Goal: Task Accomplishment & Management: Use online tool/utility

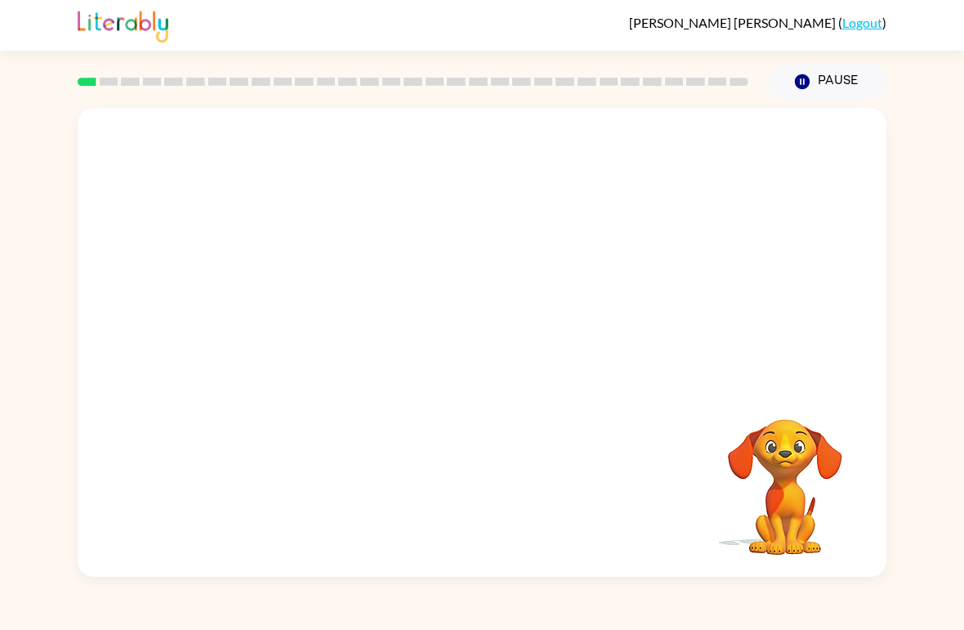
click at [823, 92] on button "Pause Pause" at bounding box center [827, 82] width 119 height 38
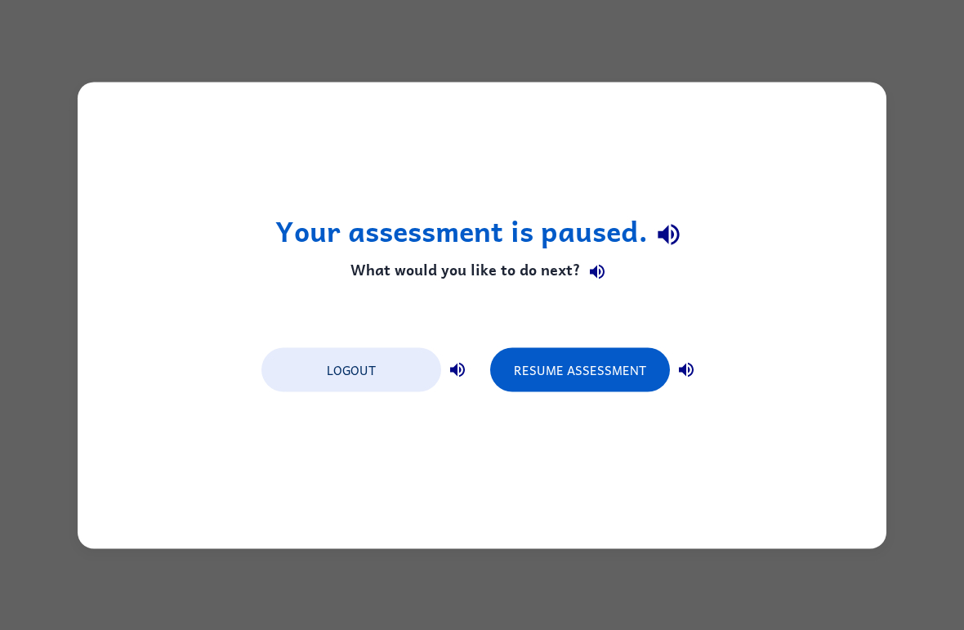
click at [22, 83] on div "Your assessment is paused. What would you like to do next? Logout Resume Assess…" at bounding box center [482, 315] width 964 height 630
click at [592, 374] on button "Resume Assessment" at bounding box center [580, 369] width 180 height 44
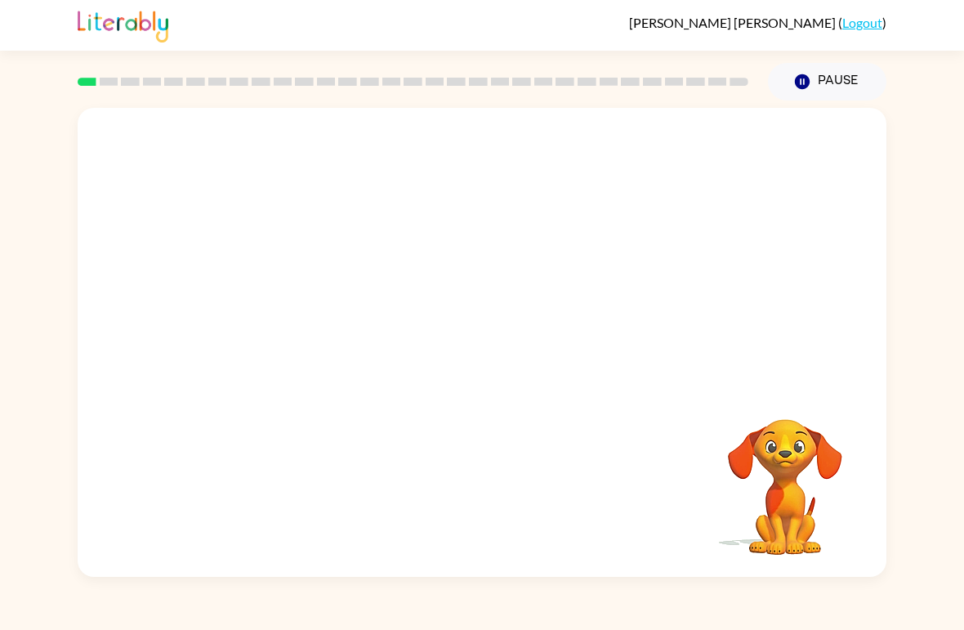
click at [430, 257] on video "Your browser must support playing .mp4 files to use Literably. Please try using…" at bounding box center [482, 246] width 809 height 277
click at [443, 261] on video "Your browser must support playing .mp4 files to use Literably. Please try using…" at bounding box center [482, 246] width 809 height 277
click at [495, 342] on icon "button" at bounding box center [482, 351] width 29 height 29
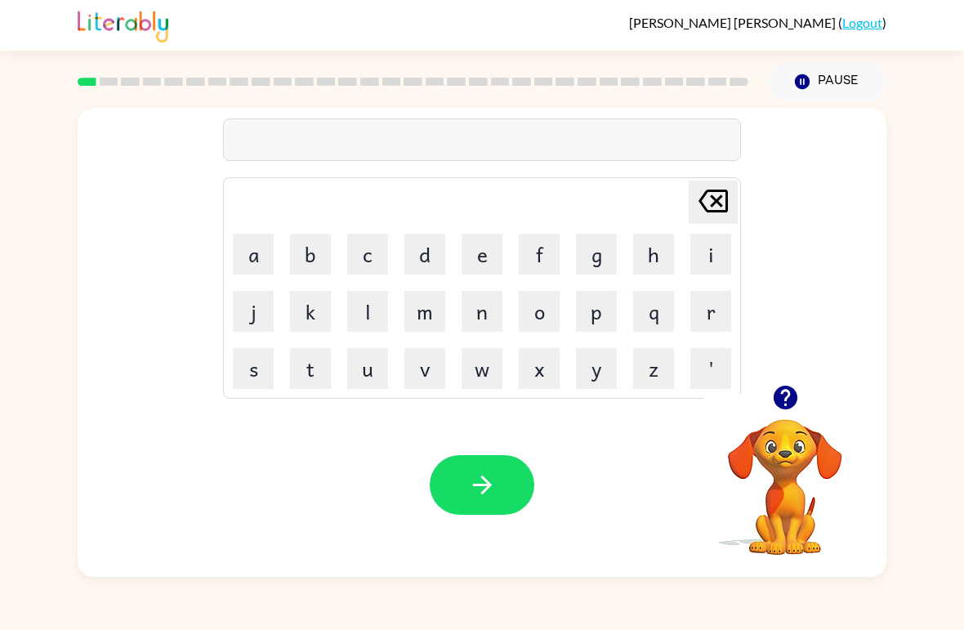
click at [305, 243] on button "b" at bounding box center [310, 254] width 41 height 41
click at [535, 302] on button "o" at bounding box center [539, 311] width 41 height 41
click at [715, 318] on button "r" at bounding box center [711, 311] width 41 height 41
click at [422, 250] on button "d" at bounding box center [425, 254] width 41 height 41
click at [478, 251] on button "e" at bounding box center [482, 254] width 41 height 41
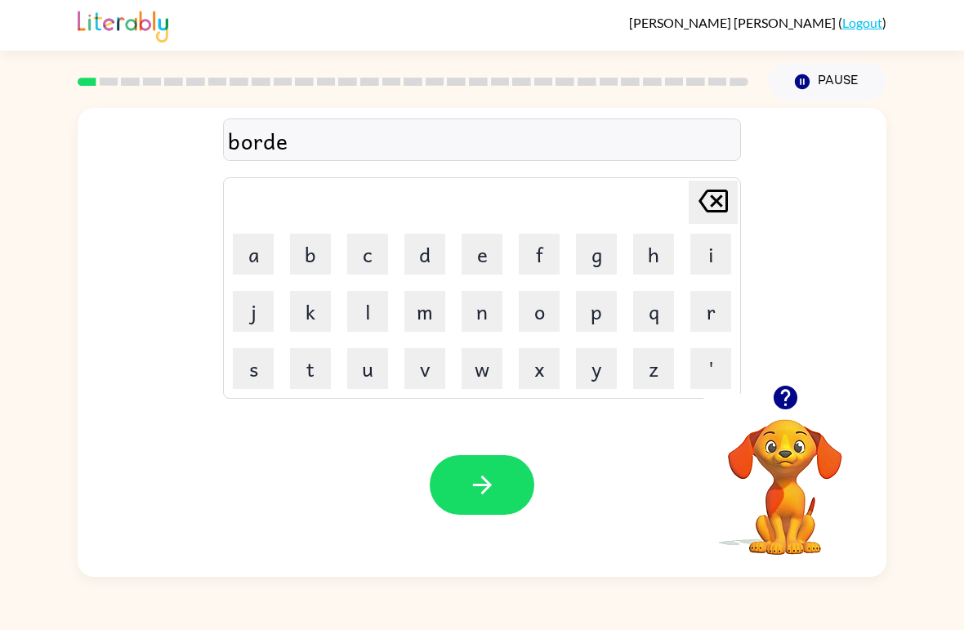
click at [704, 311] on button "r" at bounding box center [711, 311] width 41 height 41
click at [472, 482] on icon "button" at bounding box center [482, 485] width 29 height 29
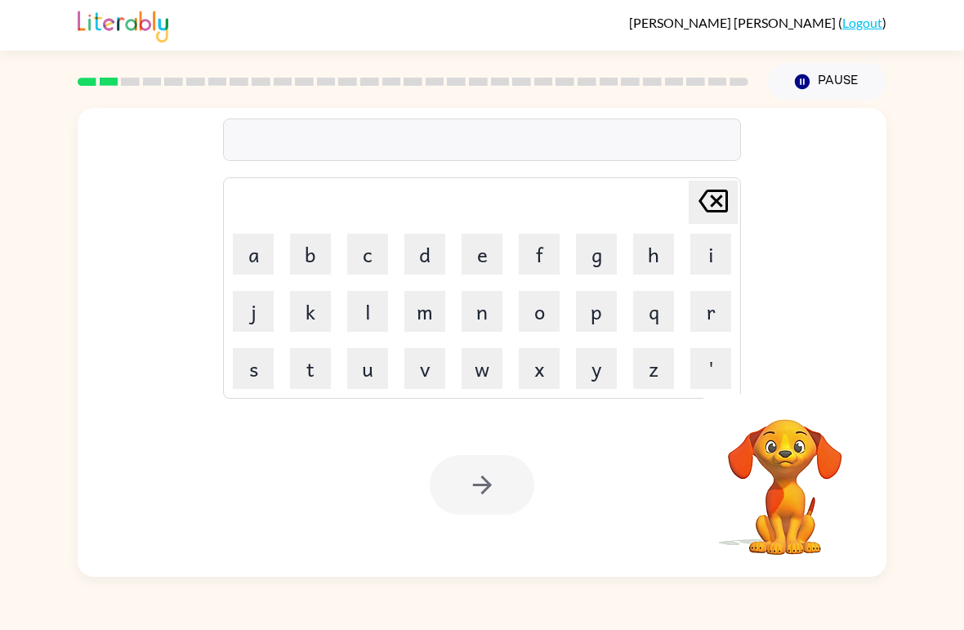
click at [367, 249] on button "c" at bounding box center [367, 254] width 41 height 41
click at [536, 310] on button "o" at bounding box center [539, 311] width 41 height 41
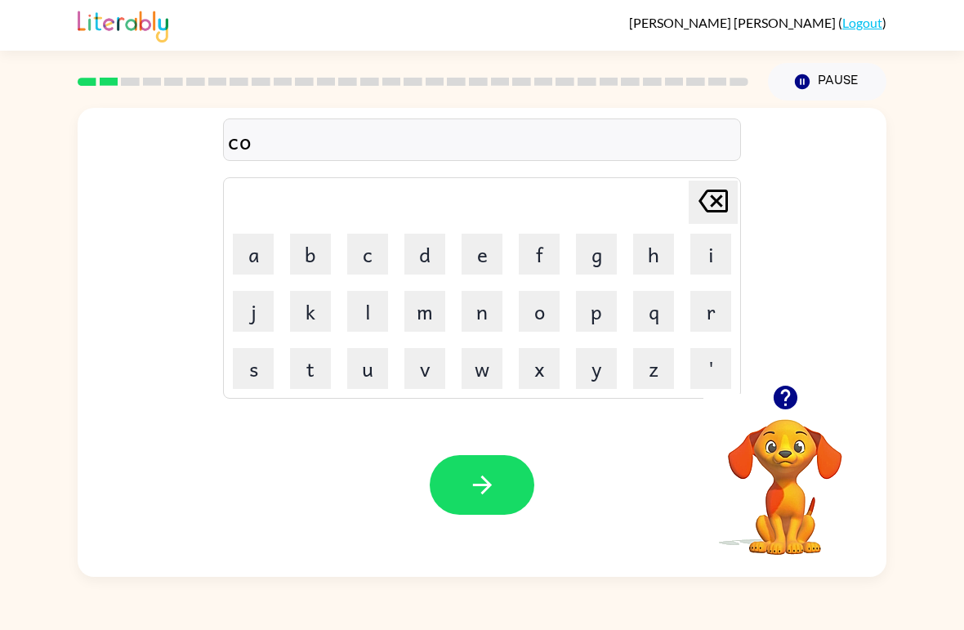
click at [369, 369] on button "u" at bounding box center [367, 368] width 41 height 41
click at [480, 314] on button "n" at bounding box center [482, 311] width 41 height 41
click at [308, 369] on button "t" at bounding box center [310, 368] width 41 height 41
click at [485, 485] on icon "button" at bounding box center [481, 485] width 19 height 19
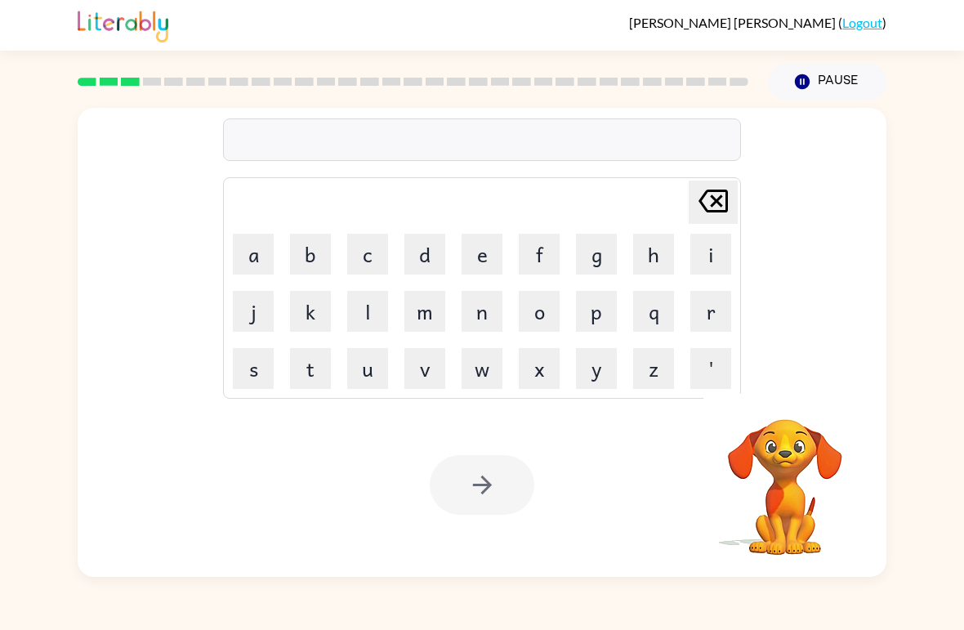
click at [365, 303] on button "l" at bounding box center [367, 311] width 41 height 41
click at [536, 314] on button "o" at bounding box center [539, 311] width 41 height 41
click at [374, 260] on button "c" at bounding box center [367, 254] width 41 height 41
click at [257, 259] on button "a" at bounding box center [253, 254] width 41 height 41
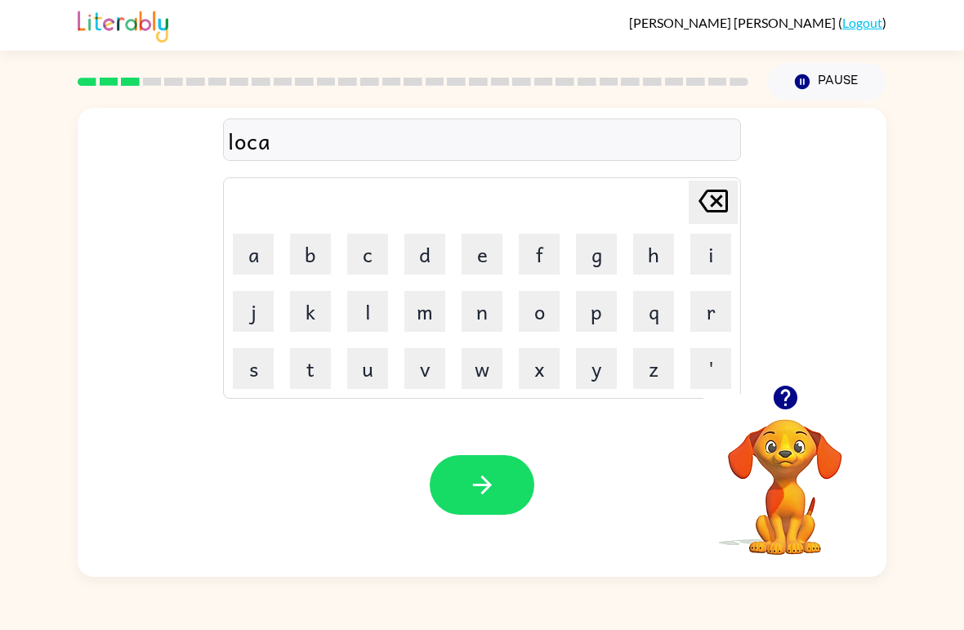
click at [300, 365] on button "t" at bounding box center [310, 368] width 41 height 41
click at [478, 259] on button "e" at bounding box center [482, 254] width 41 height 41
click at [468, 476] on icon "button" at bounding box center [482, 485] width 29 height 29
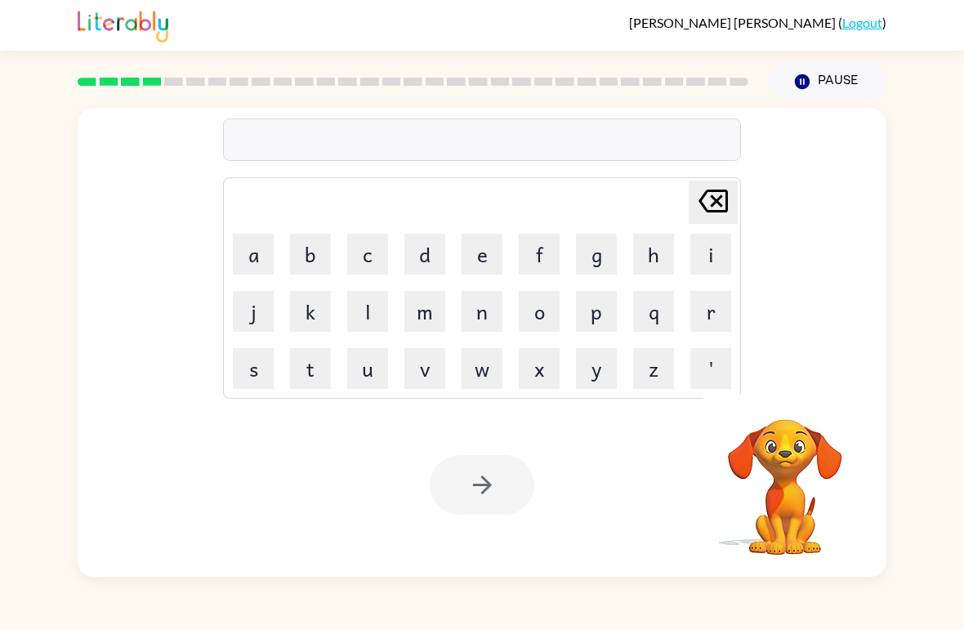
click at [312, 363] on button "t" at bounding box center [310, 368] width 41 height 41
click at [696, 254] on button "i" at bounding box center [711, 254] width 41 height 41
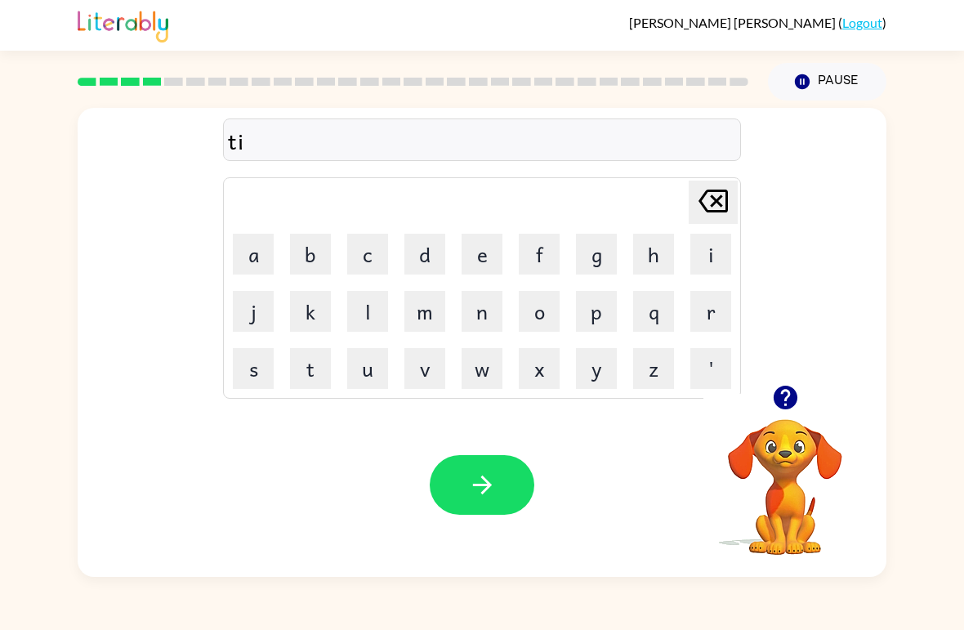
click at [470, 324] on button "n" at bounding box center [482, 311] width 41 height 41
click at [706, 197] on icon "Delete Delete last character input" at bounding box center [713, 200] width 39 height 39
click at [706, 196] on icon "Delete Delete last character input" at bounding box center [713, 200] width 39 height 39
click at [472, 375] on button "w" at bounding box center [482, 368] width 41 height 41
click at [700, 256] on button "i" at bounding box center [711, 254] width 41 height 41
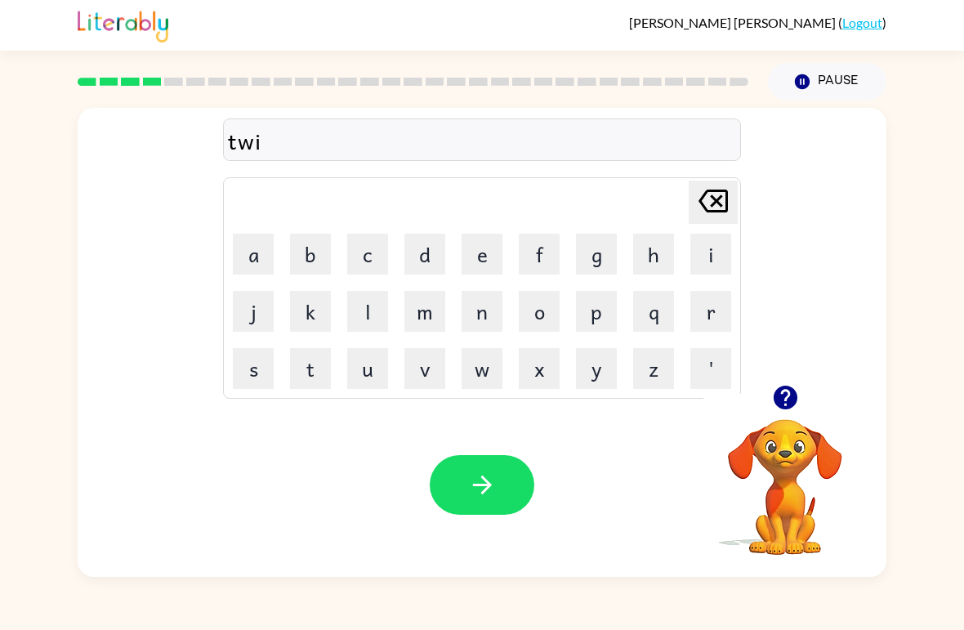
click at [481, 321] on button "n" at bounding box center [482, 311] width 41 height 41
click at [463, 474] on button "button" at bounding box center [482, 485] width 105 height 60
click at [499, 262] on button "e" at bounding box center [482, 254] width 41 height 41
click at [706, 202] on icon "Delete Delete last character input" at bounding box center [713, 200] width 39 height 39
click at [418, 315] on button "m" at bounding box center [425, 311] width 41 height 41
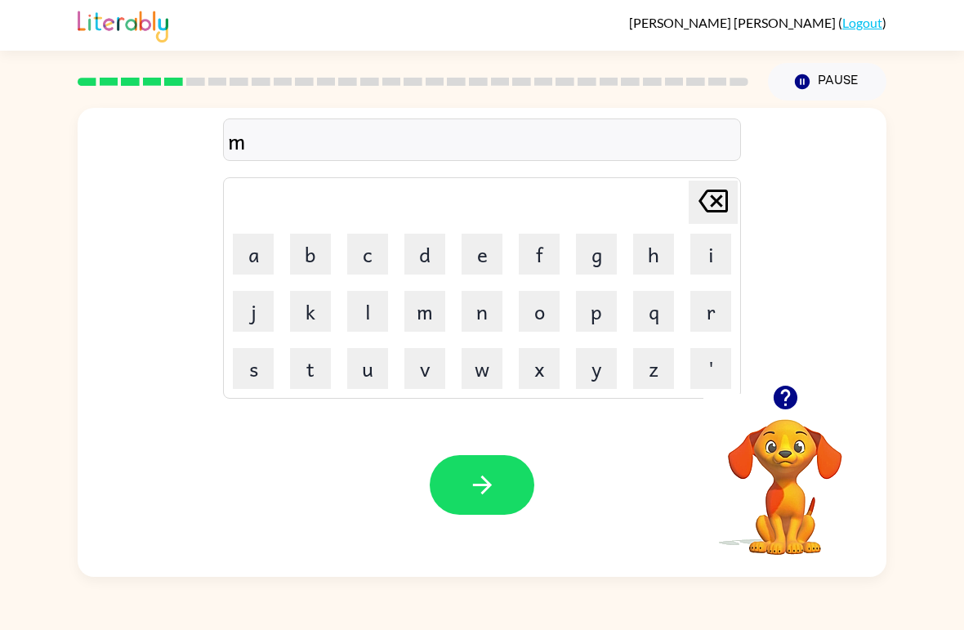
click at [482, 262] on button "e" at bounding box center [482, 254] width 41 height 41
click at [703, 315] on button "r" at bounding box center [711, 311] width 41 height 41
click at [702, 260] on button "i" at bounding box center [711, 254] width 41 height 41
click at [362, 314] on button "l" at bounding box center [367, 311] width 41 height 41
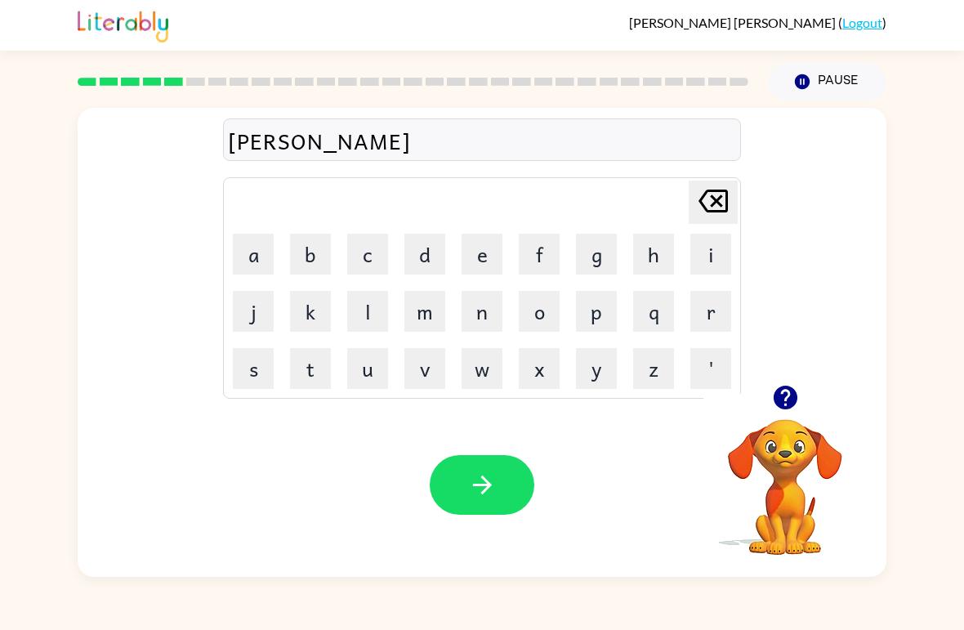
click at [546, 364] on button "x" at bounding box center [539, 368] width 41 height 41
click at [713, 197] on icon at bounding box center [713, 201] width 29 height 23
click at [584, 364] on button "y" at bounding box center [596, 368] width 41 height 41
click at [477, 484] on icon "button" at bounding box center [482, 485] width 29 height 29
click at [94, 580] on div "Luisa-Maria Garza-Garza ( Logout ) Pause Pause Delete Delete last character inp…" at bounding box center [482, 315] width 964 height 630
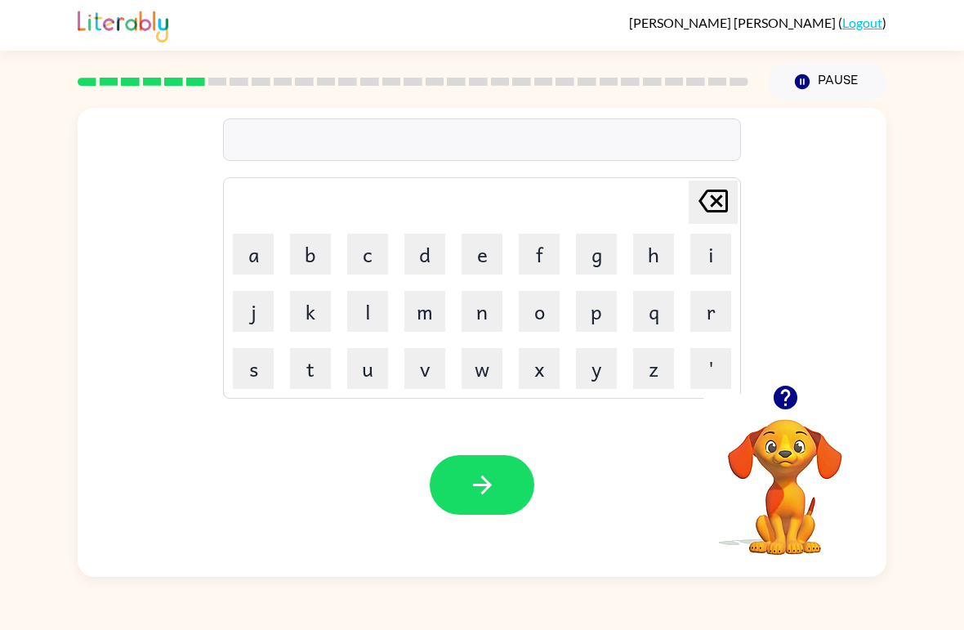
click at [817, 422] on video "Your browser must support playing .mp4 files to use Literably. Please try using…" at bounding box center [785, 475] width 163 height 163
click at [801, 450] on video "Your browser must support playing .mp4 files to use Literably. Please try using…" at bounding box center [785, 475] width 163 height 163
click at [790, 400] on icon "button" at bounding box center [785, 398] width 24 height 24
click at [308, 244] on button "b" at bounding box center [310, 254] width 41 height 41
click at [473, 271] on button "e" at bounding box center [482, 254] width 41 height 41
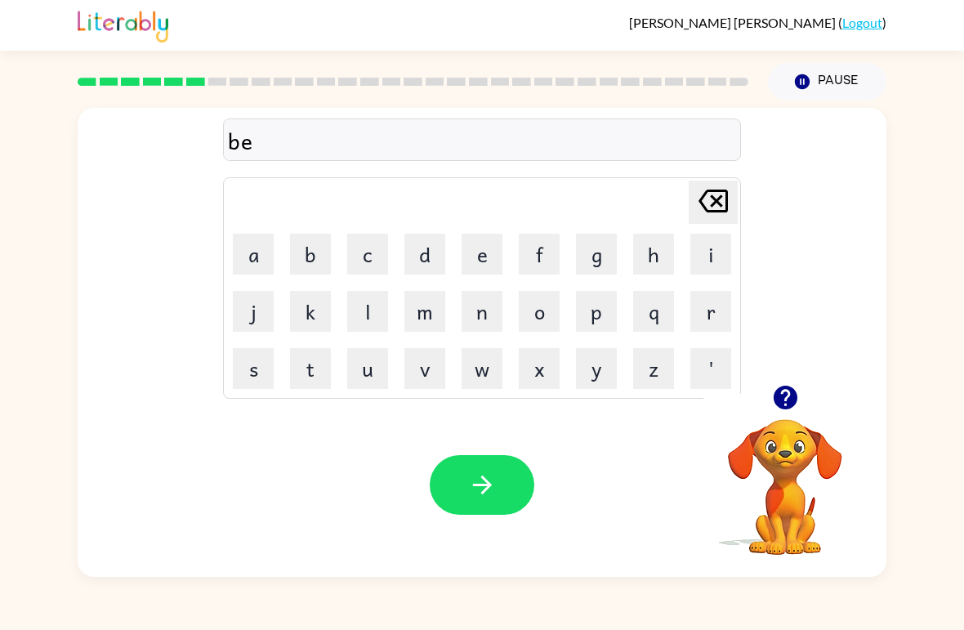
click at [647, 262] on button "h" at bounding box center [653, 254] width 41 height 41
click at [706, 257] on button "i" at bounding box center [711, 254] width 41 height 41
click at [467, 315] on button "n" at bounding box center [482, 311] width 41 height 41
click at [298, 248] on button "b" at bounding box center [310, 254] width 41 height 41
click at [709, 213] on icon at bounding box center [713, 201] width 29 height 23
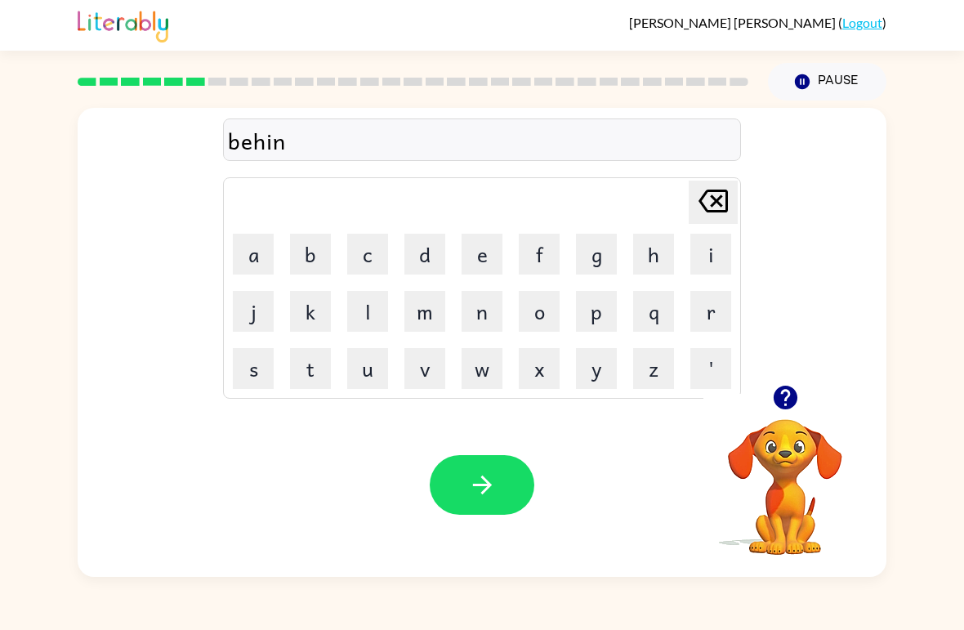
click at [436, 252] on button "d" at bounding box center [425, 254] width 41 height 41
click at [473, 462] on button "button" at bounding box center [482, 485] width 105 height 60
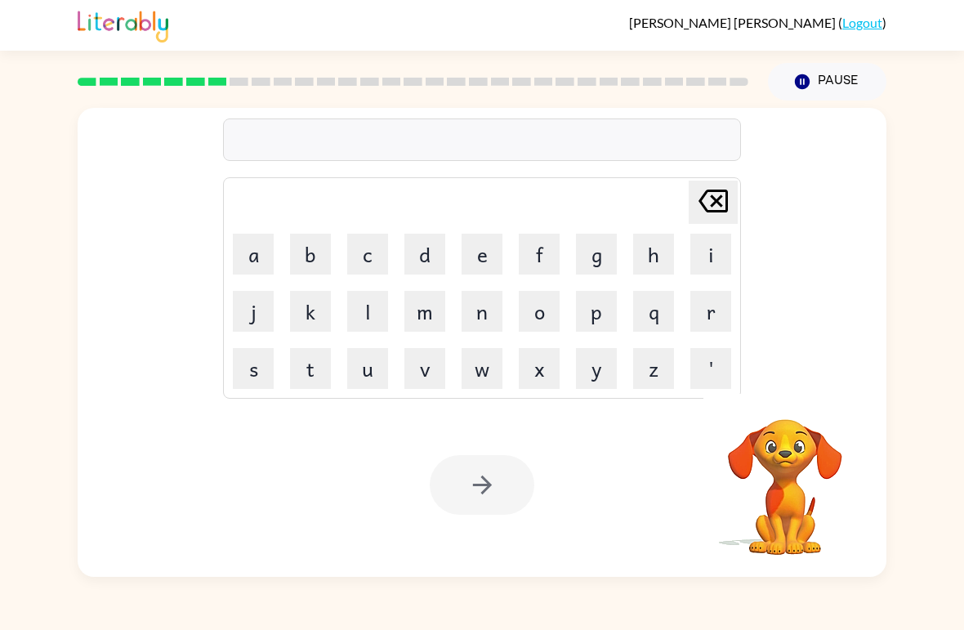
click at [299, 369] on button "t" at bounding box center [310, 368] width 41 height 41
click at [694, 267] on button "i" at bounding box center [711, 254] width 41 height 41
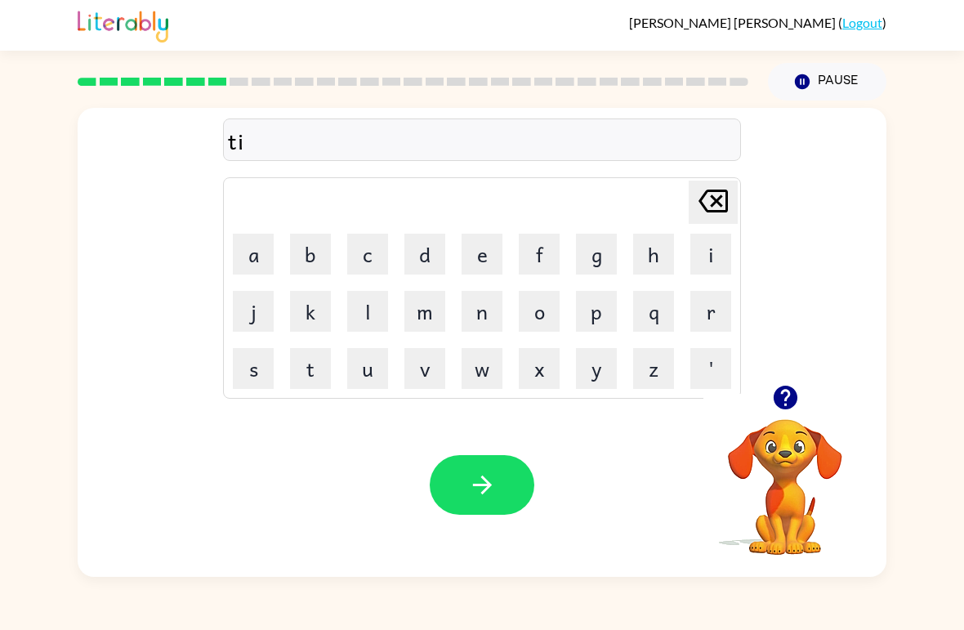
click at [371, 239] on button "c" at bounding box center [367, 254] width 41 height 41
click at [309, 311] on button "k" at bounding box center [310, 311] width 41 height 41
click at [361, 301] on button "l" at bounding box center [367, 311] width 41 height 41
click at [703, 200] on icon at bounding box center [713, 201] width 29 height 23
click at [703, 199] on icon at bounding box center [713, 201] width 29 height 23
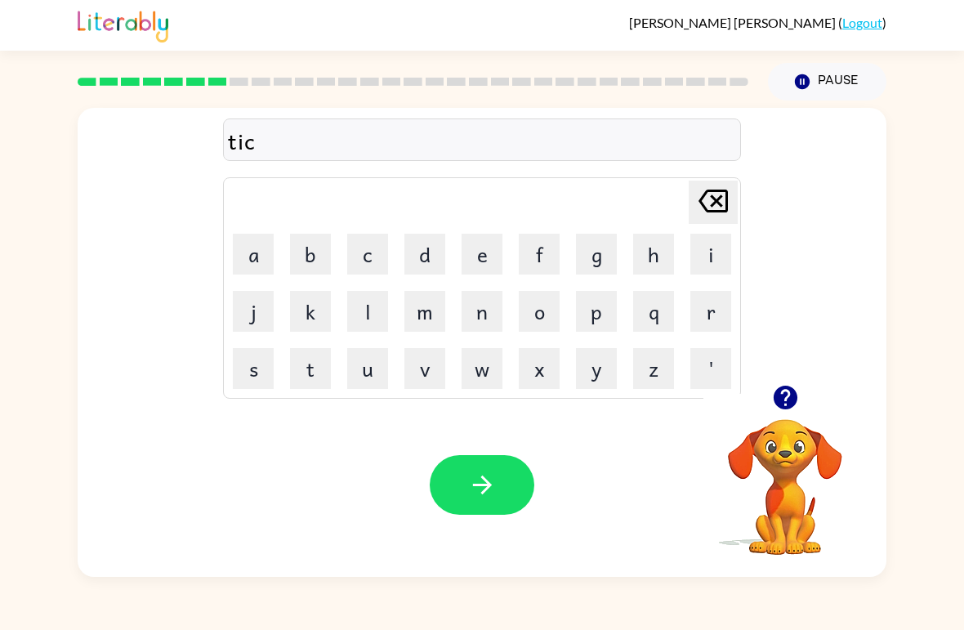
click at [710, 217] on icon "Delete Delete last character input" at bounding box center [713, 200] width 39 height 39
click at [699, 316] on button "r" at bounding box center [711, 311] width 41 height 41
click at [701, 260] on button "i" at bounding box center [711, 254] width 41 height 41
click at [370, 258] on button "c" at bounding box center [367, 254] width 41 height 41
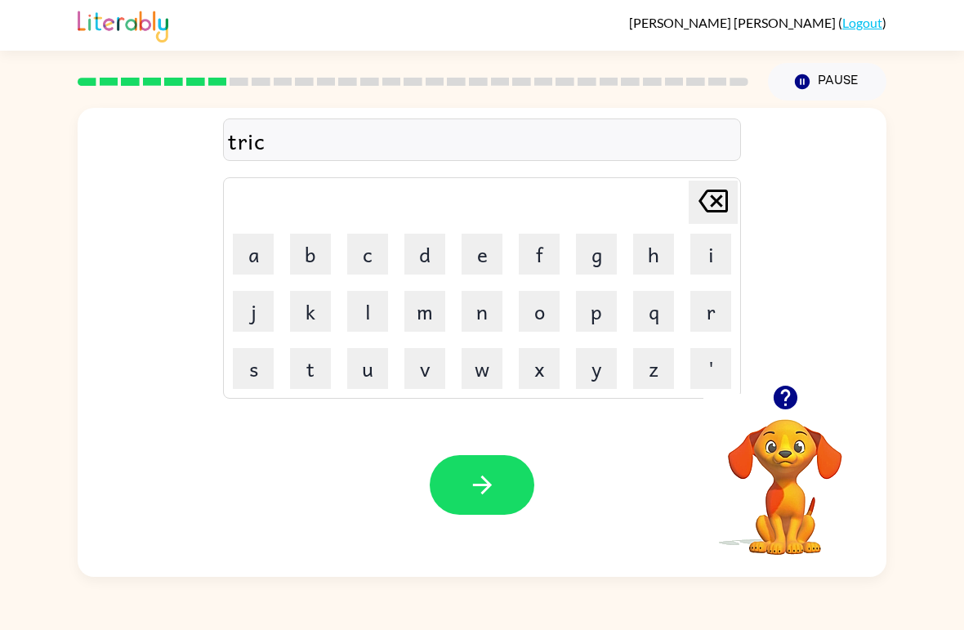
click at [306, 317] on button "k" at bounding box center [310, 311] width 41 height 41
click at [369, 293] on button "l" at bounding box center [367, 311] width 41 height 41
click at [475, 272] on button "e" at bounding box center [482, 254] width 41 height 41
click at [709, 200] on icon "Delete Delete last character input" at bounding box center [713, 200] width 39 height 39
click at [364, 302] on button "l" at bounding box center [367, 311] width 41 height 41
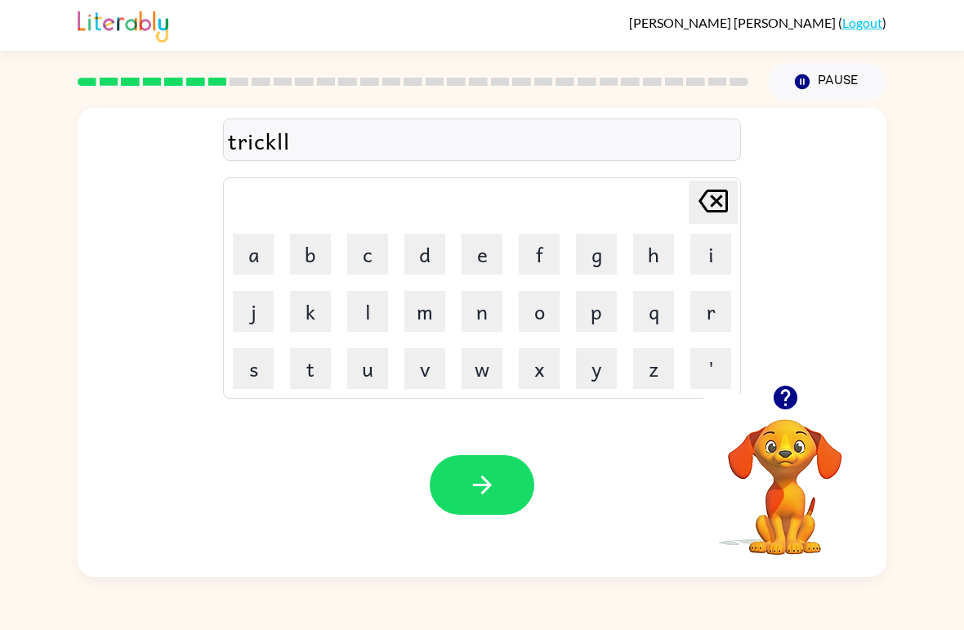
click at [475, 258] on button "e" at bounding box center [482, 254] width 41 height 41
click at [722, 190] on icon "Delete Delete last character input" at bounding box center [713, 200] width 39 height 39
click at [490, 262] on button "e" at bounding box center [482, 254] width 41 height 41
click at [500, 470] on button "button" at bounding box center [482, 485] width 105 height 60
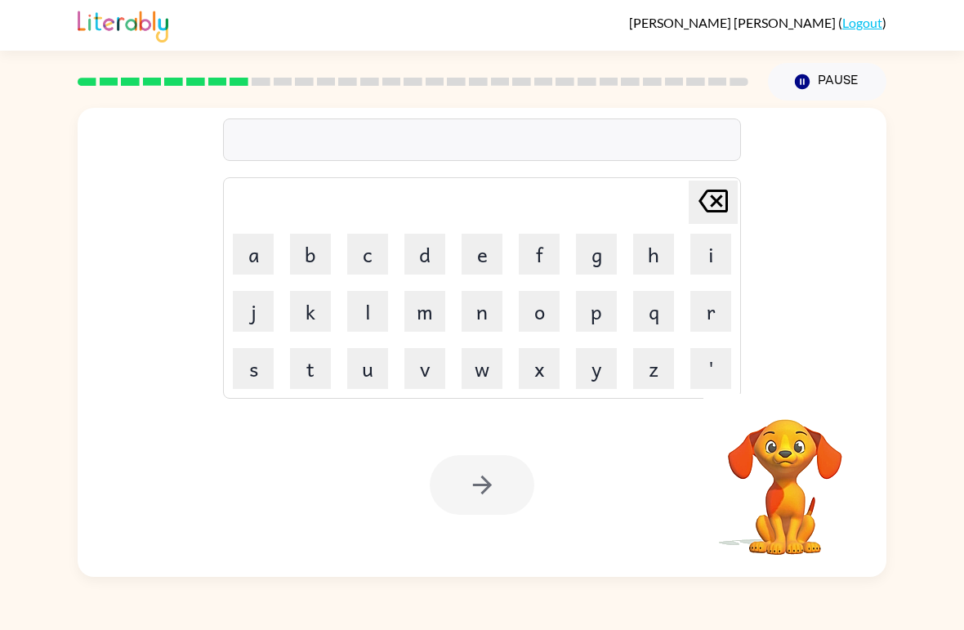
click at [432, 309] on button "m" at bounding box center [425, 311] width 41 height 41
click at [708, 264] on button "i" at bounding box center [711, 254] width 41 height 41
click at [713, 315] on button "r" at bounding box center [711, 311] width 41 height 41
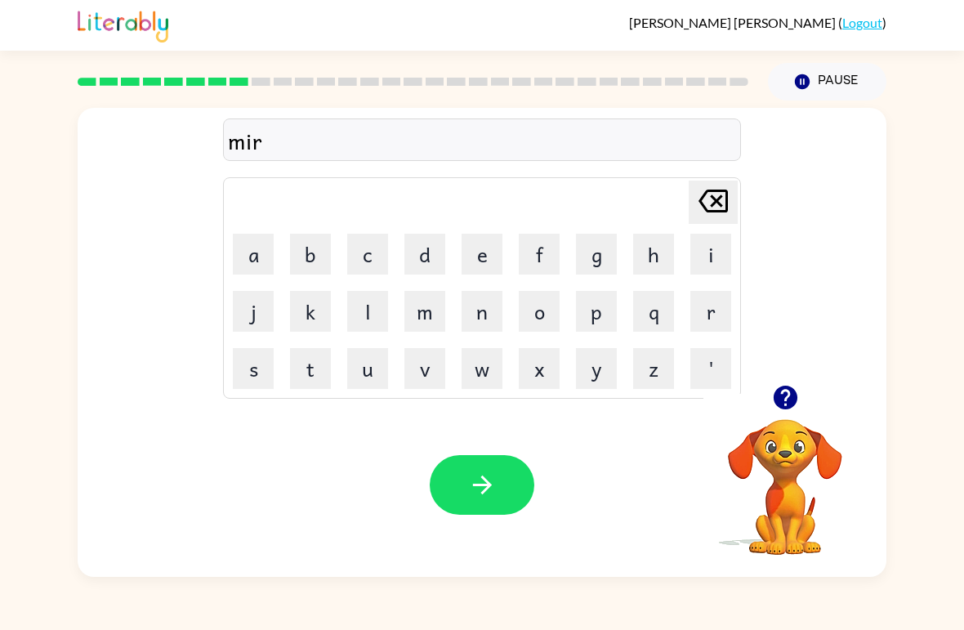
click at [252, 263] on button "a" at bounding box center [253, 254] width 41 height 41
click at [372, 253] on button "c" at bounding box center [367, 254] width 41 height 41
click at [369, 319] on button "l" at bounding box center [367, 311] width 41 height 41
click at [466, 265] on button "e" at bounding box center [482, 254] width 41 height 41
click at [481, 481] on icon "button" at bounding box center [482, 485] width 29 height 29
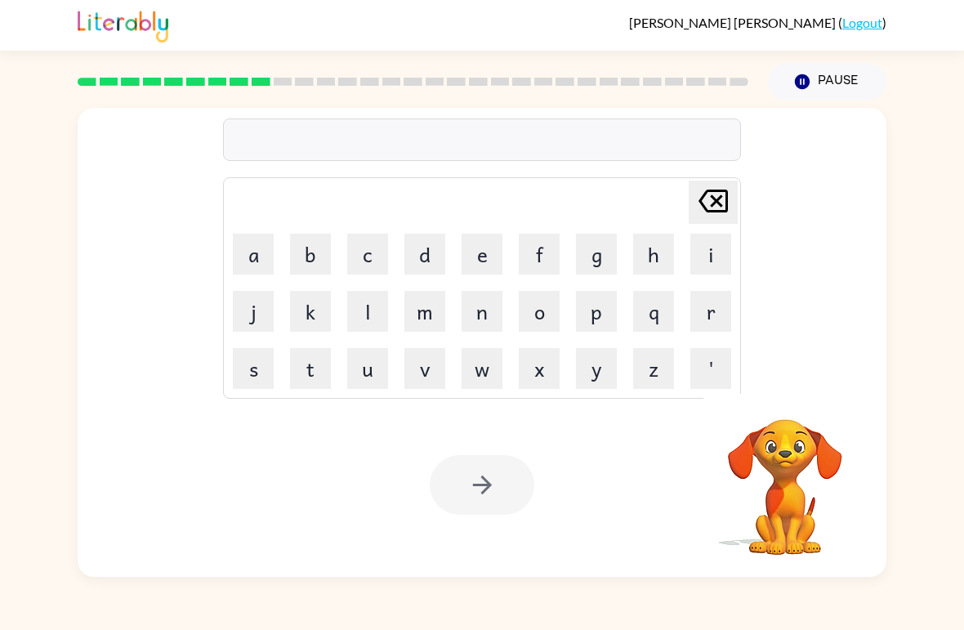
click at [477, 313] on button "n" at bounding box center [482, 311] width 41 height 41
click at [696, 261] on button "i" at bounding box center [711, 254] width 41 height 41
click at [425, 317] on button "m" at bounding box center [425, 311] width 41 height 41
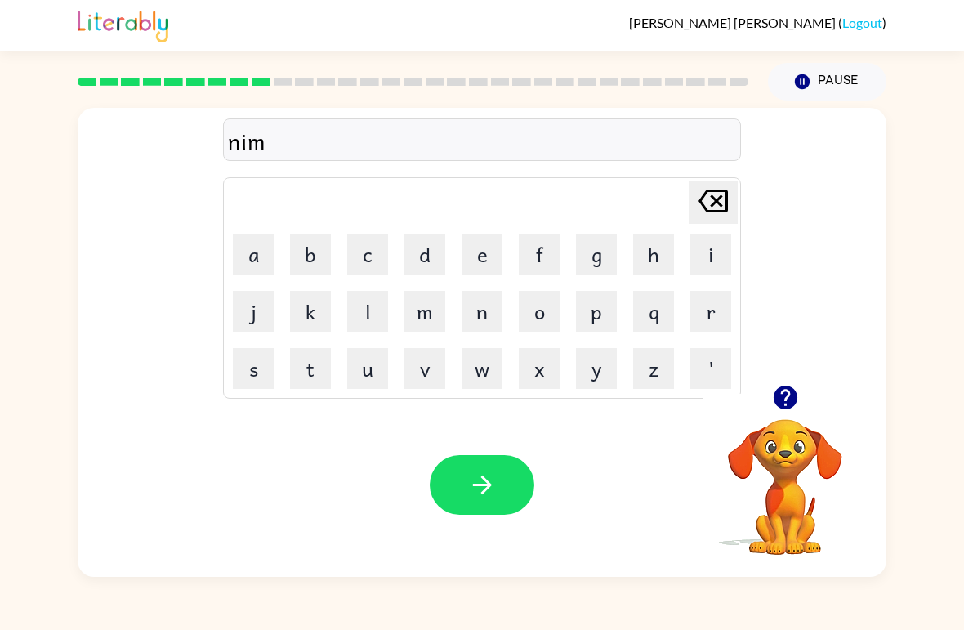
click at [313, 266] on button "b" at bounding box center [310, 254] width 41 height 41
click at [369, 315] on button "l" at bounding box center [367, 311] width 41 height 41
click at [477, 266] on button "e" at bounding box center [482, 254] width 41 height 41
click at [484, 478] on icon "button" at bounding box center [481, 485] width 19 height 19
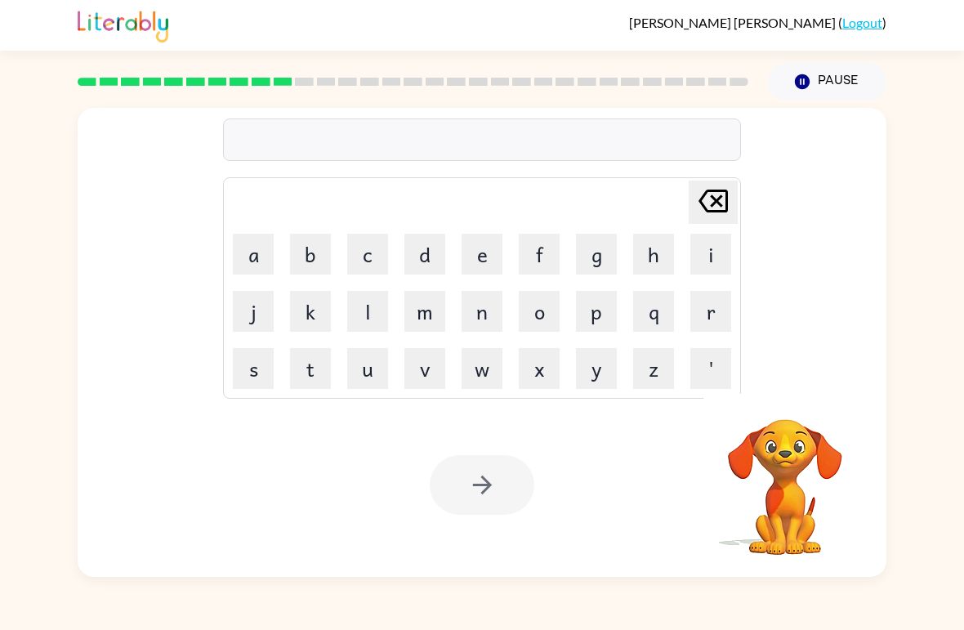
click at [375, 369] on button "u" at bounding box center [367, 368] width 41 height 41
click at [466, 311] on button "n" at bounding box center [482, 311] width 41 height 41
click at [588, 321] on button "p" at bounding box center [596, 311] width 41 height 41
click at [707, 202] on icon "Delete Delete last character input" at bounding box center [713, 200] width 39 height 39
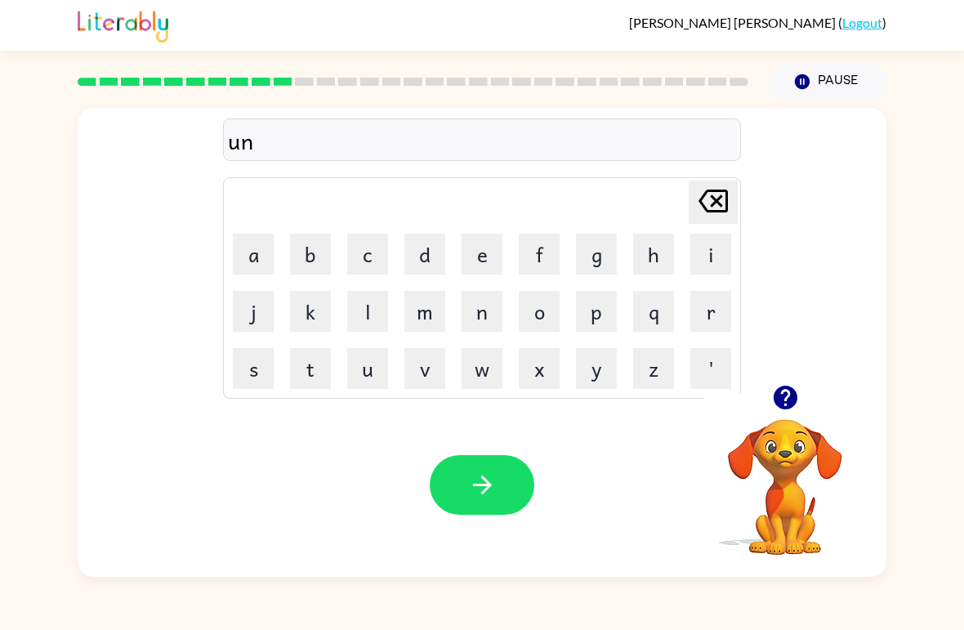
click at [545, 270] on button "f" at bounding box center [539, 254] width 41 height 41
click at [535, 313] on button "o" at bounding box center [539, 311] width 41 height 41
click at [382, 311] on button "l" at bounding box center [367, 311] width 41 height 41
click at [411, 257] on button "d" at bounding box center [425, 254] width 41 height 41
click at [474, 469] on button "button" at bounding box center [482, 485] width 105 height 60
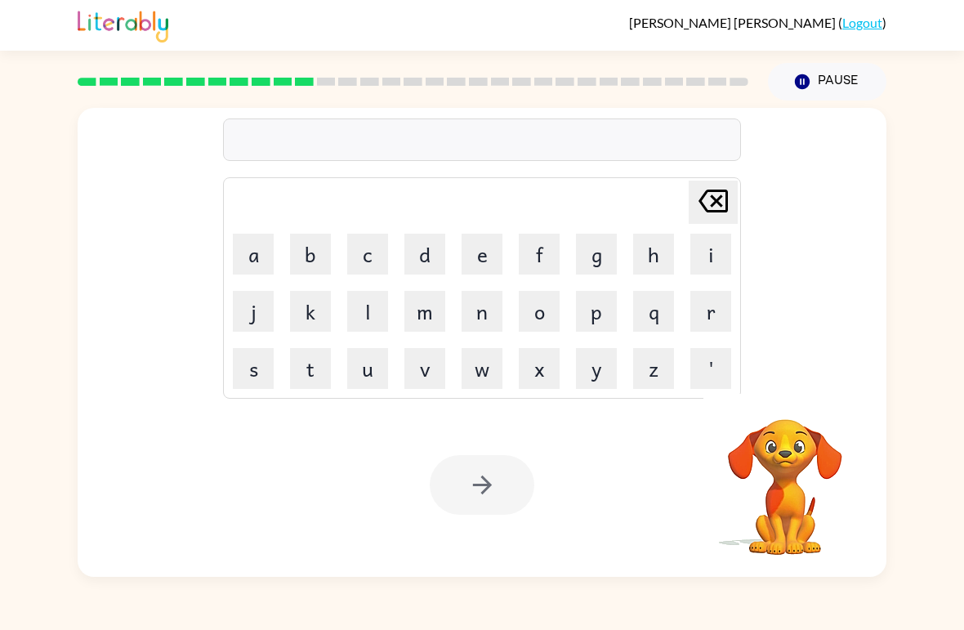
click at [427, 369] on button "v" at bounding box center [425, 368] width 41 height 41
click at [531, 311] on button "o" at bounding box center [539, 311] width 41 height 41
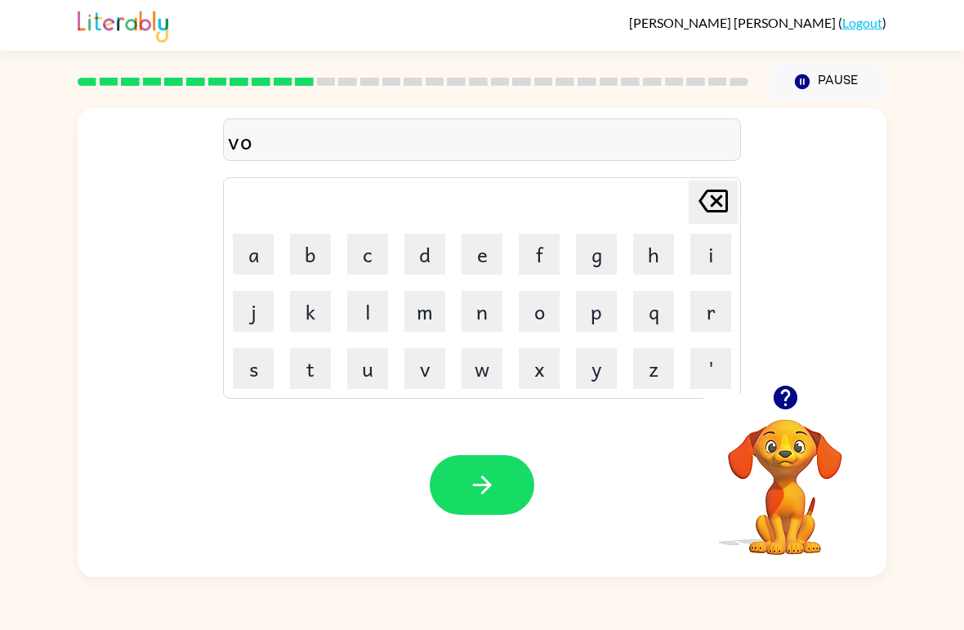
click at [307, 374] on button "t" at bounding box center [310, 368] width 41 height 41
click at [468, 266] on button "e" at bounding box center [482, 254] width 41 height 41
click at [478, 472] on icon "button" at bounding box center [482, 485] width 29 height 29
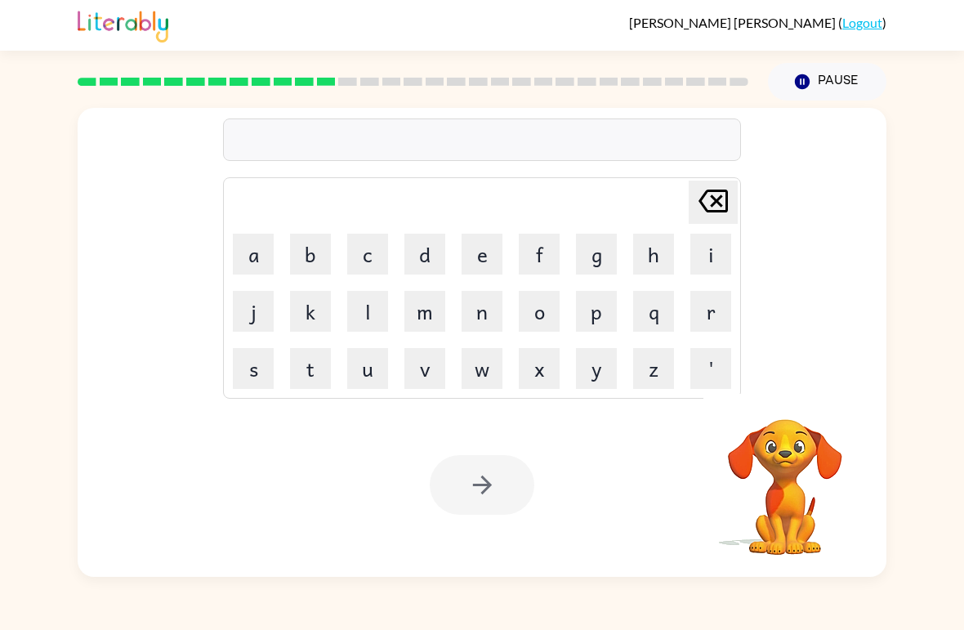
click at [315, 268] on button "b" at bounding box center [310, 254] width 41 height 41
click at [473, 266] on button "e" at bounding box center [482, 254] width 41 height 41
click at [431, 265] on button "d" at bounding box center [425, 254] width 41 height 41
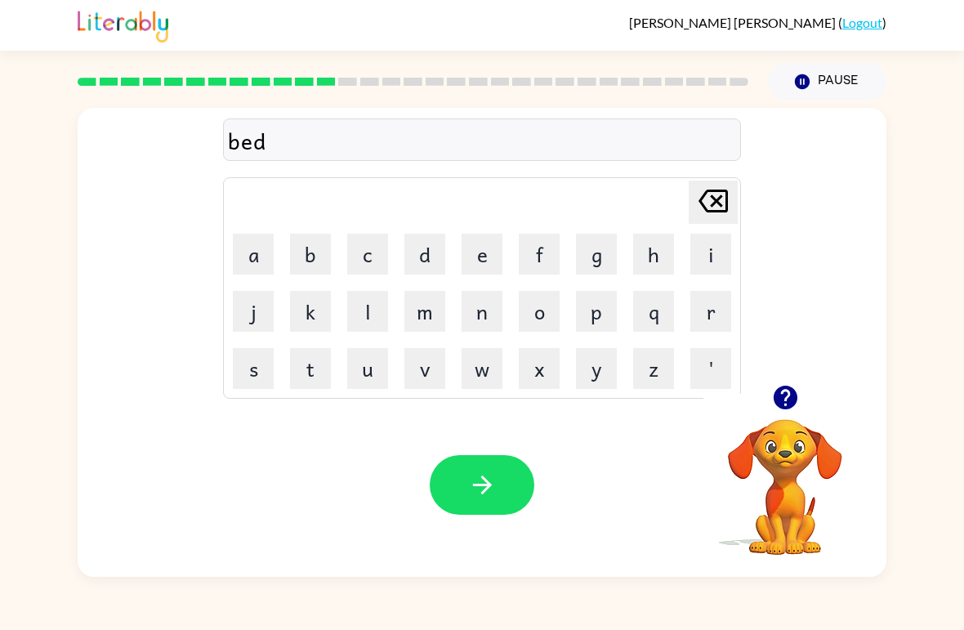
click at [317, 380] on button "t" at bounding box center [310, 368] width 41 height 41
click at [698, 264] on button "i" at bounding box center [711, 254] width 41 height 41
click at [425, 319] on button "m" at bounding box center [425, 311] width 41 height 41
click at [481, 266] on button "e" at bounding box center [482, 254] width 41 height 41
click at [484, 487] on icon "button" at bounding box center [482, 485] width 29 height 29
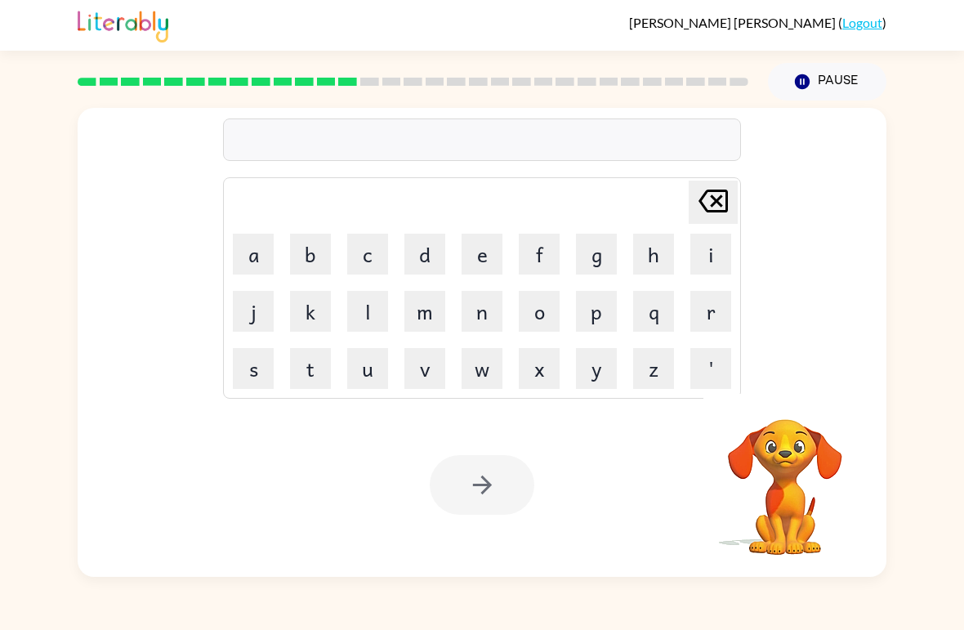
click at [528, 254] on button "f" at bounding box center [539, 254] width 41 height 41
click at [697, 256] on button "i" at bounding box center [711, 254] width 41 height 41
click at [317, 367] on button "t" at bounding box center [310, 368] width 41 height 41
click at [481, 319] on button "n" at bounding box center [482, 311] width 41 height 41
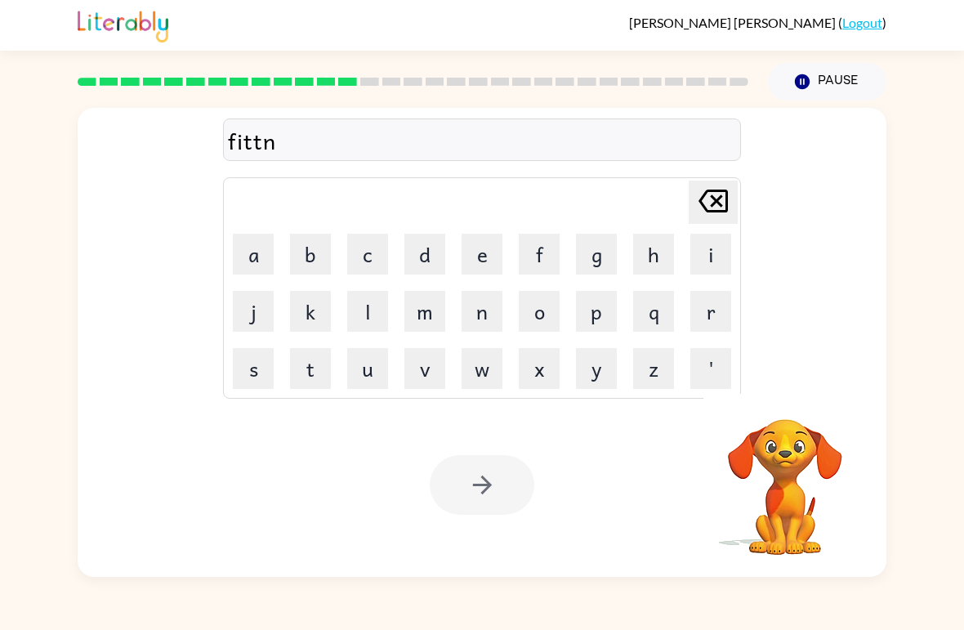
click at [481, 257] on button "e" at bounding box center [482, 254] width 41 height 41
click at [251, 371] on button "s" at bounding box center [253, 368] width 41 height 41
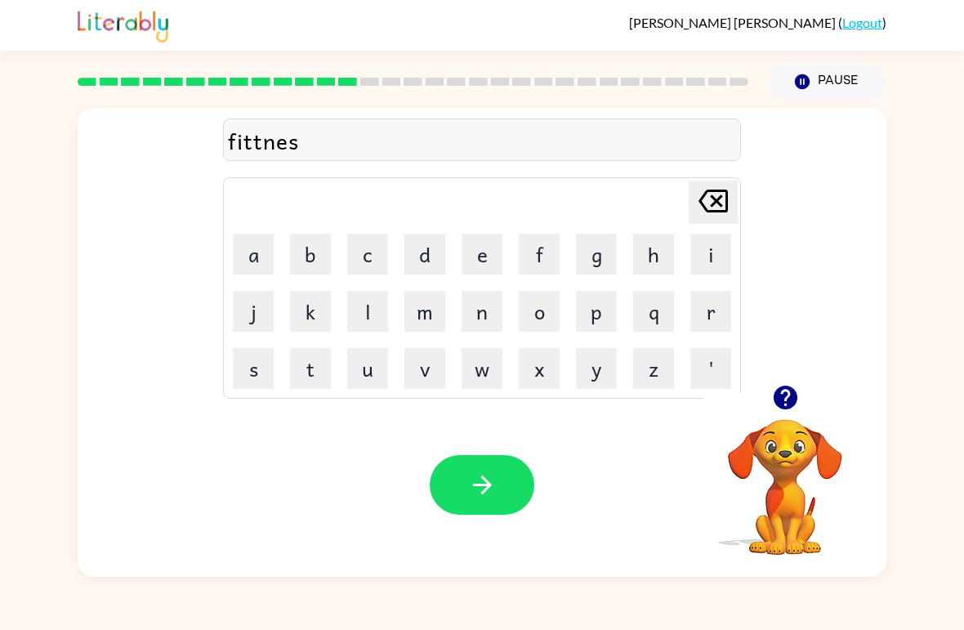
click at [250, 371] on button "s" at bounding box center [253, 368] width 41 height 41
click at [701, 210] on icon "Delete Delete last character input" at bounding box center [713, 200] width 39 height 39
click at [700, 210] on icon "Delete Delete last character input" at bounding box center [713, 200] width 39 height 39
click at [705, 210] on icon at bounding box center [713, 201] width 29 height 23
click at [705, 210] on icon "Delete Delete last character input" at bounding box center [713, 200] width 39 height 39
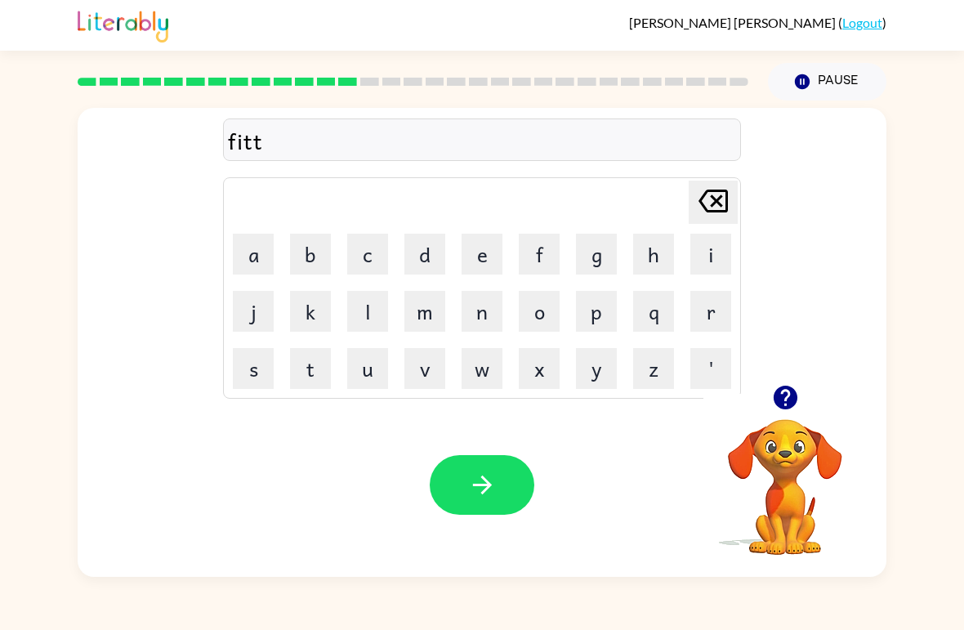
click at [712, 213] on icon at bounding box center [713, 201] width 29 height 23
click at [477, 316] on button "n" at bounding box center [482, 311] width 41 height 41
click at [468, 269] on button "e" at bounding box center [482, 254] width 41 height 41
click at [254, 368] on button "s" at bounding box center [253, 368] width 41 height 41
click at [257, 377] on button "s" at bounding box center [253, 368] width 41 height 41
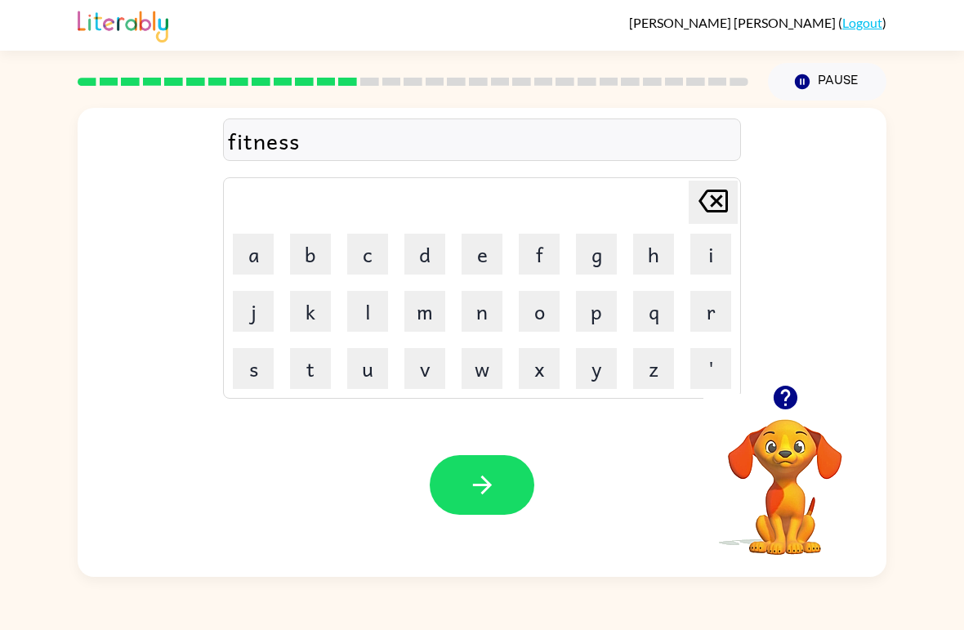
click at [444, 477] on button "button" at bounding box center [482, 485] width 105 height 60
click at [467, 474] on div at bounding box center [482, 485] width 105 height 60
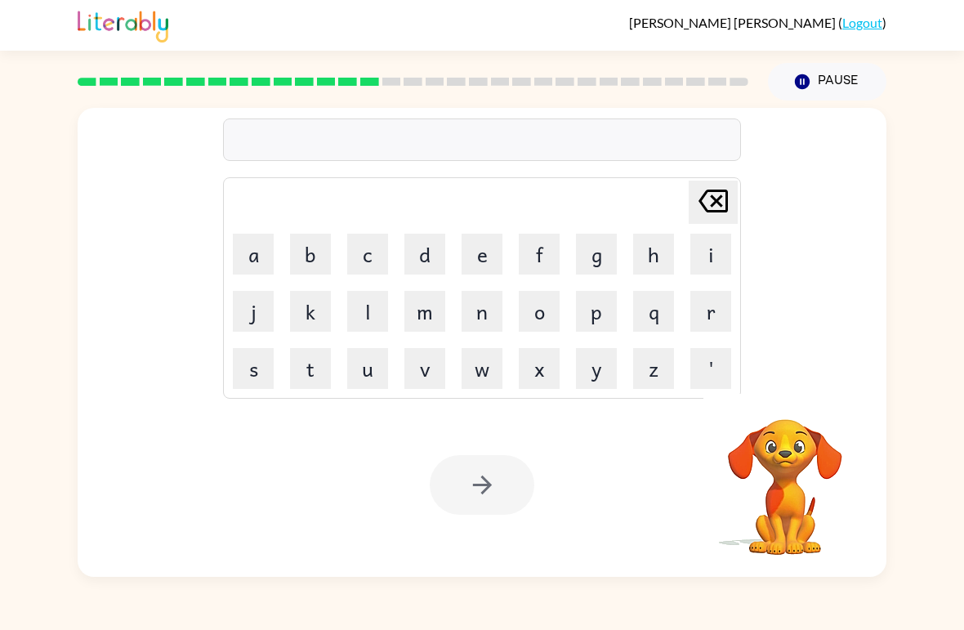
click at [425, 257] on button "d" at bounding box center [425, 254] width 41 height 41
click at [481, 257] on button "e" at bounding box center [482, 254] width 41 height 41
click at [364, 315] on button "l" at bounding box center [367, 311] width 41 height 41
click at [271, 252] on button "a" at bounding box center [253, 254] width 41 height 41
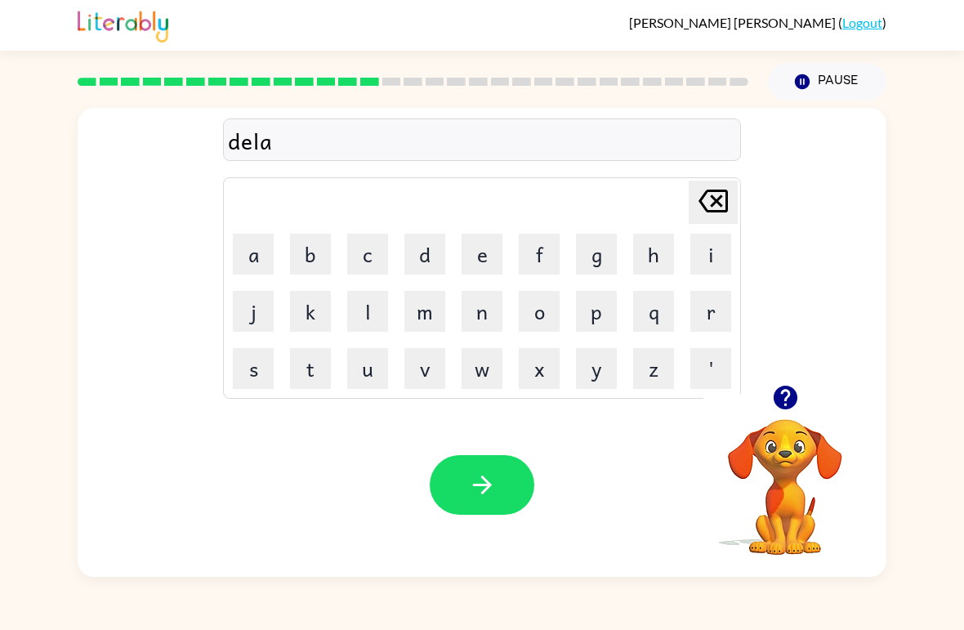
click at [584, 373] on button "y" at bounding box center [596, 368] width 41 height 41
click at [480, 496] on icon "button" at bounding box center [482, 485] width 29 height 29
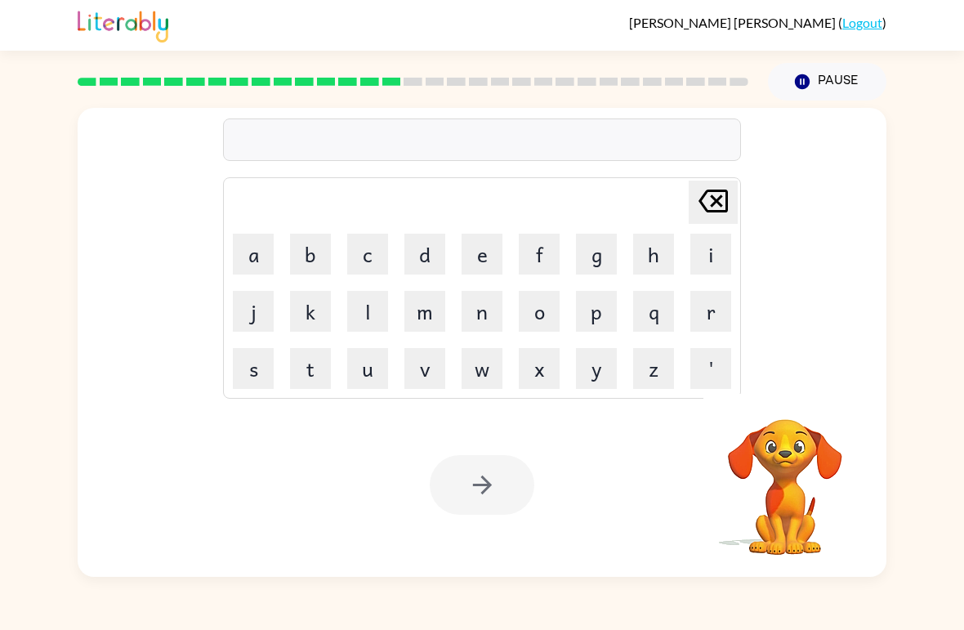
click at [318, 363] on button "t" at bounding box center [310, 368] width 41 height 41
click at [477, 261] on button "e" at bounding box center [482, 254] width 41 height 41
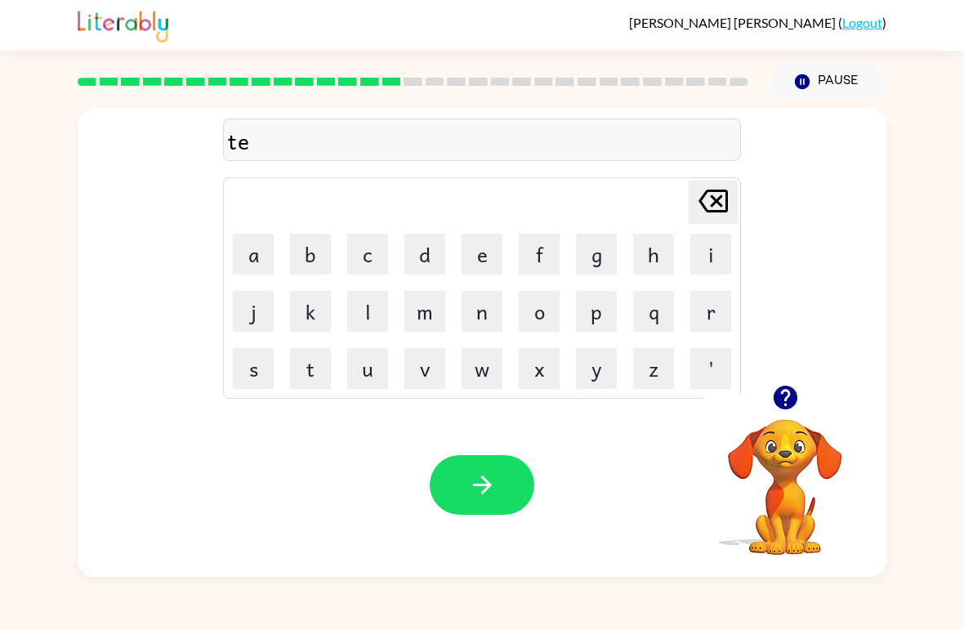
click at [706, 318] on button "r" at bounding box center [711, 311] width 41 height 41
click at [427, 312] on button "m" at bounding box center [425, 311] width 41 height 41
click at [484, 477] on icon "button" at bounding box center [482, 485] width 29 height 29
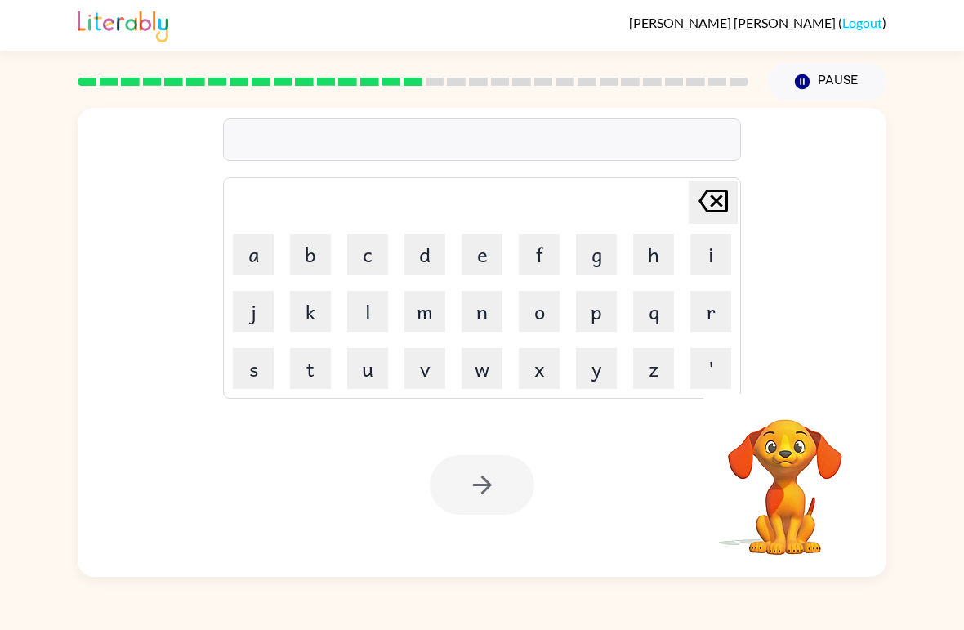
click at [256, 369] on button "s" at bounding box center [253, 368] width 41 height 41
click at [485, 262] on button "e" at bounding box center [482, 254] width 41 height 41
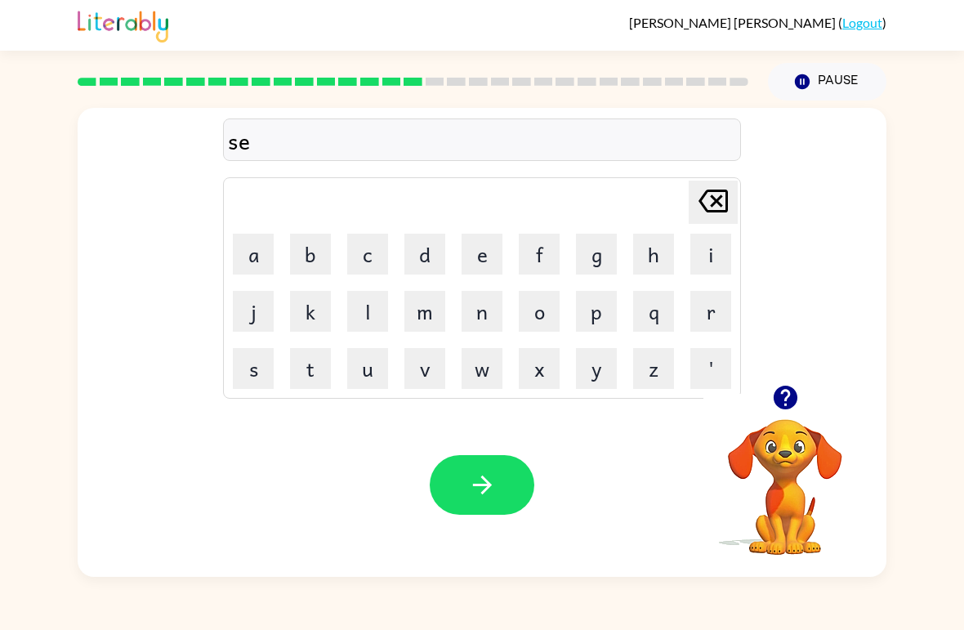
click at [310, 369] on button "t" at bounding box center [310, 368] width 41 height 41
click at [494, 468] on button "button" at bounding box center [482, 485] width 105 height 60
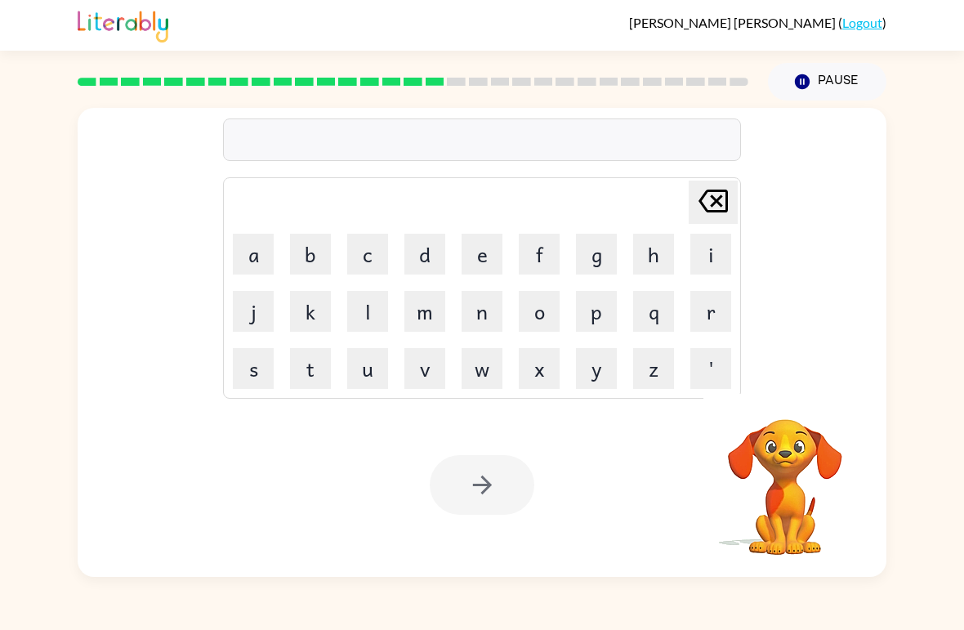
click at [322, 253] on button "b" at bounding box center [310, 254] width 41 height 41
click at [716, 318] on button "r" at bounding box center [711, 311] width 41 height 41
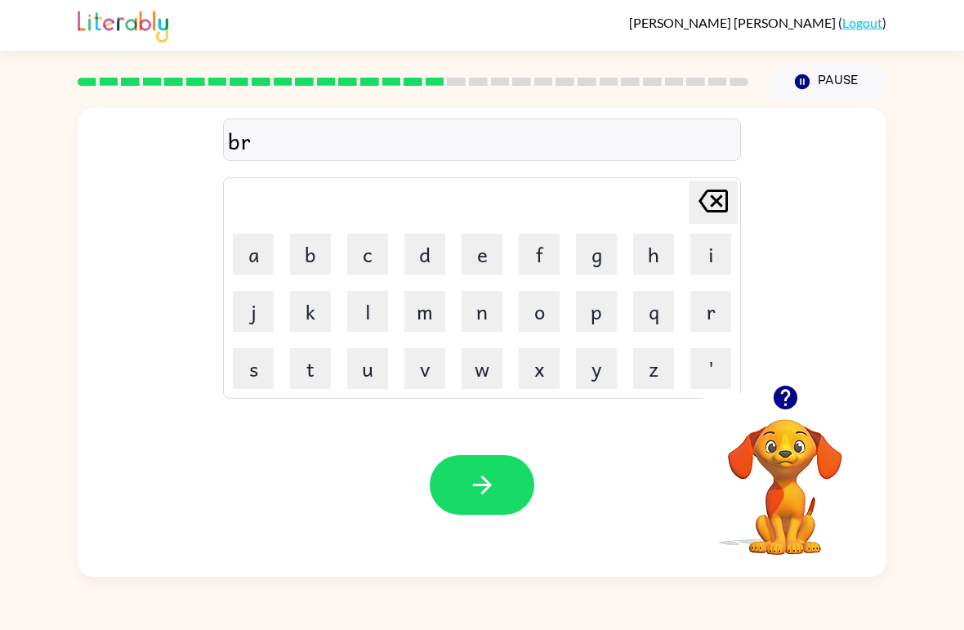
click at [702, 266] on button "i" at bounding box center [711, 254] width 41 height 41
click at [427, 314] on button "m" at bounding box center [425, 311] width 41 height 41
click at [695, 258] on button "i" at bounding box center [711, 254] width 41 height 41
click at [484, 321] on button "n" at bounding box center [482, 311] width 41 height 41
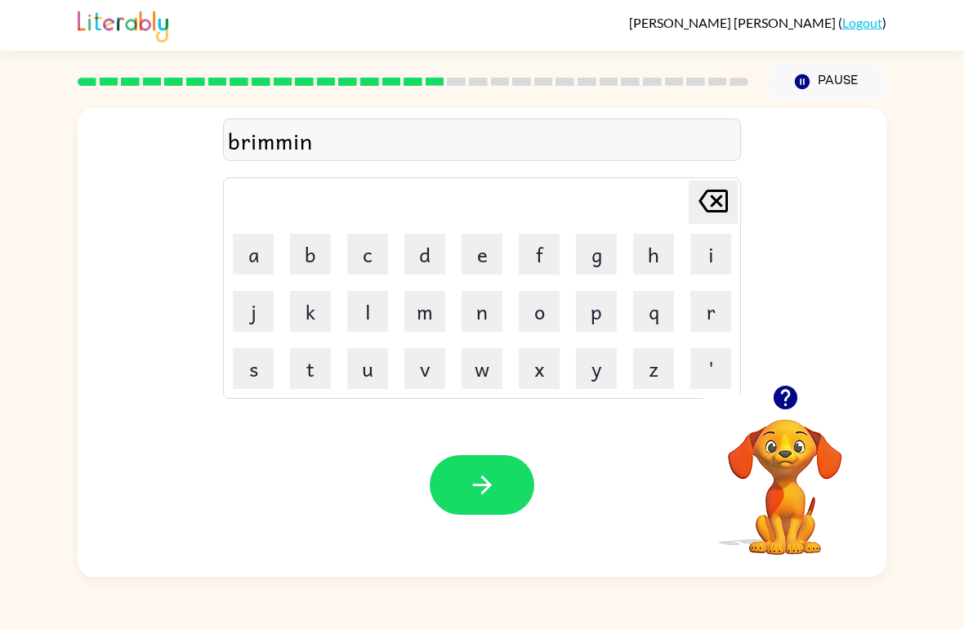
click at [589, 266] on button "g" at bounding box center [596, 254] width 41 height 41
click at [469, 477] on icon "button" at bounding box center [482, 485] width 29 height 29
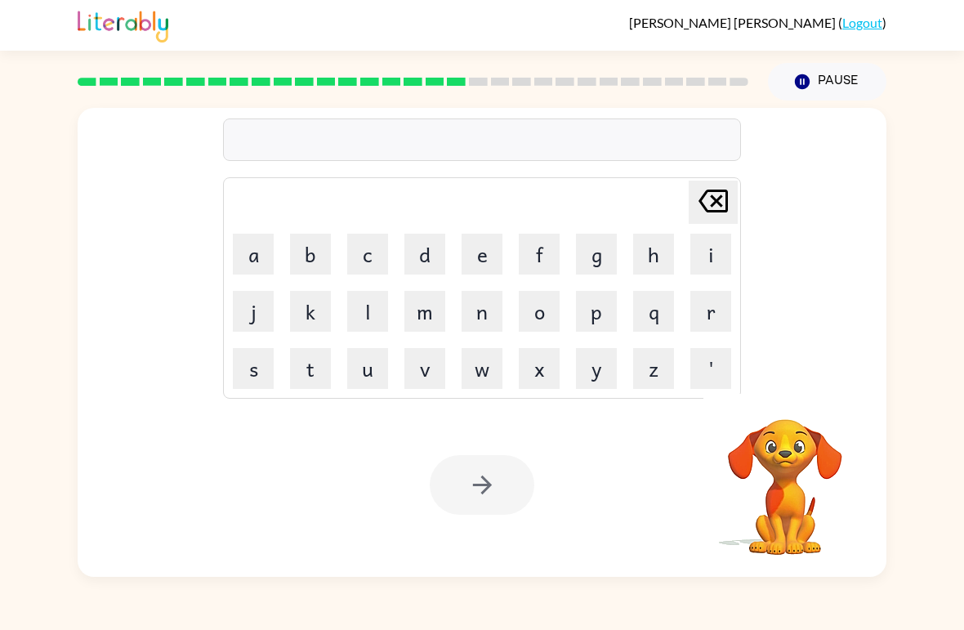
click at [603, 311] on button "p" at bounding box center [596, 311] width 41 height 41
click at [372, 313] on button "l" at bounding box center [367, 311] width 41 height 41
click at [270, 265] on button "a" at bounding box center [253, 254] width 41 height 41
click at [266, 367] on button "s" at bounding box center [253, 368] width 41 height 41
click at [306, 361] on button "t" at bounding box center [310, 368] width 41 height 41
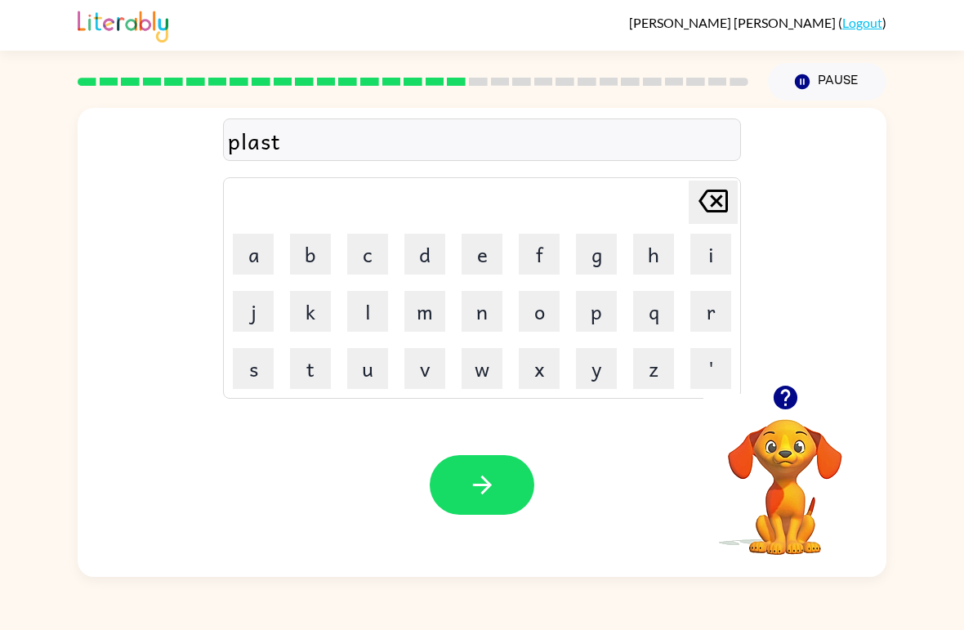
click at [705, 260] on button "i" at bounding box center [711, 254] width 41 height 41
click at [367, 248] on button "c" at bounding box center [367, 254] width 41 height 41
click at [468, 466] on button "button" at bounding box center [482, 485] width 105 height 60
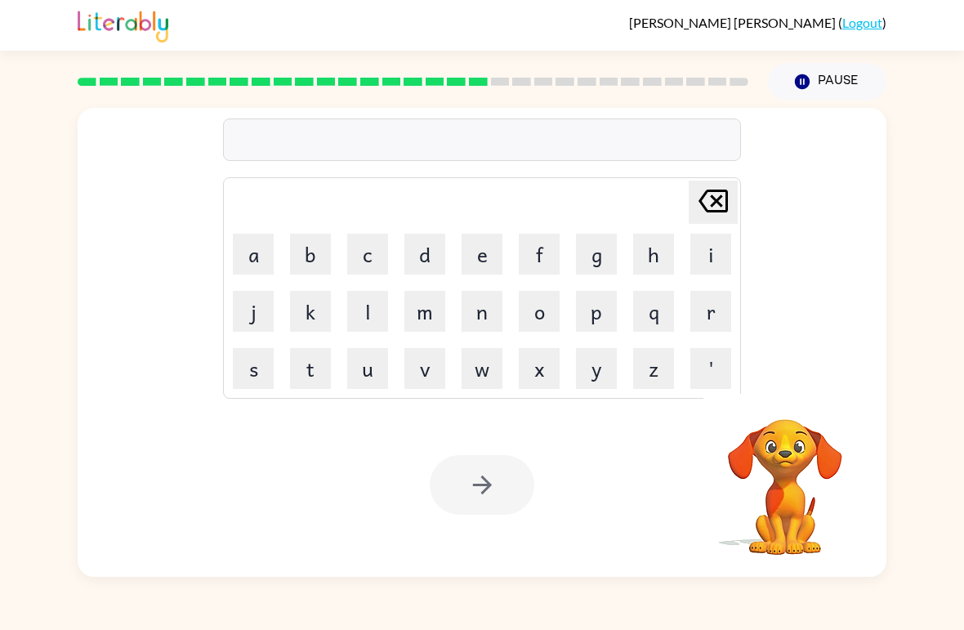
click at [428, 258] on button "d" at bounding box center [425, 254] width 41 height 41
click at [688, 276] on td "i" at bounding box center [711, 254] width 56 height 56
click at [258, 376] on button "s" at bounding box center [253, 368] width 41 height 41
click at [589, 319] on button "p" at bounding box center [596, 311] width 41 height 41
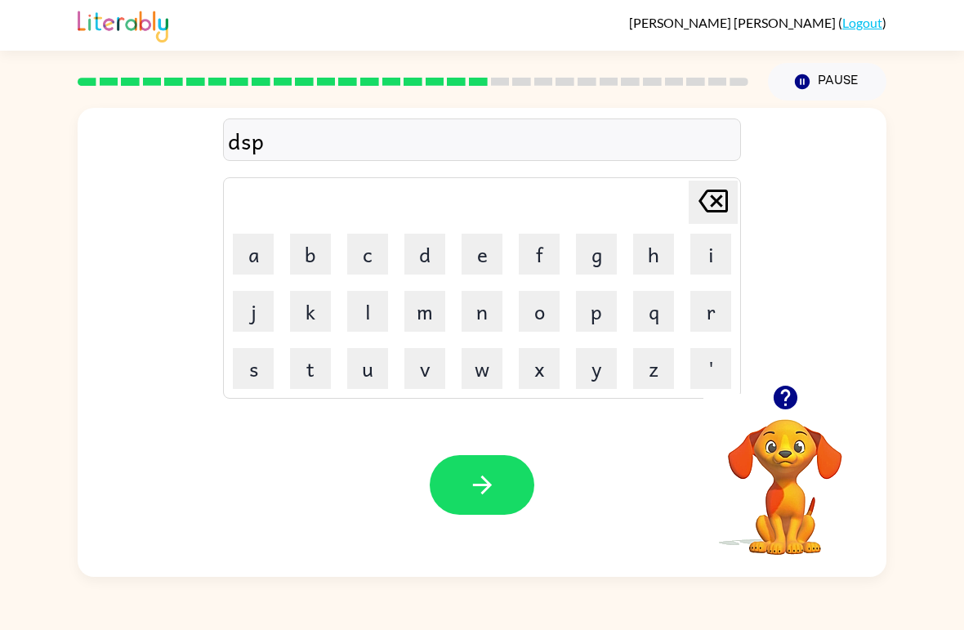
click at [366, 330] on button "l" at bounding box center [367, 311] width 41 height 41
click at [254, 264] on button "a" at bounding box center [253, 254] width 41 height 41
click at [590, 378] on button "y" at bounding box center [596, 368] width 41 height 41
click at [474, 508] on button "button" at bounding box center [482, 485] width 105 height 60
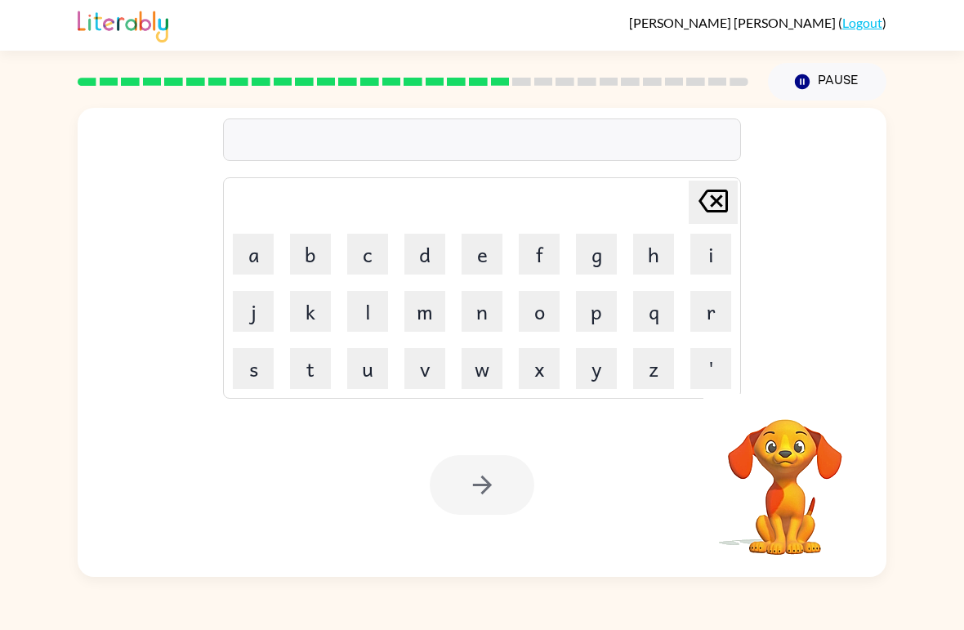
click at [427, 256] on button "d" at bounding box center [425, 254] width 41 height 41
click at [362, 380] on button "u" at bounding box center [367, 368] width 41 height 41
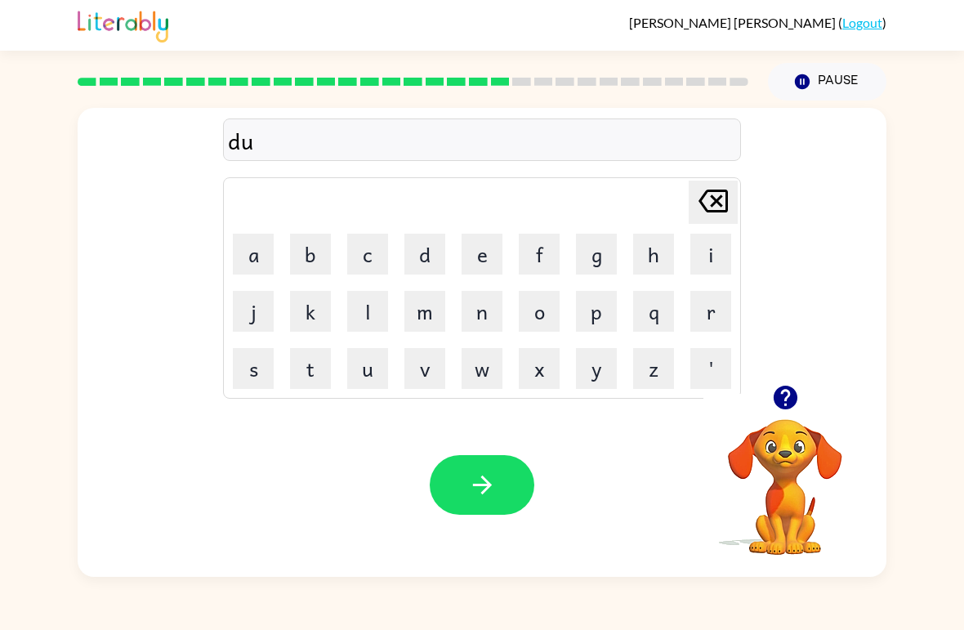
click at [250, 369] on button "s" at bounding box center [253, 368] width 41 height 41
click at [296, 376] on button "t" at bounding box center [310, 368] width 41 height 41
click at [470, 260] on button "e" at bounding box center [482, 254] width 41 height 41
click at [429, 259] on button "d" at bounding box center [425, 254] width 41 height 41
click at [480, 486] on icon "button" at bounding box center [481, 485] width 19 height 19
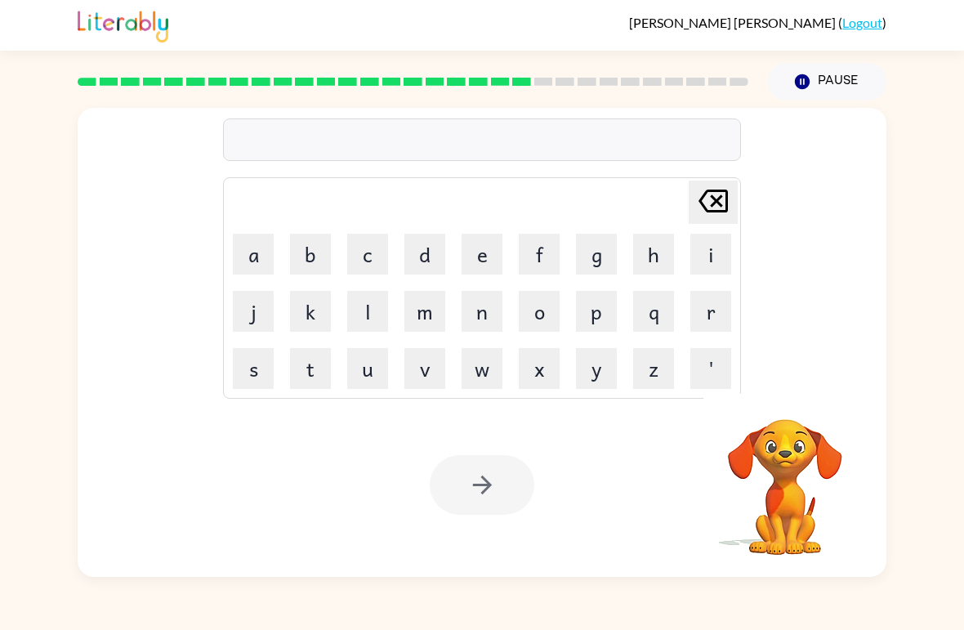
click at [379, 261] on button "c" at bounding box center [367, 254] width 41 height 41
click at [474, 256] on button "e" at bounding box center [482, 254] width 41 height 41
click at [478, 309] on button "n" at bounding box center [482, 311] width 41 height 41
click at [673, 258] on button "h" at bounding box center [653, 254] width 41 height 41
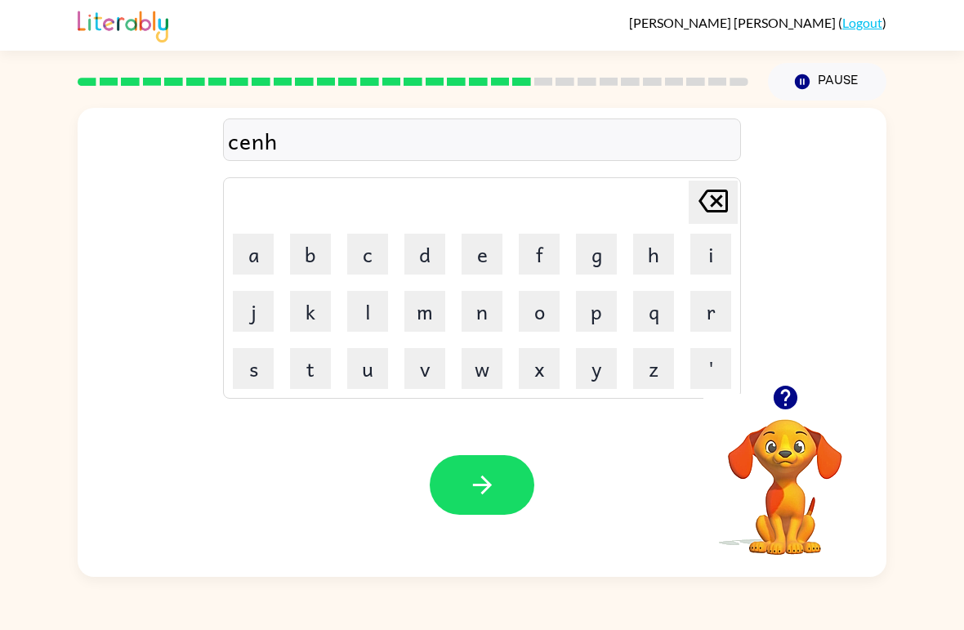
click at [693, 204] on button "Delete Delete last character input" at bounding box center [713, 202] width 49 height 43
click at [308, 376] on button "t" at bounding box center [310, 368] width 41 height 41
click at [696, 261] on button "i" at bounding box center [711, 254] width 41 height 41
click at [580, 316] on button "p" at bounding box center [596, 311] width 41 height 41
click at [475, 268] on button "e" at bounding box center [482, 254] width 41 height 41
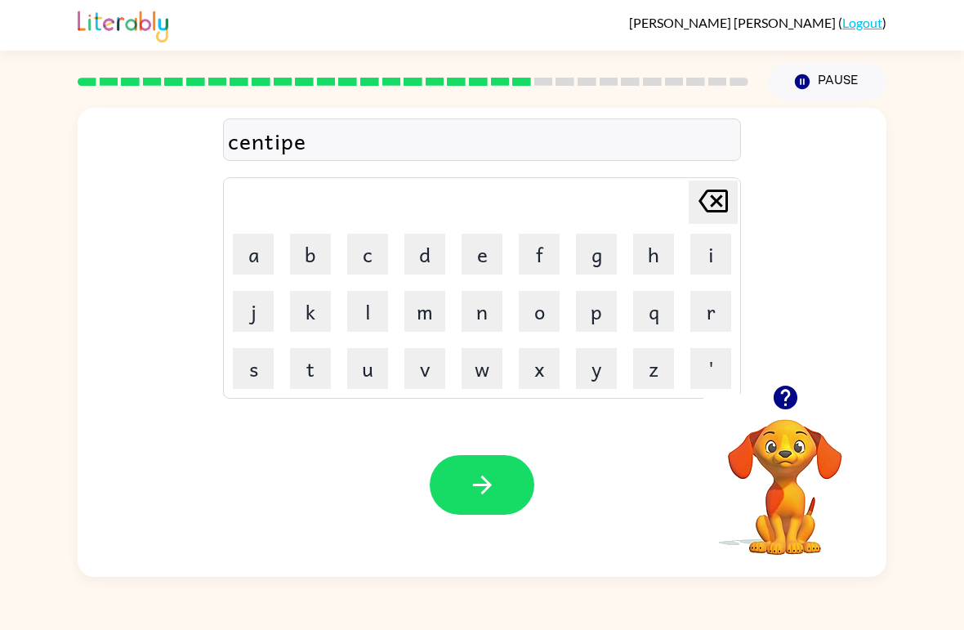
click at [423, 267] on button "d" at bounding box center [425, 254] width 41 height 41
click at [477, 264] on button "e" at bounding box center [482, 254] width 41 height 41
click at [481, 484] on icon "button" at bounding box center [482, 485] width 29 height 29
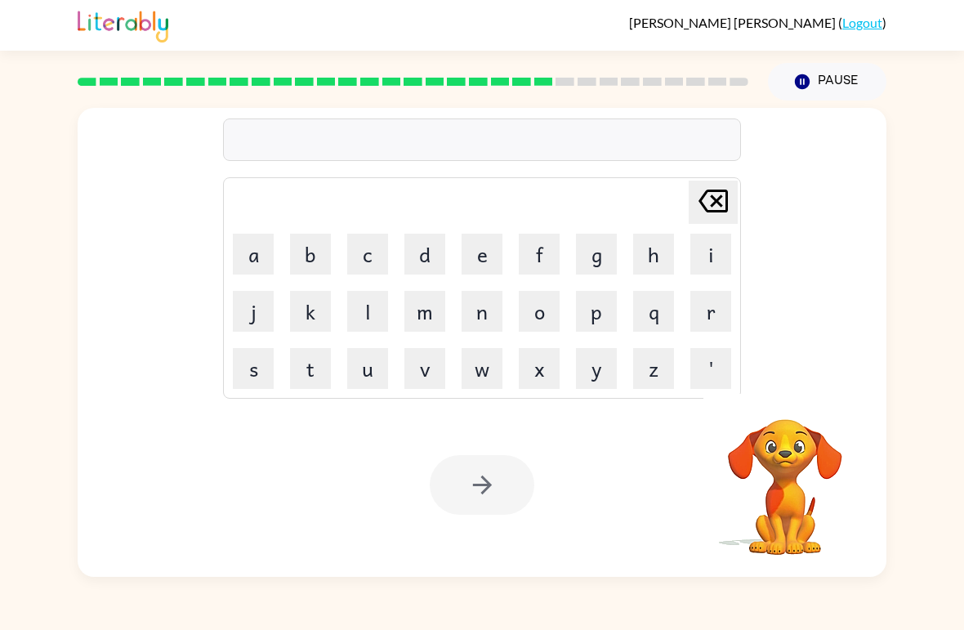
click at [682, 326] on table "Delete Delete last character input a b c d e f g h i j k l m n o p q r s t u v …" at bounding box center [482, 288] width 517 height 220
click at [673, 303] on button "q" at bounding box center [653, 311] width 41 height 41
click at [248, 257] on button "a" at bounding box center [253, 254] width 41 height 41
click at [691, 267] on button "i" at bounding box center [711, 254] width 41 height 41
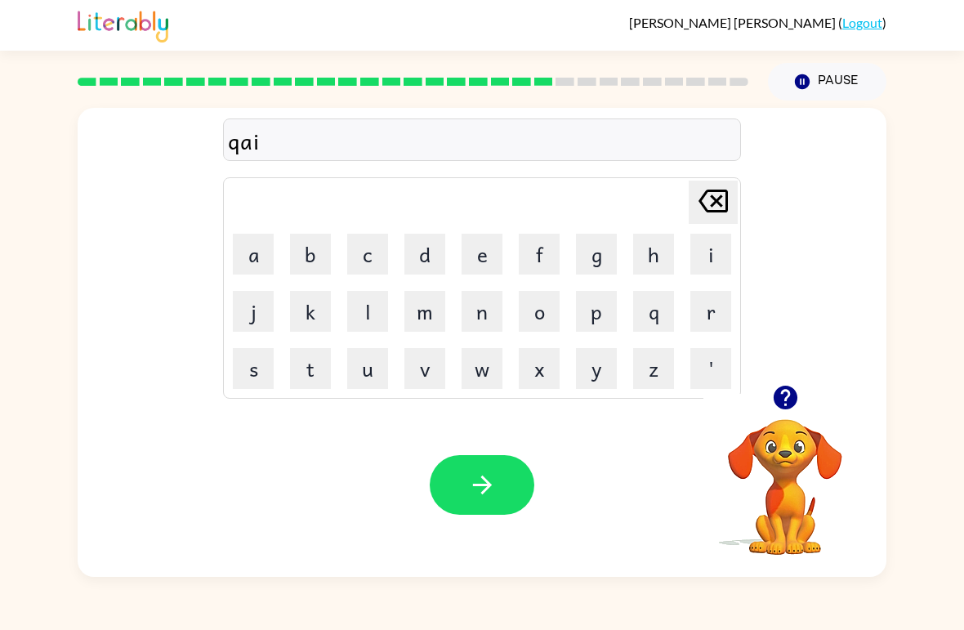
click at [385, 258] on button "c" at bounding box center [367, 254] width 41 height 41
click at [539, 317] on button "o" at bounding box center [539, 311] width 41 height 41
click at [257, 257] on button "a" at bounding box center [253, 254] width 41 height 41
click at [305, 374] on button "t" at bounding box center [310, 368] width 41 height 41
click at [706, 210] on icon at bounding box center [713, 201] width 29 height 23
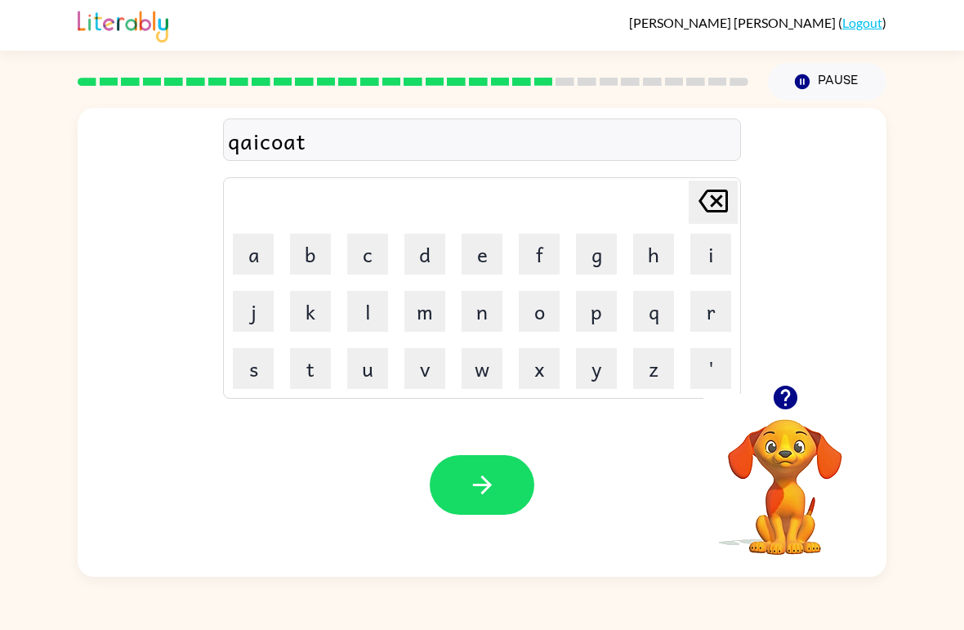
click at [701, 207] on icon "Delete Delete last character input" at bounding box center [713, 200] width 39 height 39
click at [697, 213] on icon "Delete Delete last character input" at bounding box center [713, 200] width 39 height 39
click at [696, 213] on icon "Delete Delete last character input" at bounding box center [713, 200] width 39 height 39
click at [694, 202] on icon "Delete Delete last character input" at bounding box center [713, 200] width 39 height 39
click at [694, 201] on icon "Delete Delete last character input" at bounding box center [713, 200] width 39 height 39
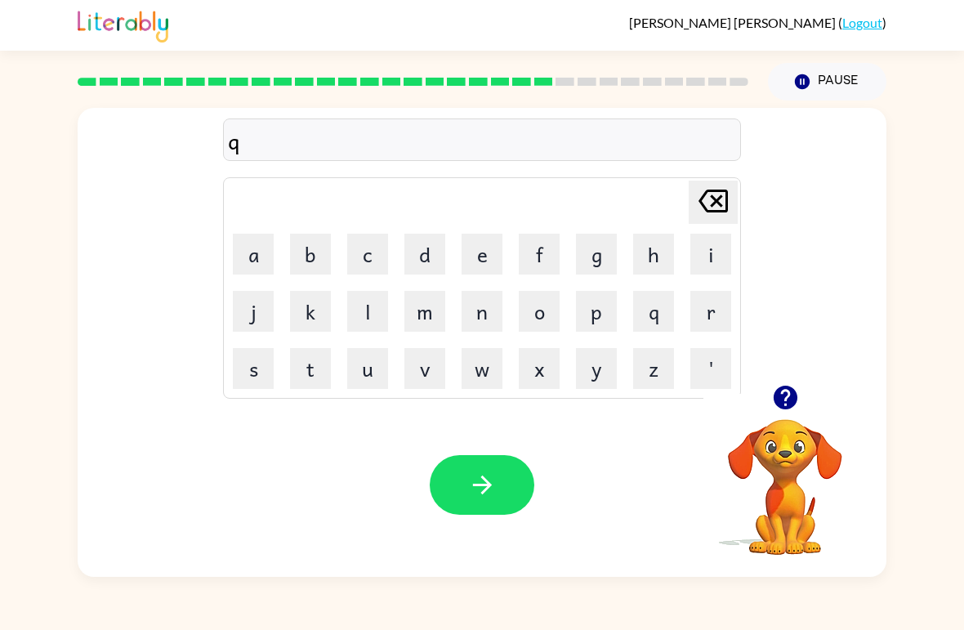
click at [700, 203] on icon at bounding box center [713, 201] width 29 height 23
click at [700, 202] on icon at bounding box center [713, 201] width 29 height 23
click at [685, 311] on td "r" at bounding box center [711, 312] width 56 height 56
click at [687, 323] on td "r" at bounding box center [711, 312] width 56 height 56
click at [702, 320] on button "r" at bounding box center [711, 311] width 41 height 41
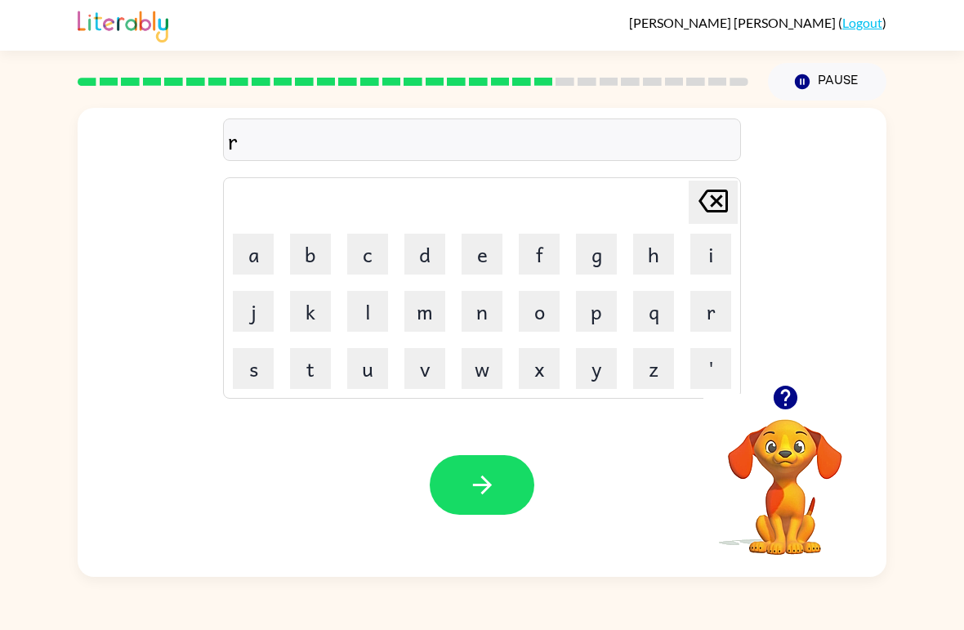
click at [255, 254] on button "a" at bounding box center [253, 254] width 41 height 41
click at [691, 260] on button "i" at bounding box center [711, 254] width 41 height 41
click at [481, 310] on button "n" at bounding box center [482, 311] width 41 height 41
click at [356, 254] on button "c" at bounding box center [367, 254] width 41 height 41
click at [544, 315] on button "o" at bounding box center [539, 311] width 41 height 41
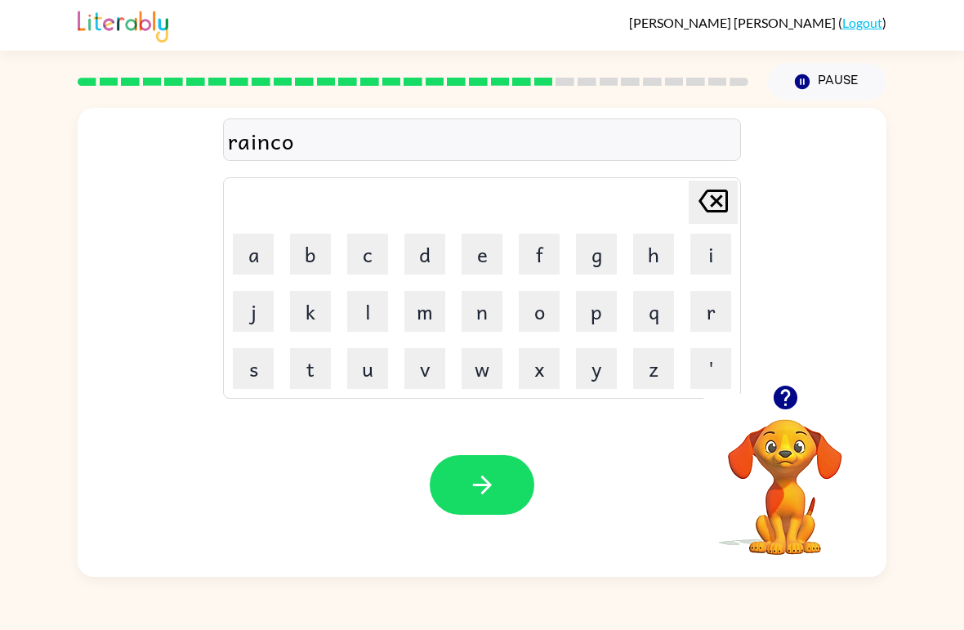
click at [308, 377] on button "t" at bounding box center [310, 368] width 41 height 41
click at [706, 210] on icon at bounding box center [713, 201] width 29 height 23
click at [247, 255] on button "a" at bounding box center [253, 254] width 41 height 41
click at [307, 360] on button "t" at bounding box center [310, 368] width 41 height 41
click at [492, 472] on icon "button" at bounding box center [482, 485] width 29 height 29
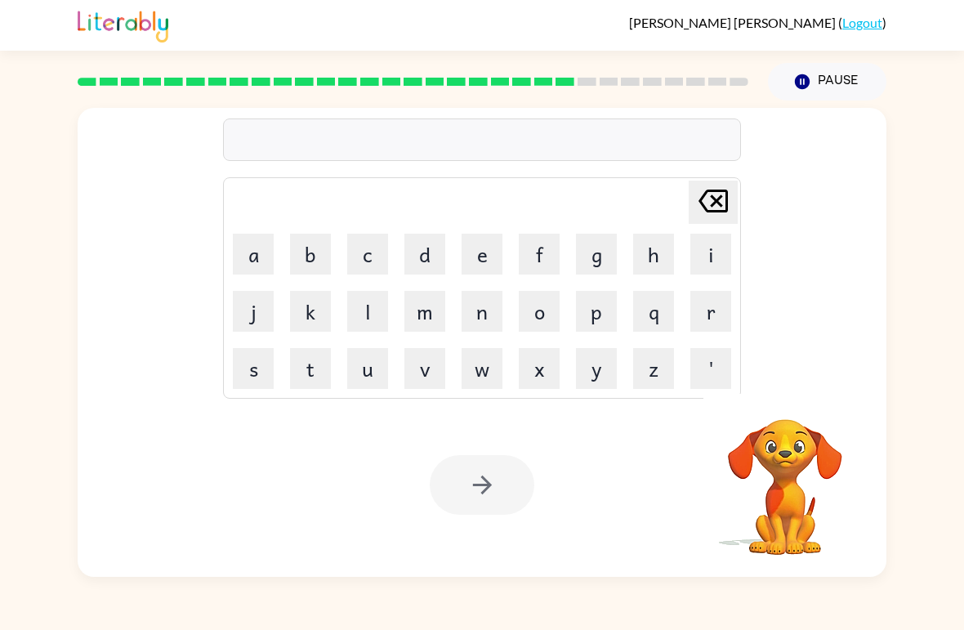
click at [417, 327] on button "m" at bounding box center [425, 311] width 41 height 41
click at [251, 257] on button "a" at bounding box center [253, 254] width 41 height 41
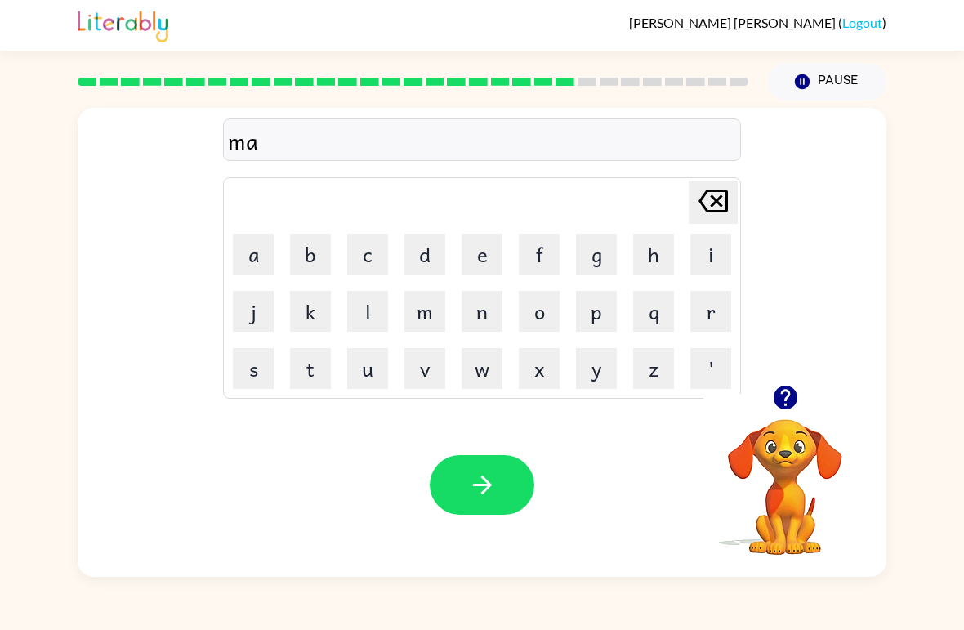
click at [709, 323] on button "r" at bounding box center [711, 311] width 41 height 41
click at [304, 315] on button "k" at bounding box center [310, 311] width 41 height 41
click at [474, 263] on button "e" at bounding box center [482, 254] width 41 height 41
click at [705, 325] on button "r" at bounding box center [711, 311] width 41 height 41
click at [485, 446] on div "Your browser must support playing .mp4 files to use Literably. Please try using…" at bounding box center [482, 485] width 809 height 184
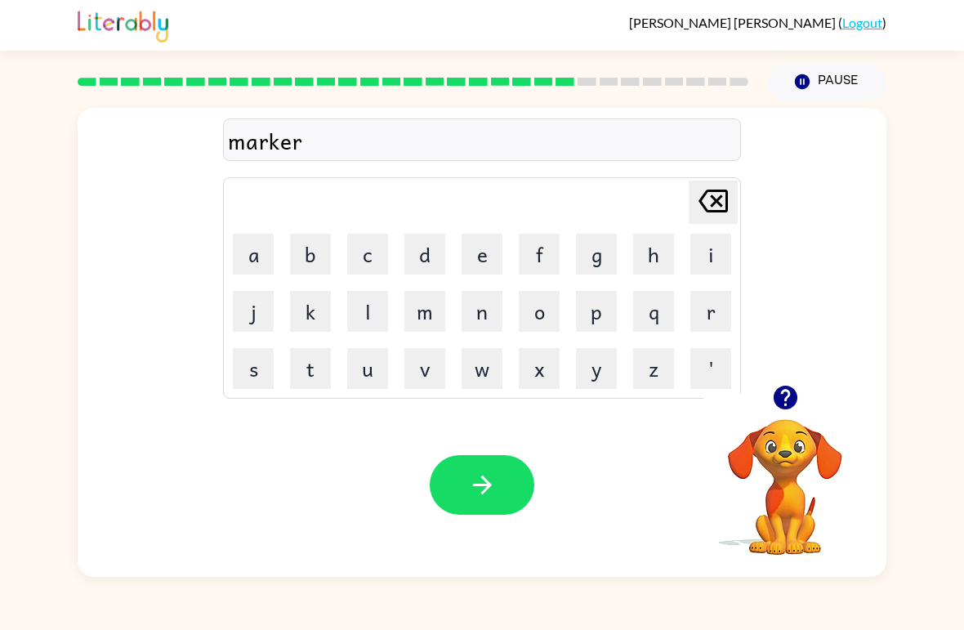
click at [487, 479] on icon "button" at bounding box center [482, 485] width 29 height 29
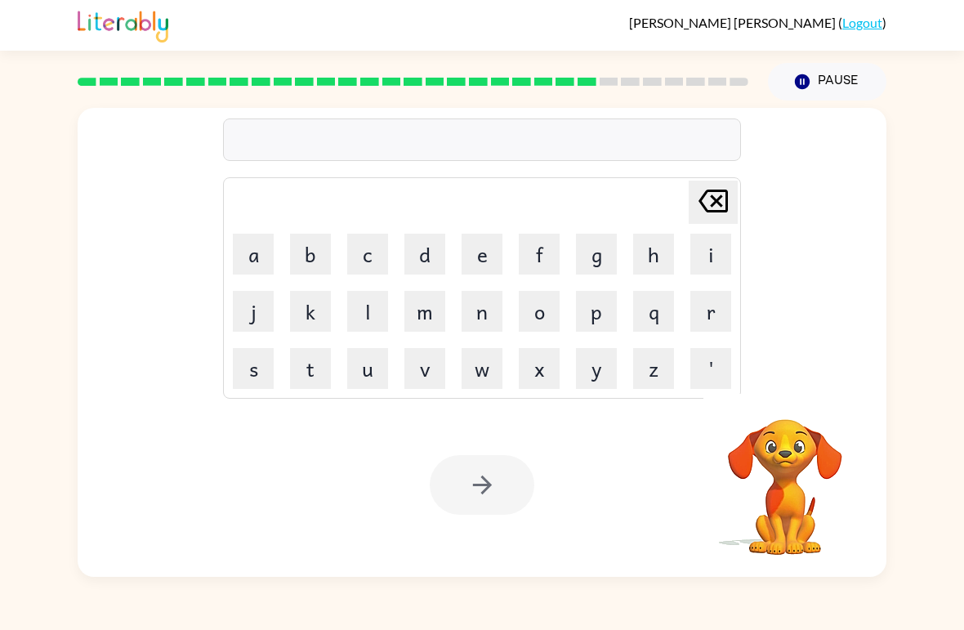
click at [474, 256] on button "e" at bounding box center [482, 254] width 41 height 41
click at [429, 261] on button "d" at bounding box center [425, 254] width 41 height 41
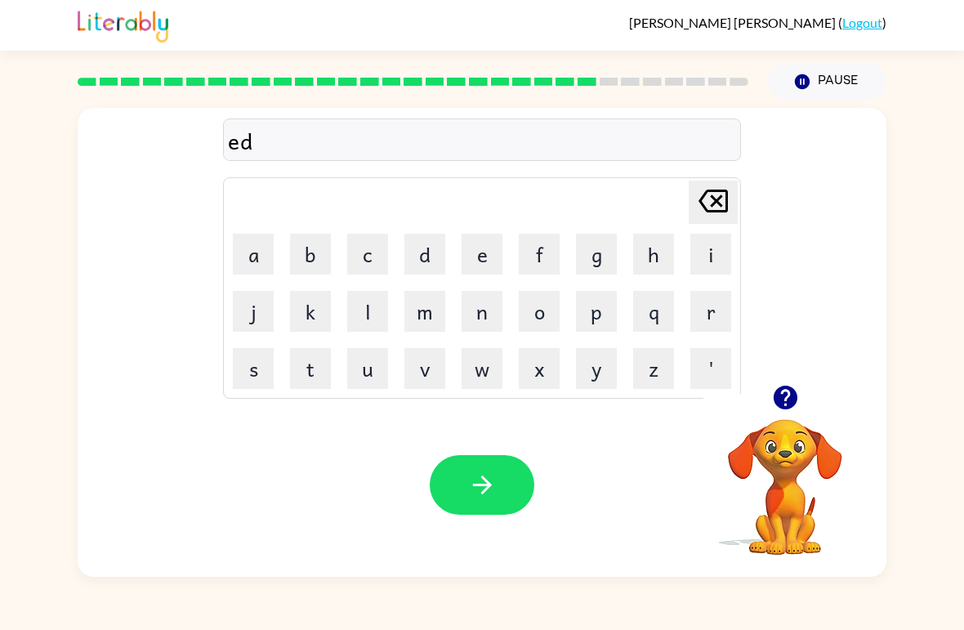
click at [420, 375] on button "v" at bounding box center [425, 368] width 41 height 41
click at [251, 254] on button "a" at bounding box center [253, 254] width 41 height 41
click at [476, 313] on button "n" at bounding box center [482, 311] width 41 height 41
click at [366, 257] on button "c" at bounding box center [367, 254] width 41 height 41
click at [687, 252] on td "i" at bounding box center [711, 254] width 56 height 56
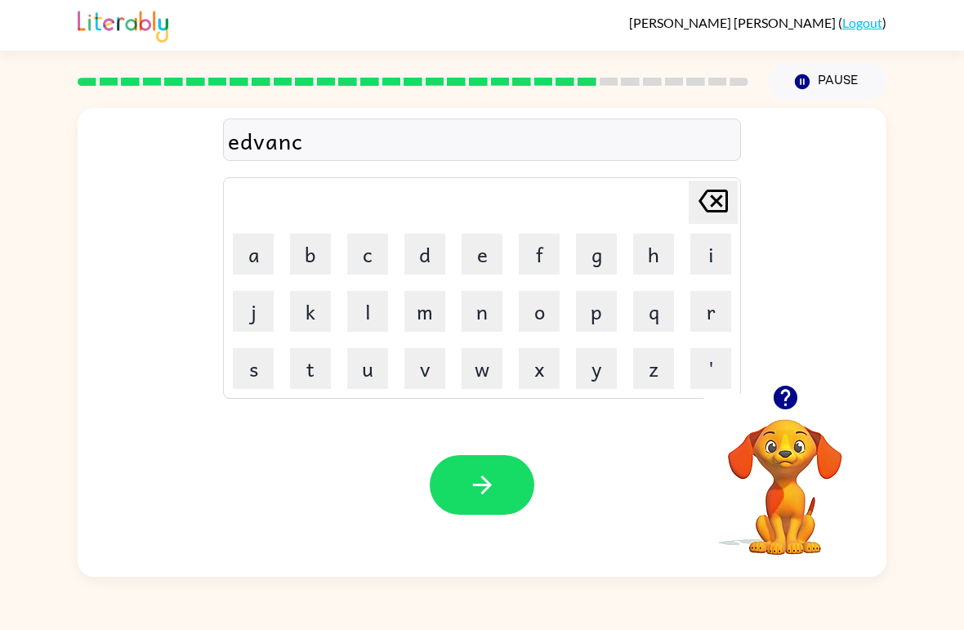
click at [480, 311] on button "n" at bounding box center [482, 311] width 41 height 41
click at [701, 206] on icon "Delete Delete last character input" at bounding box center [713, 200] width 39 height 39
click at [700, 262] on button "i" at bounding box center [711, 254] width 41 height 41
click at [477, 320] on button "n" at bounding box center [482, 311] width 41 height 41
click at [773, 407] on icon "button" at bounding box center [786, 397] width 29 height 29
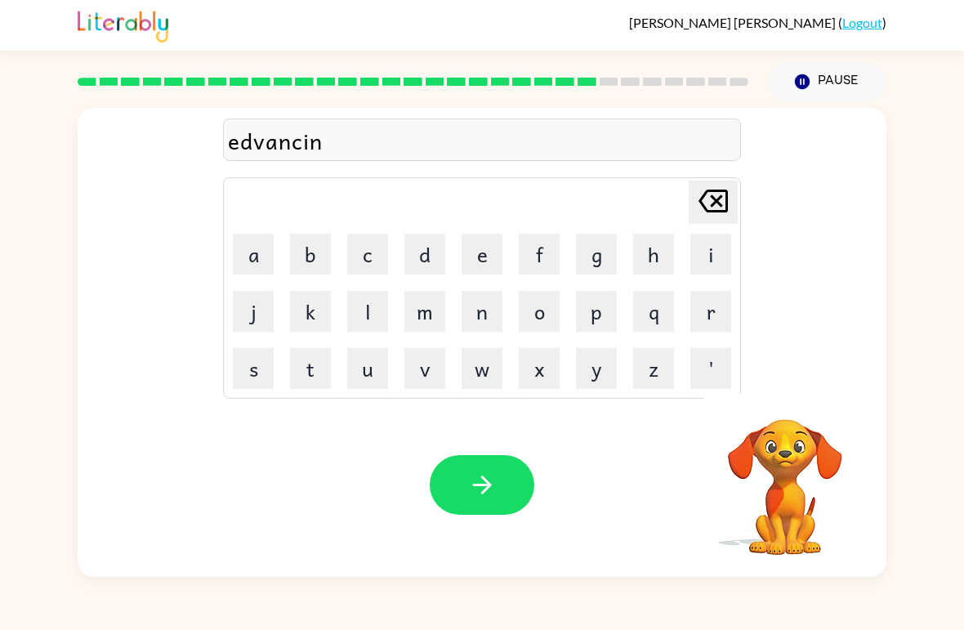
click at [582, 263] on button "g" at bounding box center [596, 254] width 41 height 41
click at [244, 153] on div "edvancing" at bounding box center [482, 140] width 508 height 34
click at [244, 146] on div "edvancing" at bounding box center [482, 140] width 508 height 34
click at [478, 480] on icon "button" at bounding box center [482, 485] width 29 height 29
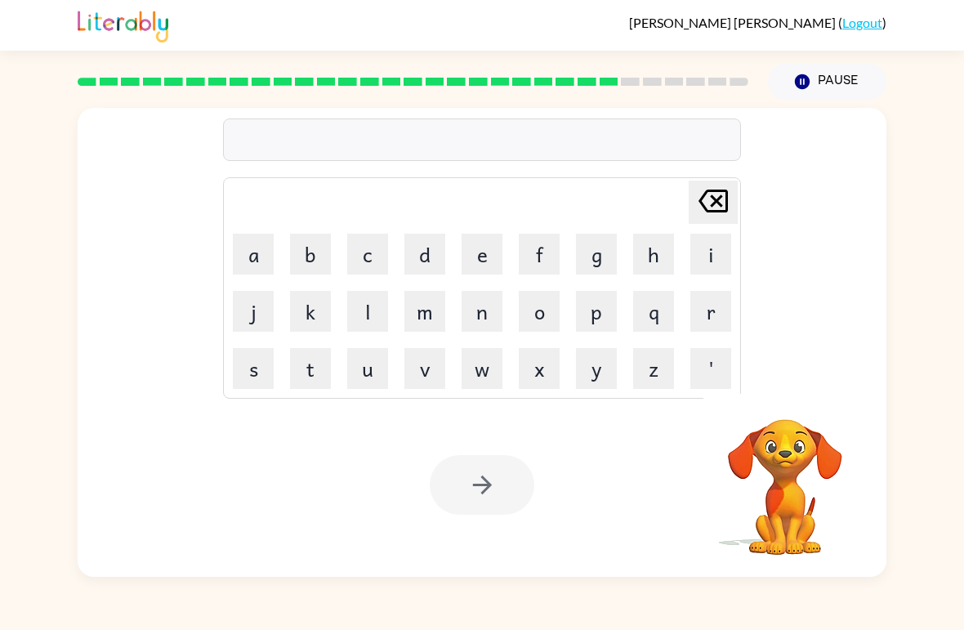
click at [599, 260] on button "g" at bounding box center [596, 254] width 41 height 41
click at [535, 321] on button "o" at bounding box center [539, 311] width 41 height 41
click at [310, 249] on button "b" at bounding box center [310, 254] width 41 height 41
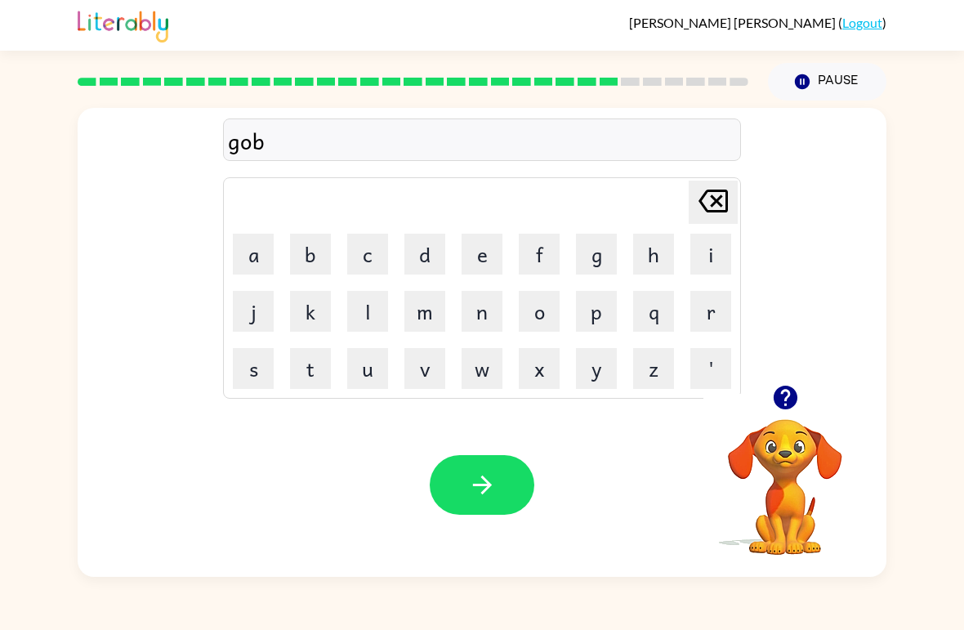
click at [372, 322] on button "l" at bounding box center [367, 311] width 41 height 41
click at [700, 262] on button "i" at bounding box center [711, 254] width 41 height 41
click at [487, 311] on button "n" at bounding box center [482, 311] width 41 height 41
click at [477, 494] on icon "button" at bounding box center [482, 485] width 29 height 29
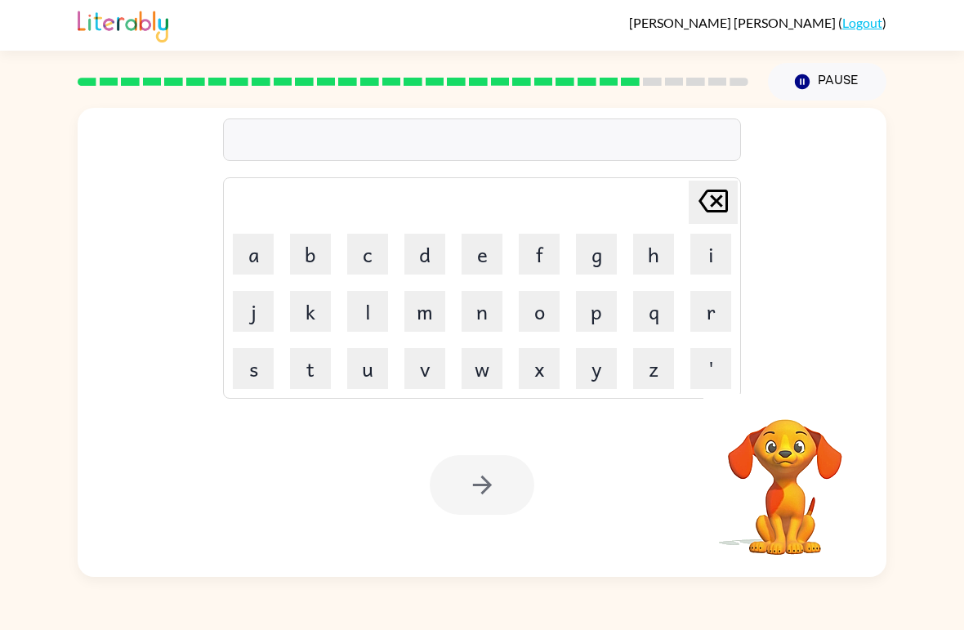
click at [591, 262] on button "g" at bounding box center [596, 254] width 41 height 41
click at [424, 370] on button "v" at bounding box center [425, 368] width 41 height 41
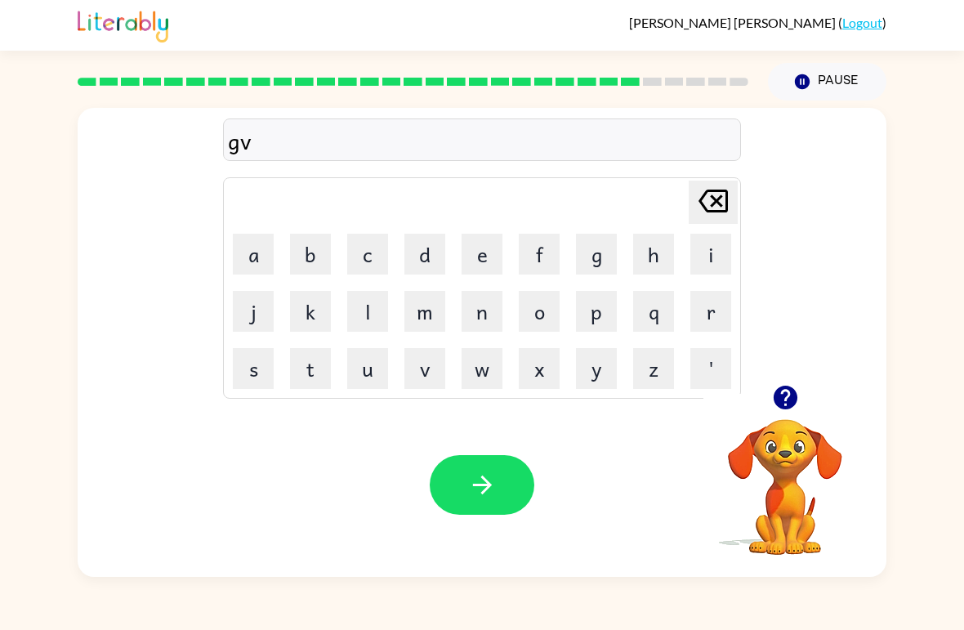
click at [473, 266] on button "e" at bounding box center [482, 254] width 41 height 41
click at [691, 324] on button "r" at bounding box center [711, 311] width 41 height 41
click at [701, 211] on icon "Delete Delete last character input" at bounding box center [713, 200] width 39 height 39
click at [700, 210] on icon "Delete Delete last character input" at bounding box center [713, 200] width 39 height 39
click at [698, 220] on icon "Delete Delete last character input" at bounding box center [713, 200] width 39 height 39
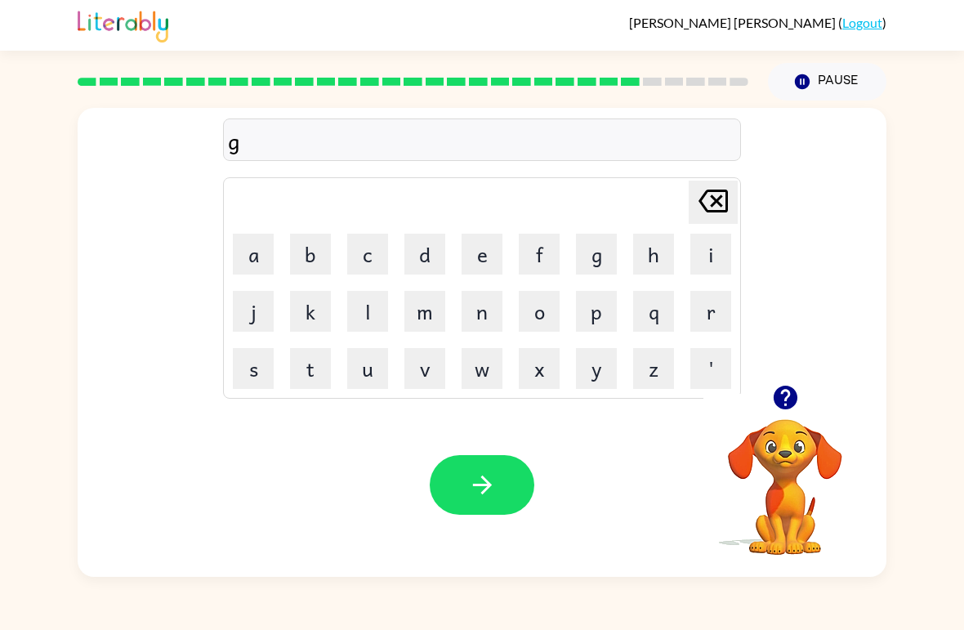
click at [541, 320] on button "o" at bounding box center [539, 311] width 41 height 41
click at [405, 376] on button "v" at bounding box center [425, 368] width 41 height 41
click at [477, 248] on button "e" at bounding box center [482, 254] width 41 height 41
click at [672, 306] on button "q" at bounding box center [653, 311] width 41 height 41
click at [692, 203] on button "Delete Delete last character input" at bounding box center [713, 202] width 49 height 43
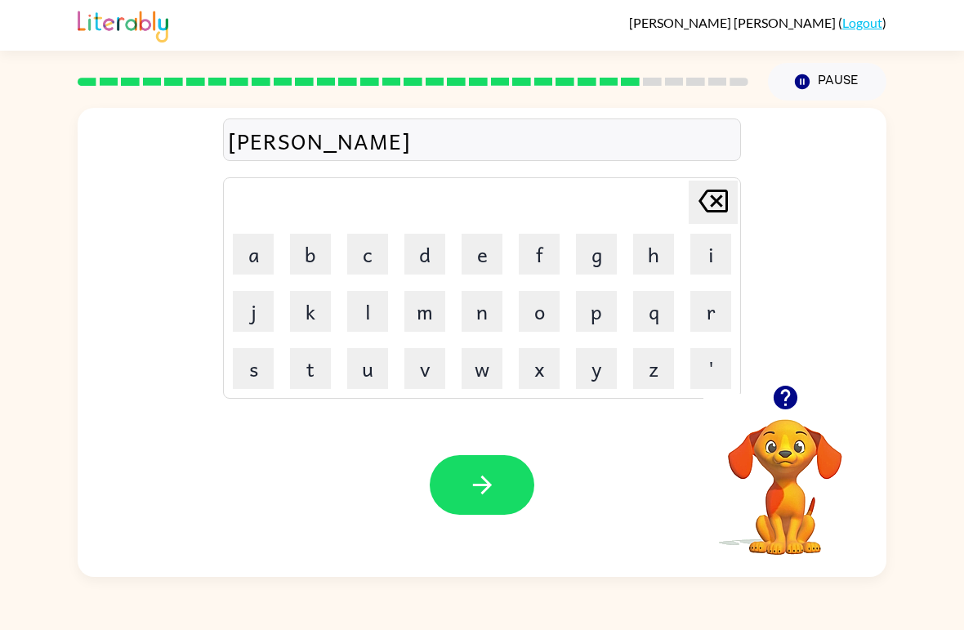
click at [703, 318] on button "r" at bounding box center [711, 311] width 41 height 41
click at [477, 311] on button "n" at bounding box center [482, 311] width 41 height 41
click at [423, 315] on button "m" at bounding box center [425, 311] width 41 height 41
click at [478, 248] on button "e" at bounding box center [482, 254] width 41 height 41
click at [310, 385] on button "t" at bounding box center [310, 368] width 41 height 41
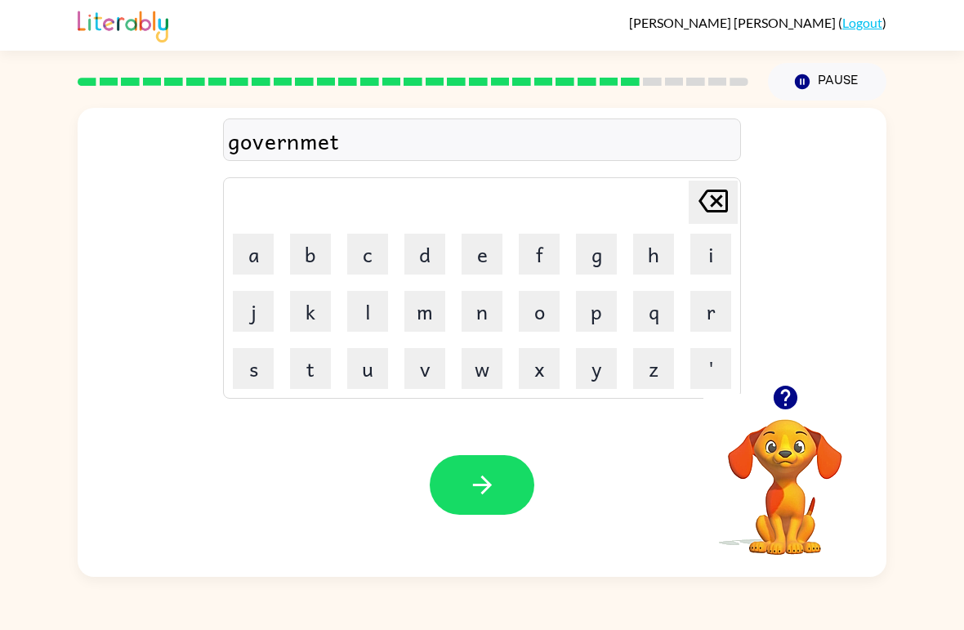
click at [479, 483] on icon "button" at bounding box center [482, 485] width 29 height 29
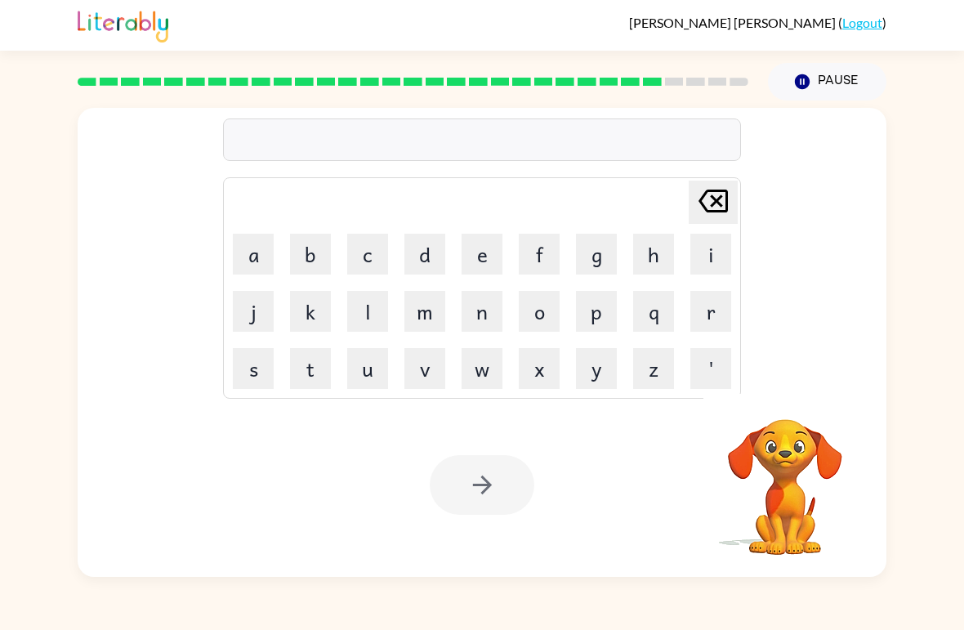
click at [261, 370] on button "s" at bounding box center [253, 368] width 41 height 41
click at [306, 376] on button "t" at bounding box center [310, 368] width 41 height 41
click at [708, 310] on button "r" at bounding box center [711, 311] width 41 height 41
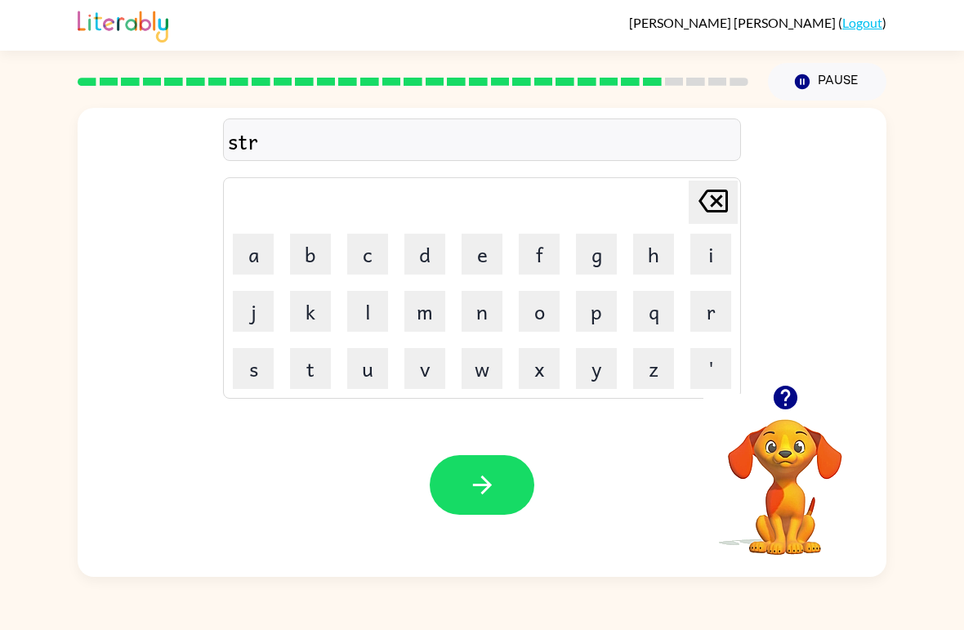
click at [265, 252] on button "a" at bounding box center [253, 254] width 41 height 41
click at [703, 272] on button "i" at bounding box center [711, 254] width 41 height 41
click at [493, 324] on button "n" at bounding box center [482, 311] width 41 height 41
click at [500, 487] on button "button" at bounding box center [482, 485] width 105 height 60
click at [248, 369] on button "s" at bounding box center [253, 368] width 41 height 41
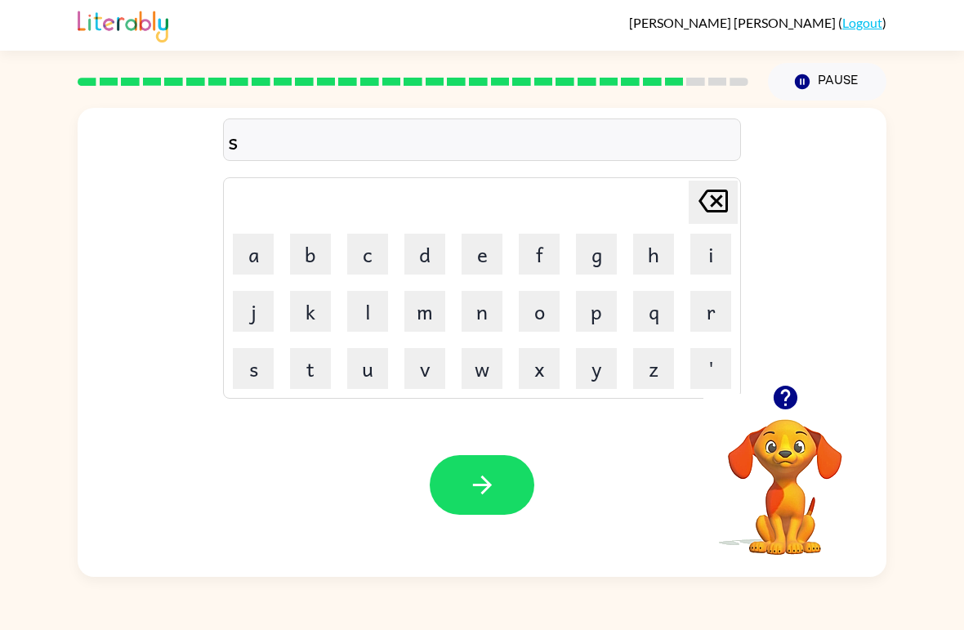
click at [627, 261] on td "h" at bounding box center [654, 254] width 56 height 56
click at [248, 261] on button "a" at bounding box center [253, 254] width 41 height 41
click at [696, 211] on icon "Delete Delete last character input" at bounding box center [713, 200] width 39 height 39
click at [634, 264] on button "h" at bounding box center [653, 254] width 41 height 41
click at [260, 260] on button "a" at bounding box center [253, 254] width 41 height 41
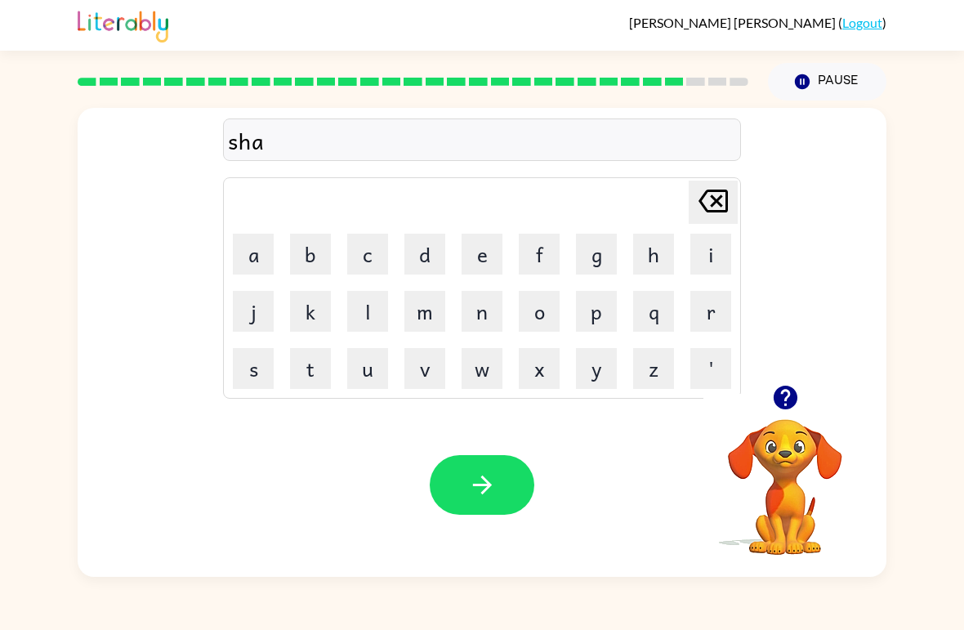
click at [579, 328] on button "p" at bounding box center [596, 311] width 41 height 41
click at [486, 260] on button "e" at bounding box center [482, 254] width 41 height 41
click at [481, 477] on icon "button" at bounding box center [482, 485] width 29 height 29
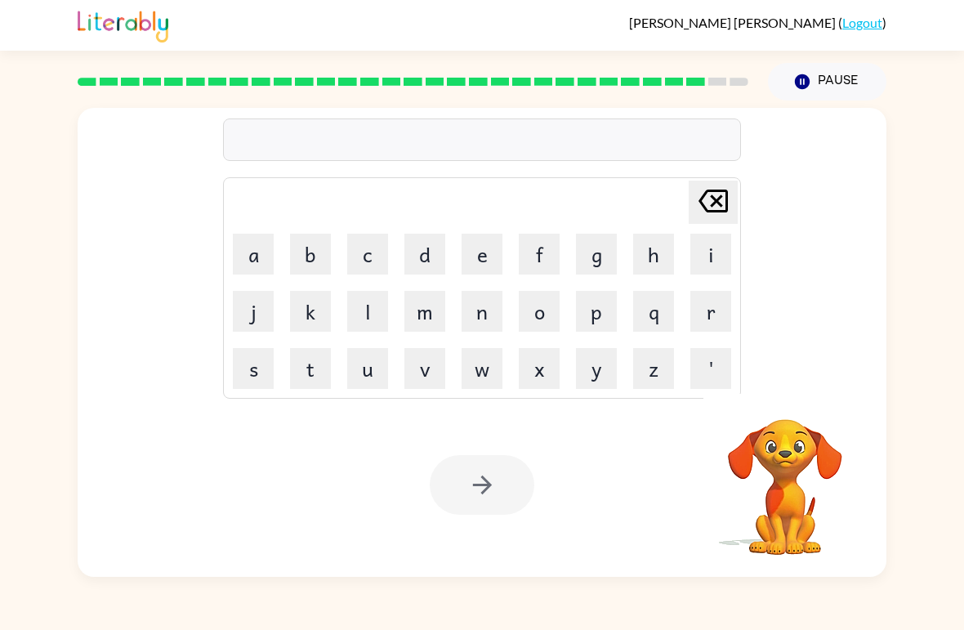
click at [498, 264] on button "e" at bounding box center [482, 254] width 41 height 41
click at [526, 380] on button "x" at bounding box center [539, 368] width 41 height 41
click at [467, 274] on button "e" at bounding box center [482, 254] width 41 height 41
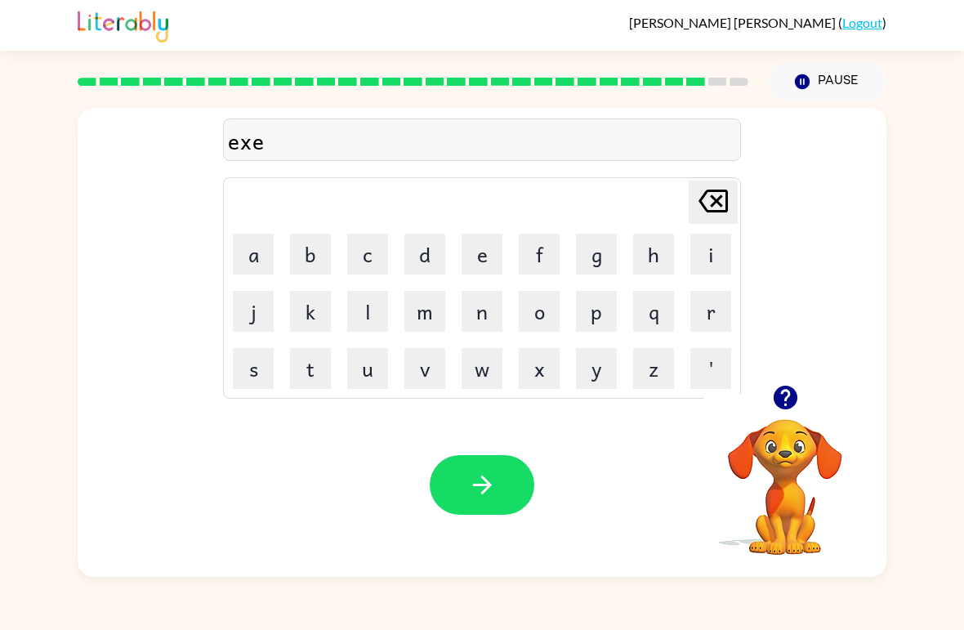
click at [353, 319] on button "l" at bounding box center [367, 311] width 41 height 41
click at [353, 318] on button "l" at bounding box center [367, 311] width 41 height 41
click at [716, 208] on icon "Delete Delete last character input" at bounding box center [713, 200] width 39 height 39
click at [487, 270] on button "e" at bounding box center [482, 254] width 41 height 41
click at [489, 302] on button "n" at bounding box center [482, 311] width 41 height 41
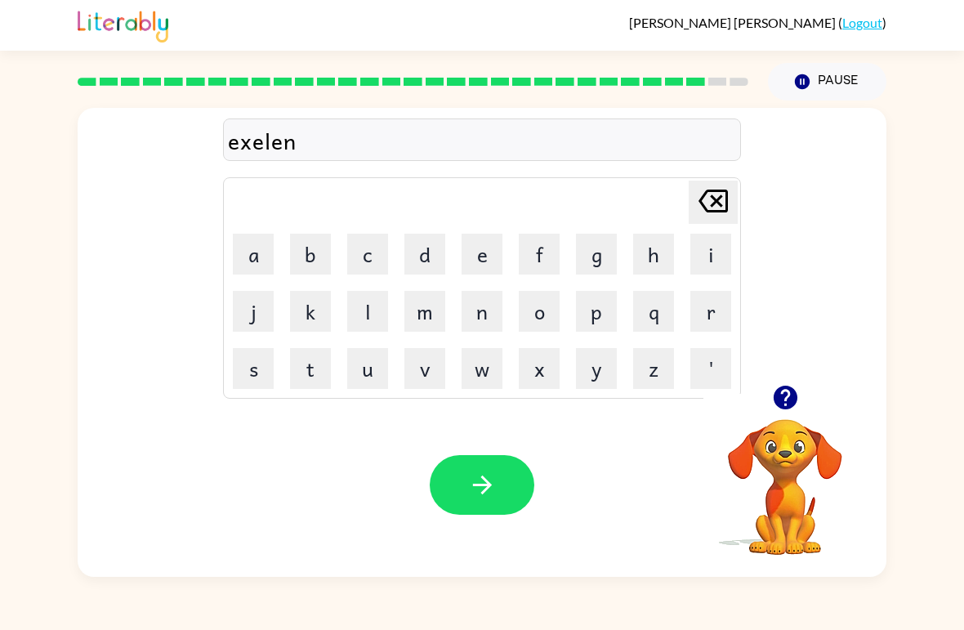
click at [312, 378] on button "t" at bounding box center [310, 368] width 41 height 41
click at [477, 488] on icon "button" at bounding box center [482, 485] width 29 height 29
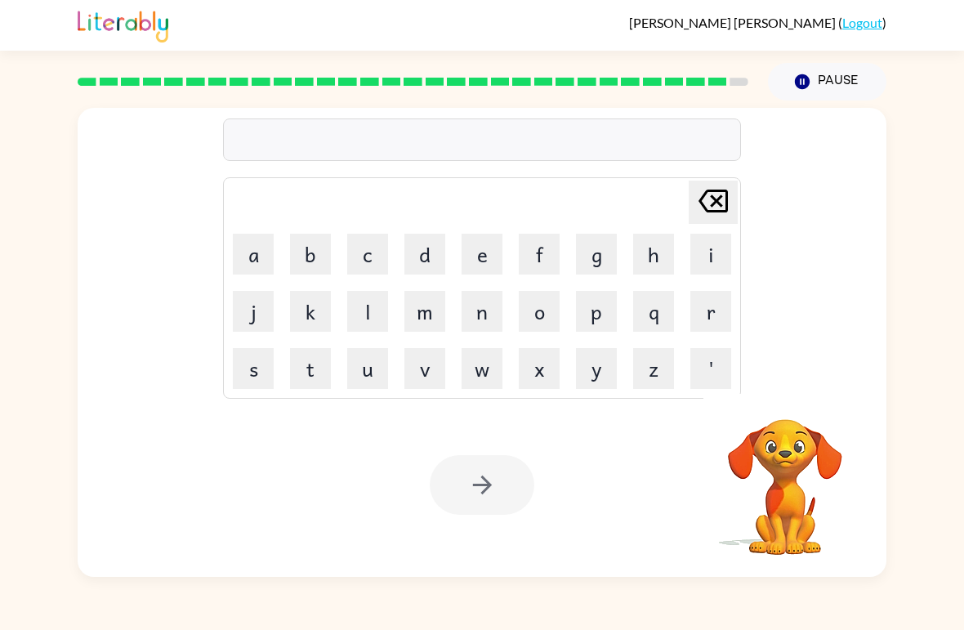
click at [259, 309] on button "j" at bounding box center [253, 311] width 41 height 41
click at [248, 260] on button "a" at bounding box center [253, 254] width 41 height 41
click at [489, 385] on button "w" at bounding box center [482, 368] width 41 height 41
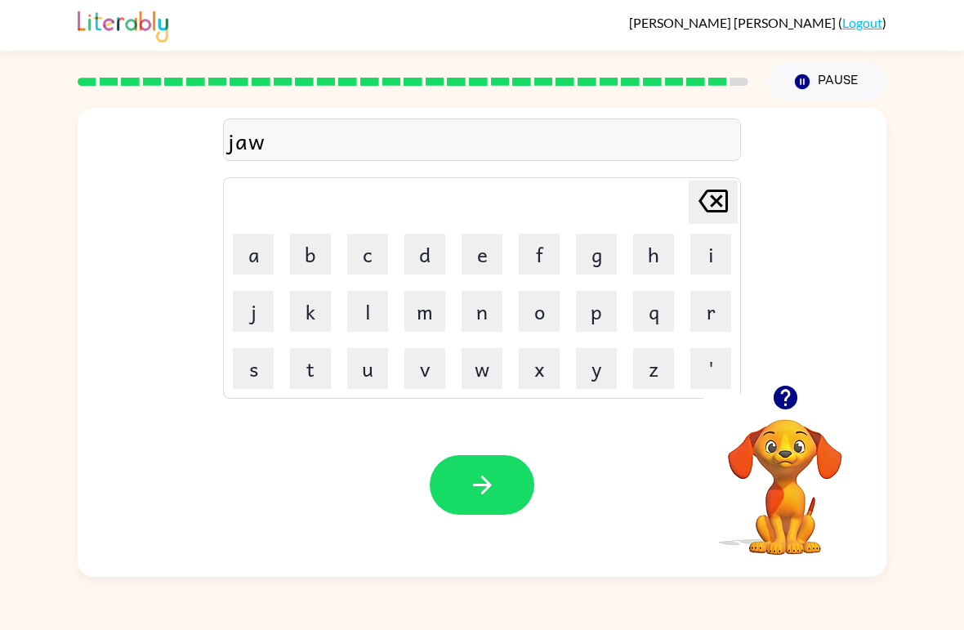
click at [302, 267] on button "b" at bounding box center [310, 254] width 41 height 41
click at [696, 326] on button "r" at bounding box center [711, 311] width 41 height 41
click at [463, 265] on button "e" at bounding box center [482, 254] width 41 height 41
click at [252, 267] on button "a" at bounding box center [253, 254] width 41 height 41
click at [316, 317] on button "k" at bounding box center [310, 311] width 41 height 41
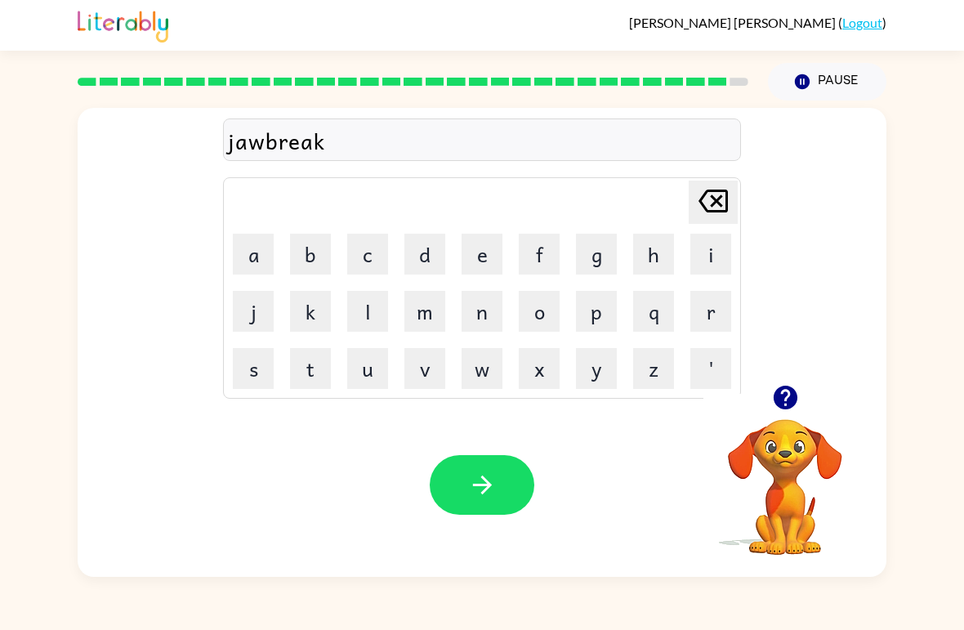
click at [472, 263] on button "e" at bounding box center [482, 254] width 41 height 41
click at [700, 313] on button "r" at bounding box center [711, 311] width 41 height 41
click at [482, 480] on icon "button" at bounding box center [482, 485] width 29 height 29
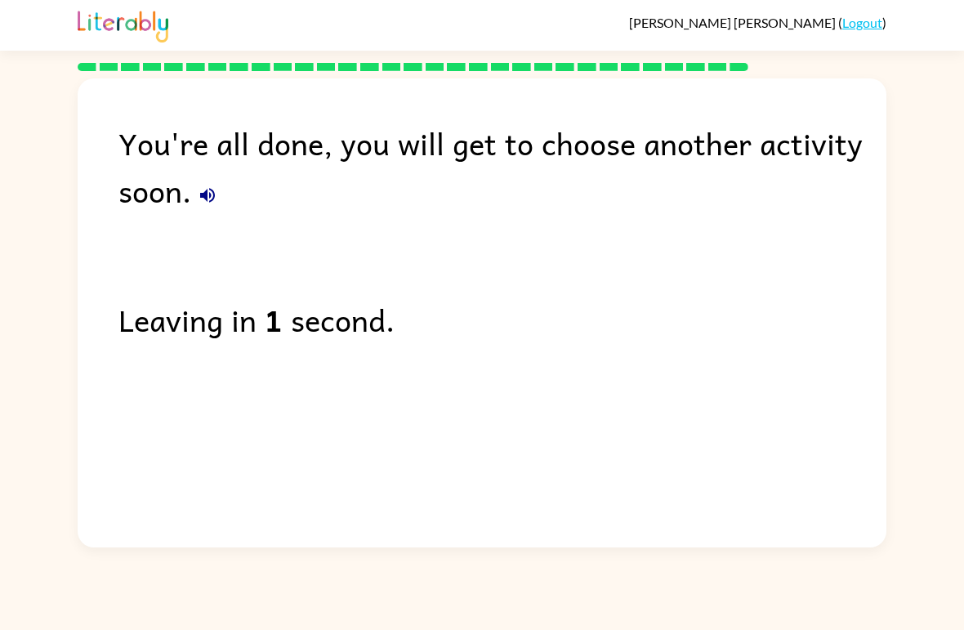
click at [871, 25] on link "Logout" at bounding box center [863, 23] width 40 height 16
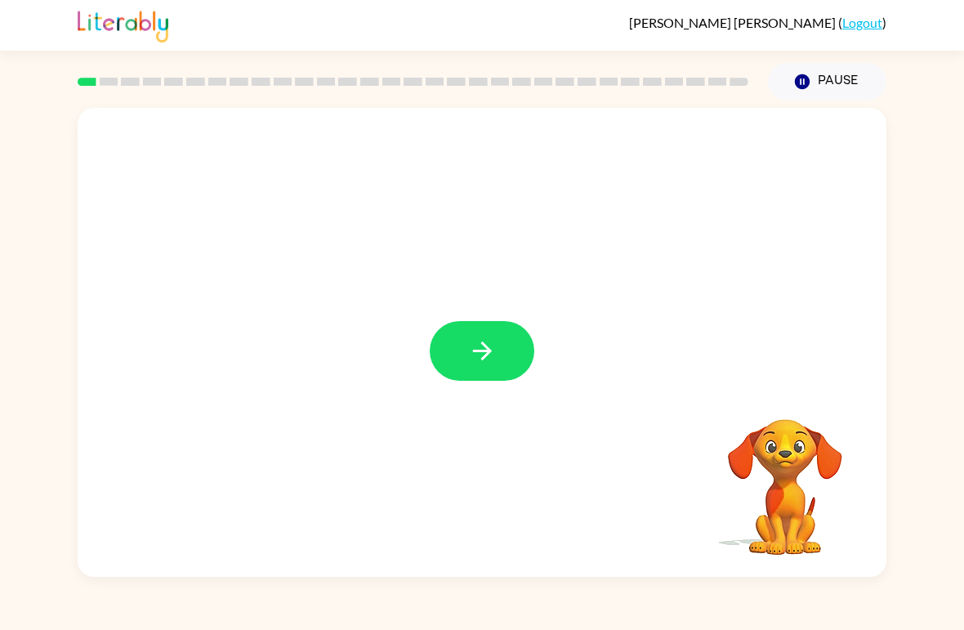
click at [465, 346] on button "button" at bounding box center [482, 351] width 105 height 60
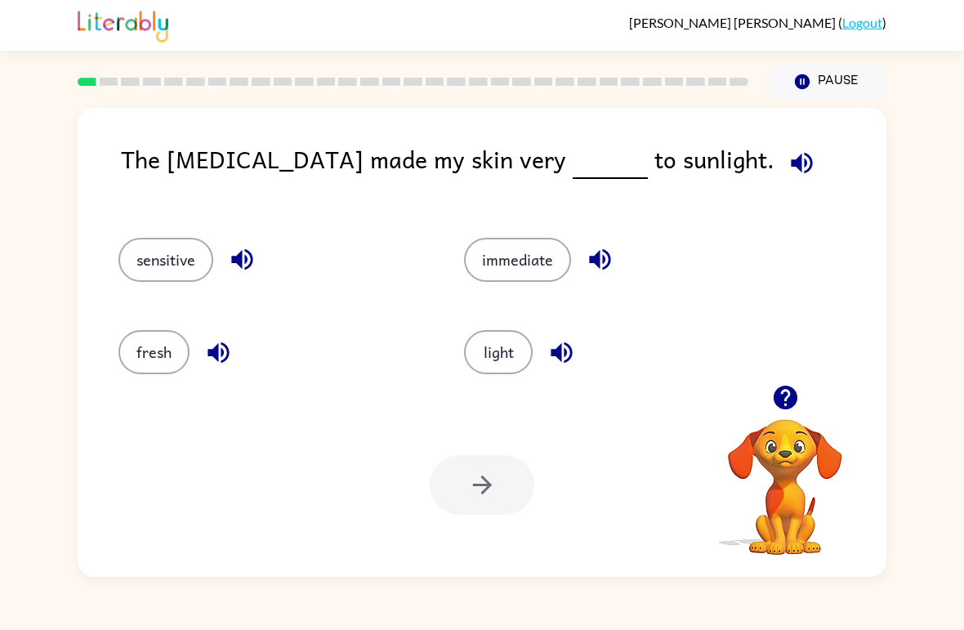
click at [159, 252] on button "sensitive" at bounding box center [166, 260] width 95 height 44
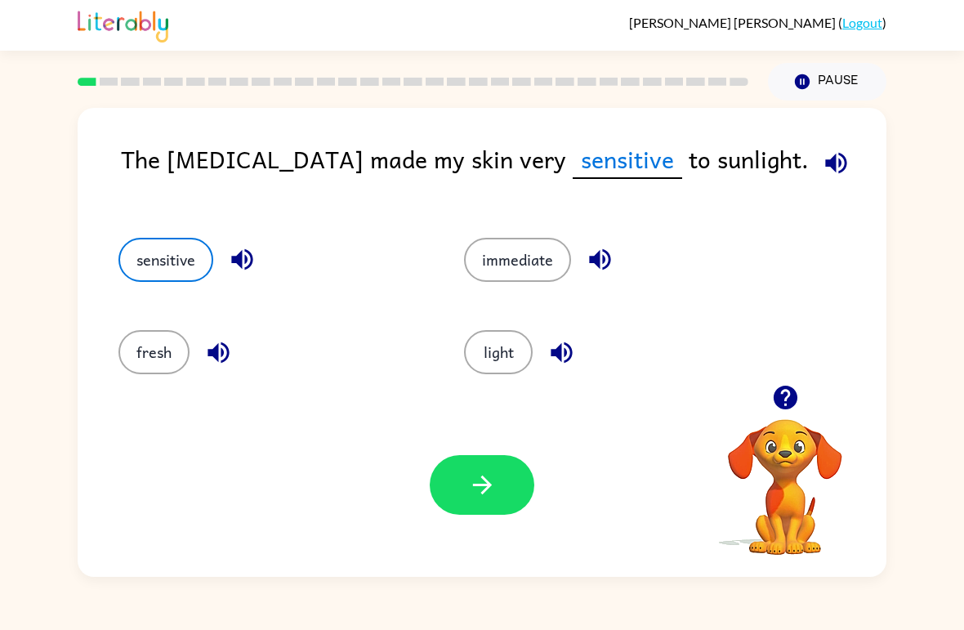
click at [502, 456] on button "button" at bounding box center [482, 485] width 105 height 60
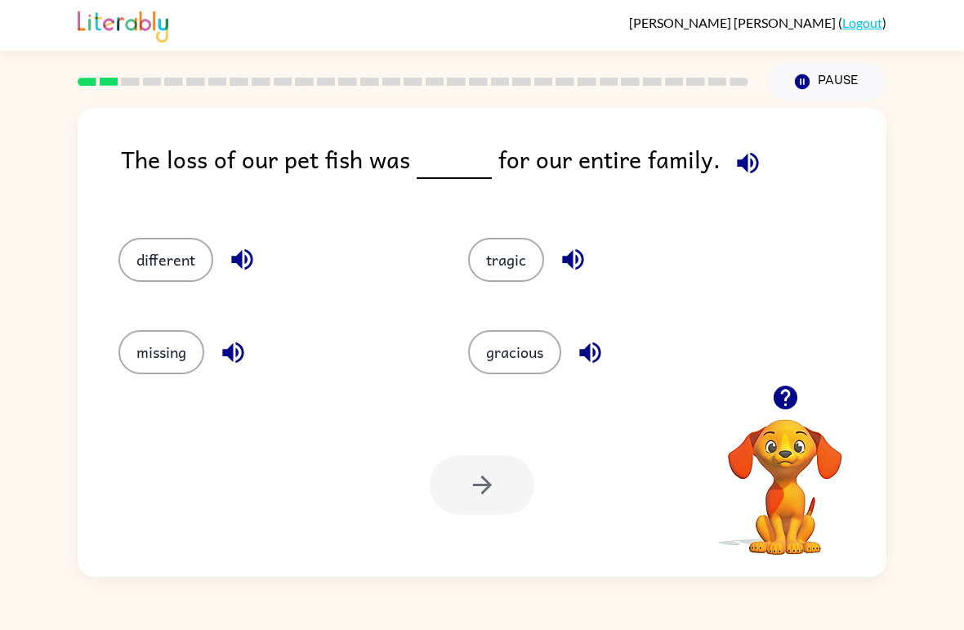
click at [517, 280] on button "tragic" at bounding box center [506, 260] width 76 height 44
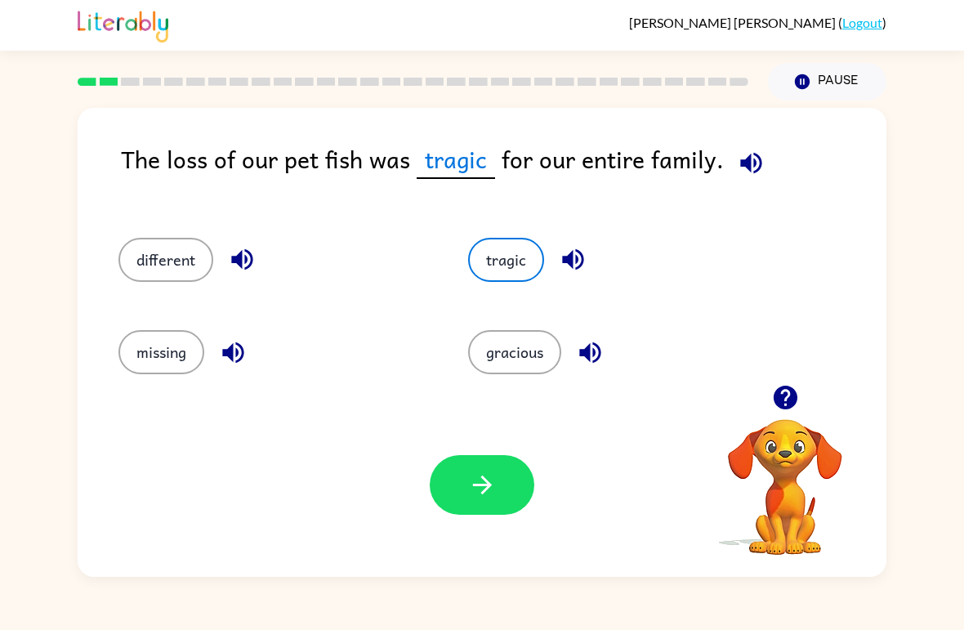
click at [472, 500] on button "button" at bounding box center [482, 485] width 105 height 60
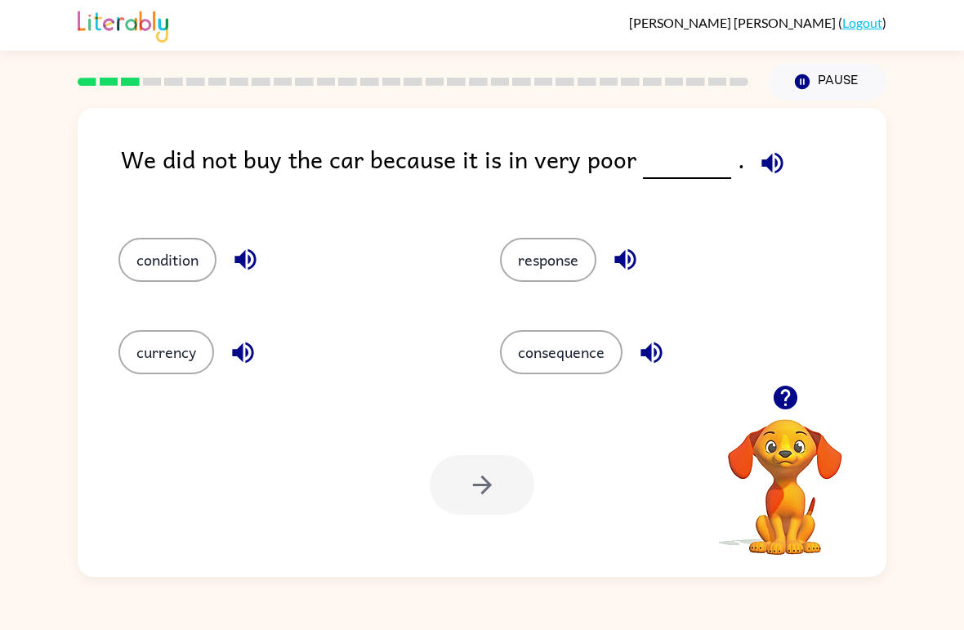
click at [190, 267] on button "condition" at bounding box center [168, 260] width 98 height 44
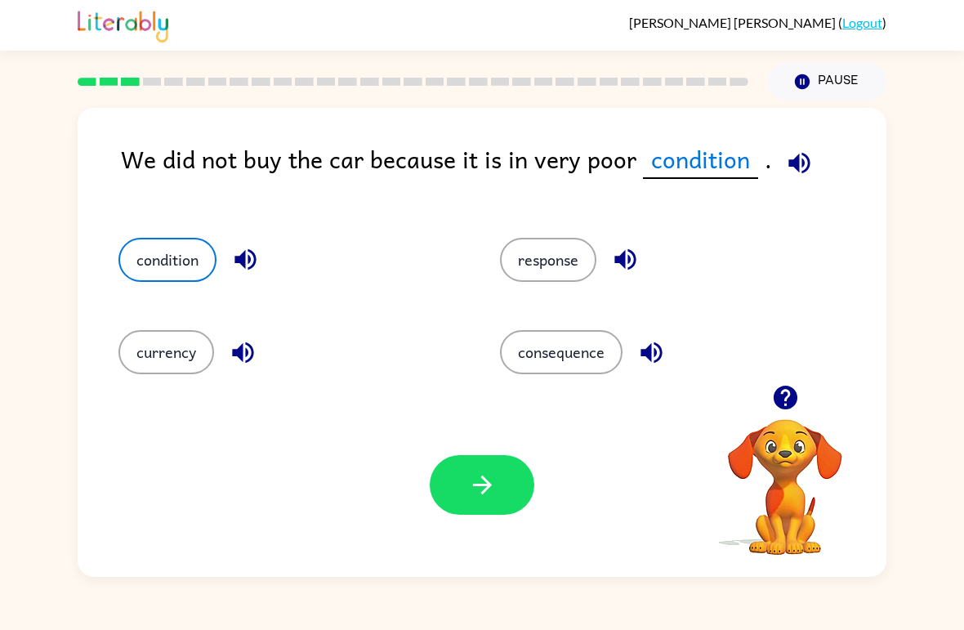
click at [463, 494] on button "button" at bounding box center [482, 485] width 105 height 60
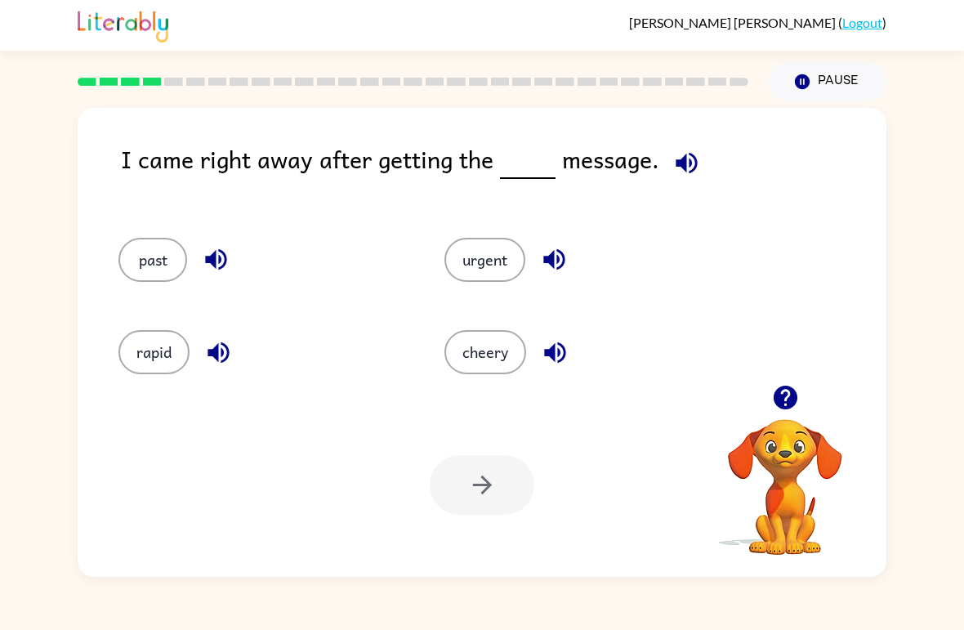
click at [507, 245] on button "urgent" at bounding box center [485, 260] width 81 height 44
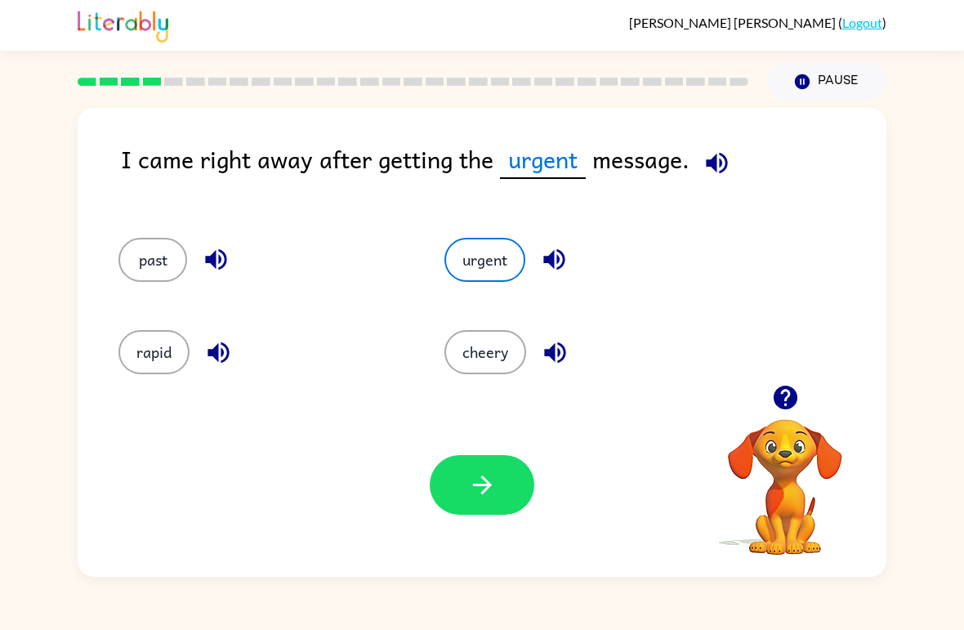
click at [482, 506] on button "button" at bounding box center [482, 485] width 105 height 60
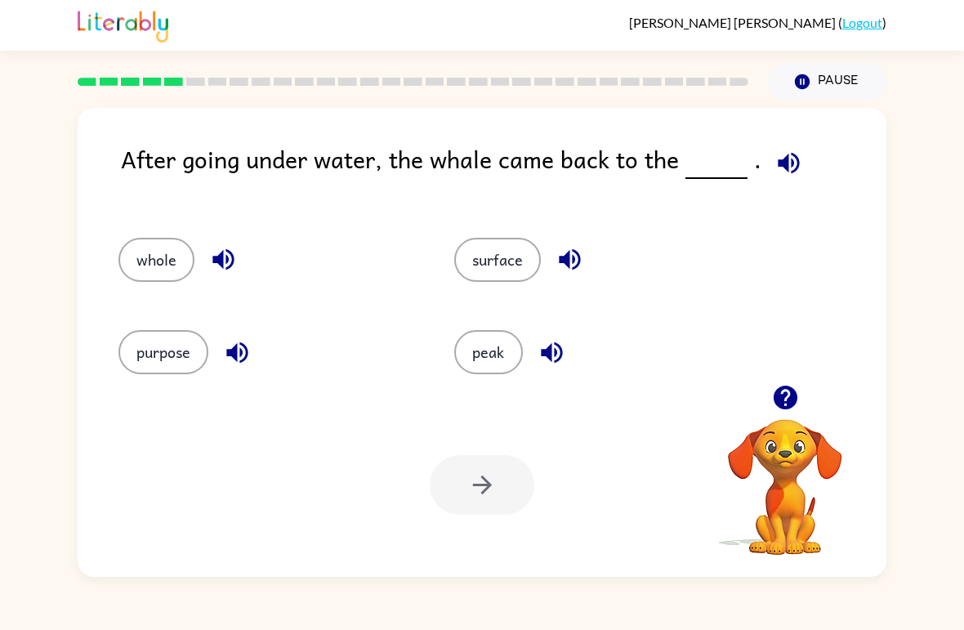
click at [494, 254] on button "surface" at bounding box center [497, 260] width 87 height 44
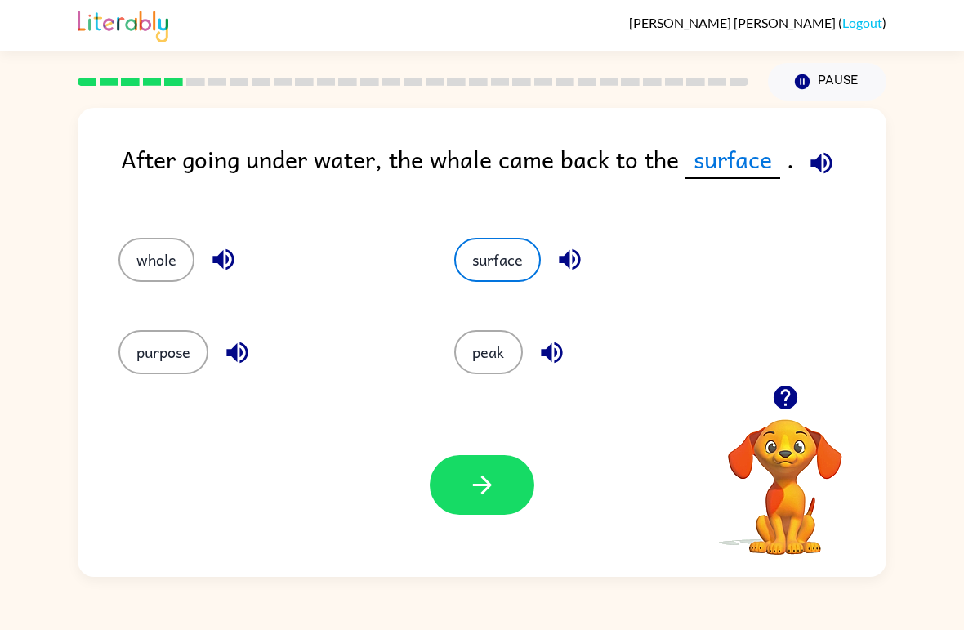
click at [485, 506] on button "button" at bounding box center [482, 485] width 105 height 60
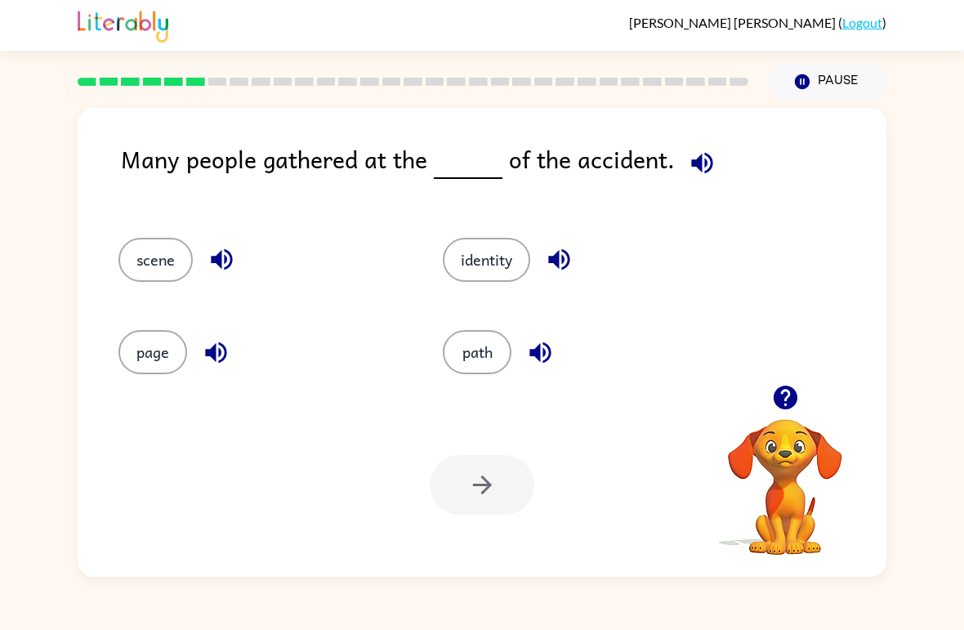
click at [158, 281] on button "scene" at bounding box center [156, 260] width 74 height 44
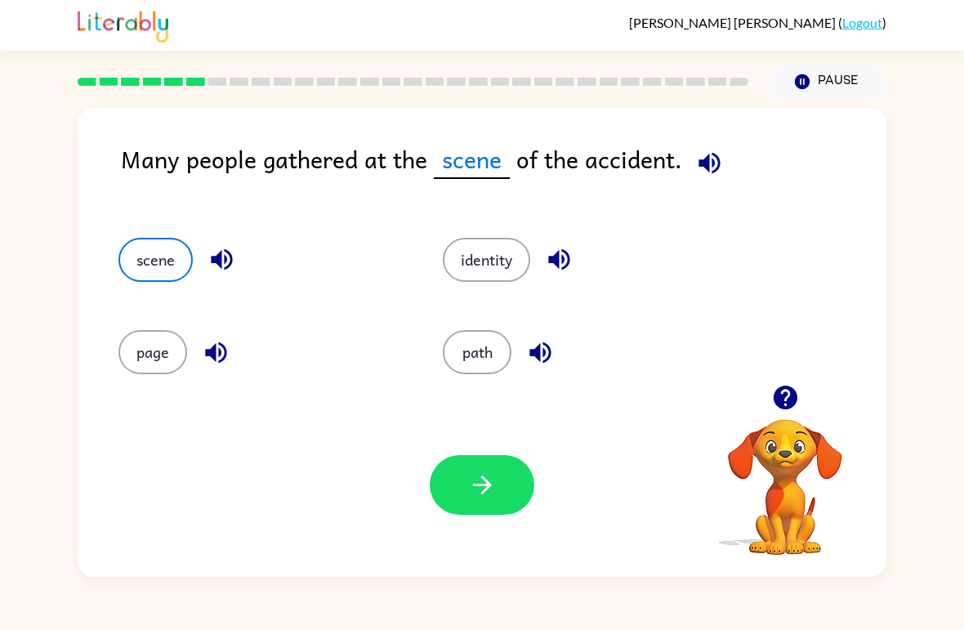
click at [456, 487] on button "button" at bounding box center [482, 485] width 105 height 60
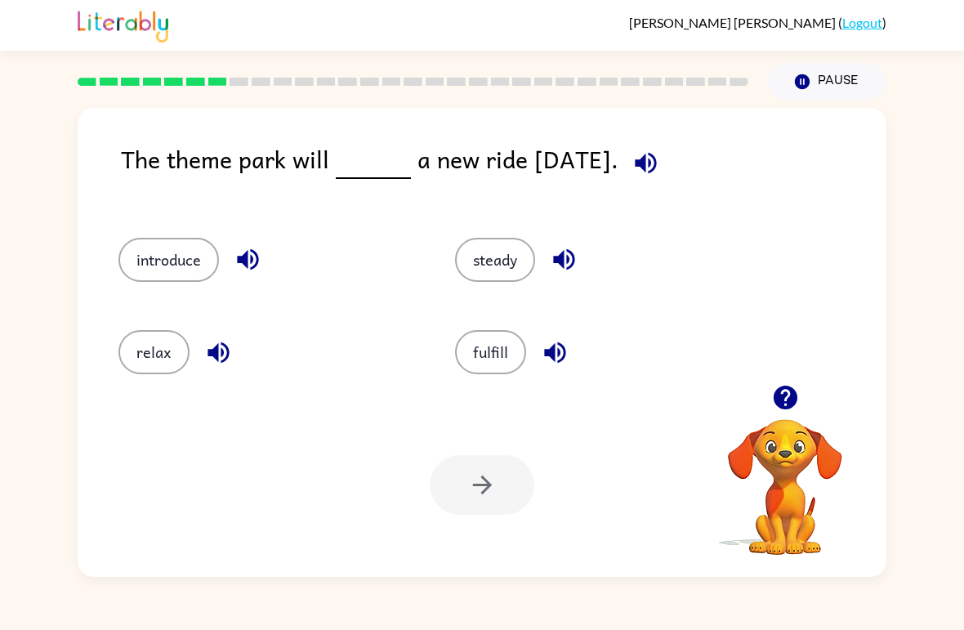
click at [480, 494] on div at bounding box center [482, 485] width 105 height 60
click at [195, 250] on button "introduce" at bounding box center [169, 260] width 101 height 44
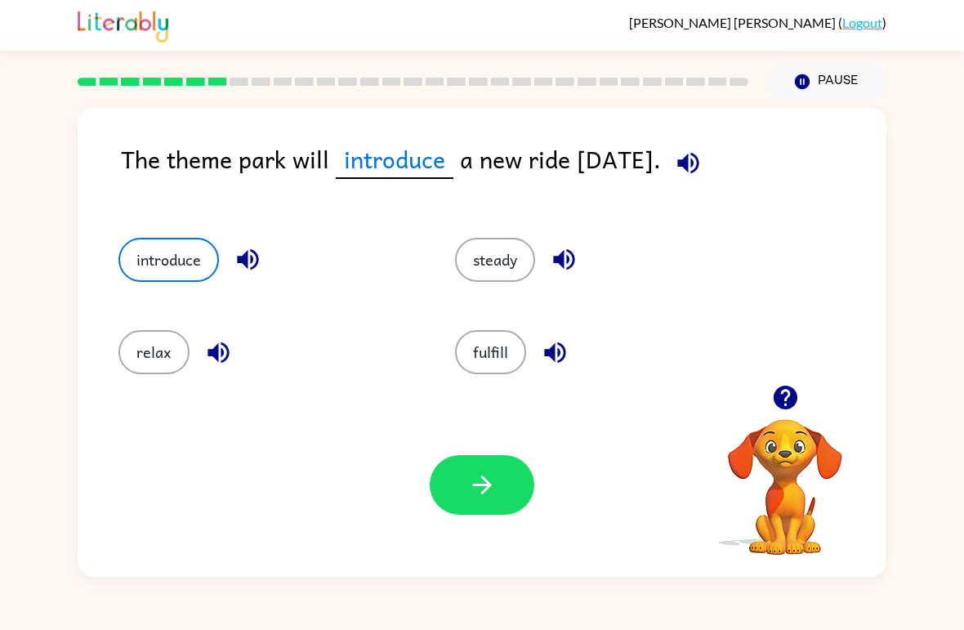
click at [471, 470] on button "button" at bounding box center [482, 485] width 105 height 60
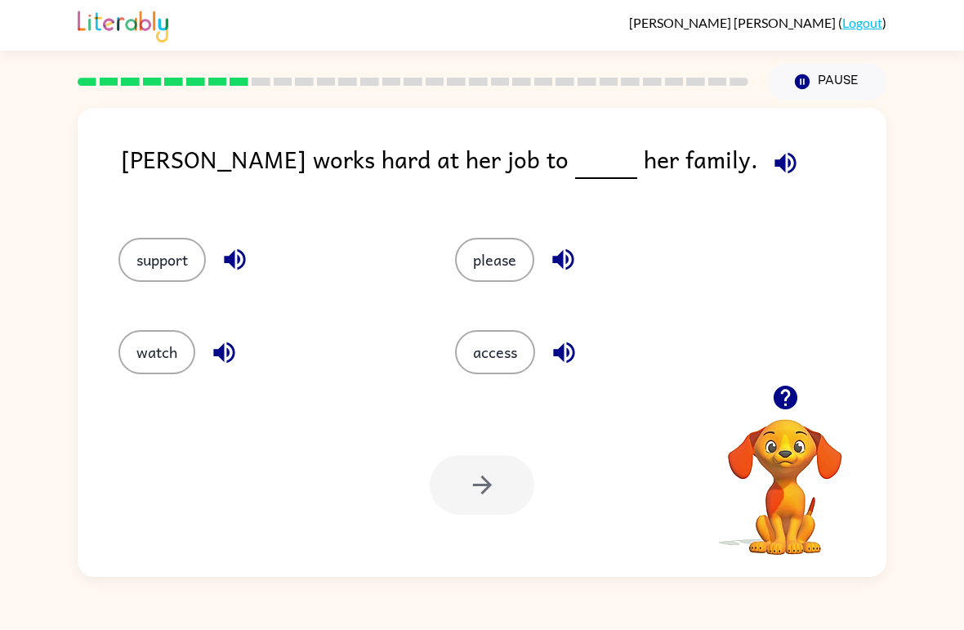
click at [184, 248] on button "support" at bounding box center [162, 260] width 87 height 44
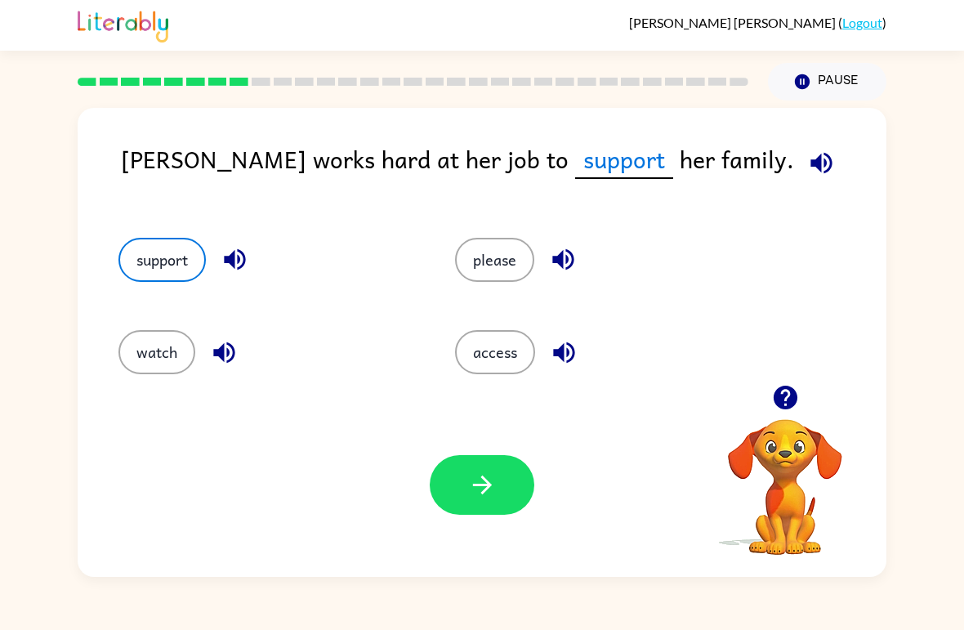
click at [463, 496] on button "button" at bounding box center [482, 485] width 105 height 60
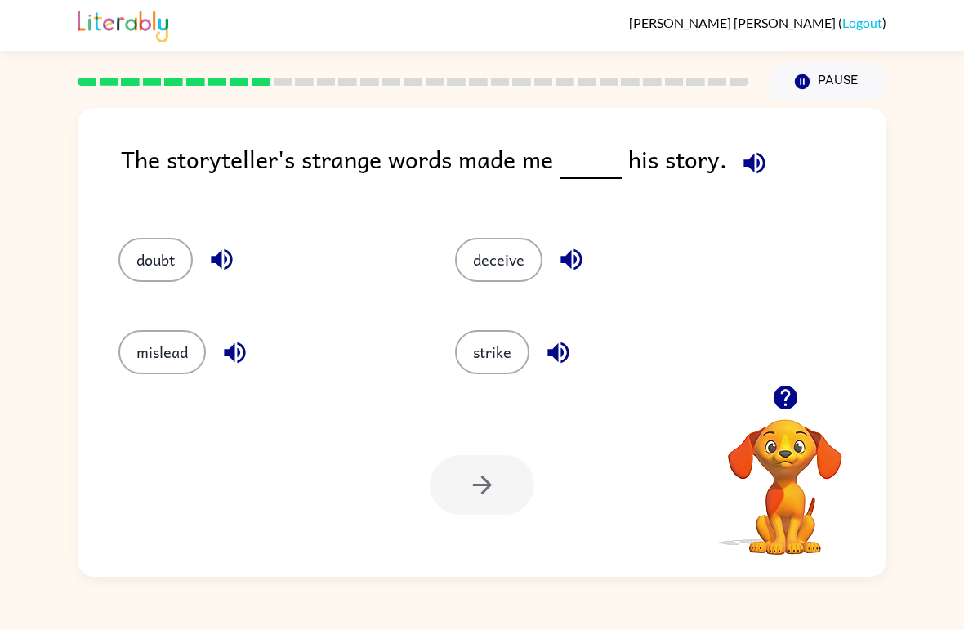
click at [168, 266] on button "doubt" at bounding box center [156, 260] width 74 height 44
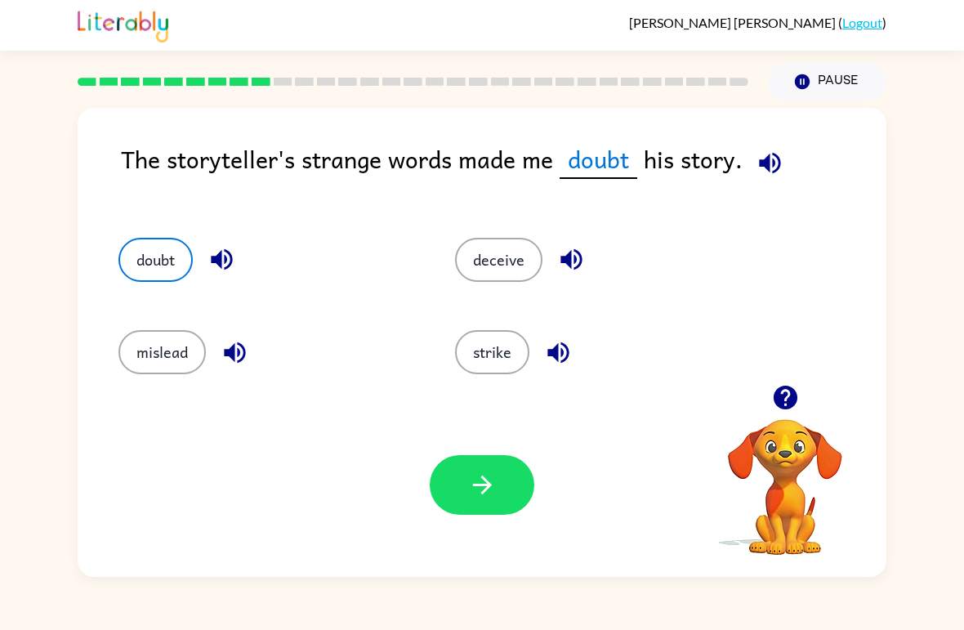
click at [469, 484] on icon "button" at bounding box center [482, 485] width 29 height 29
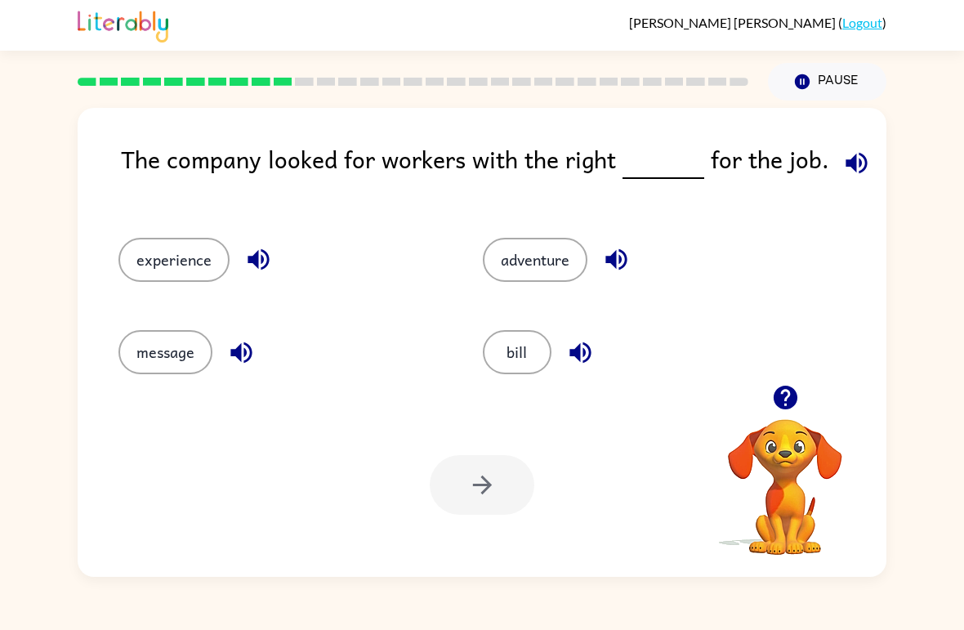
click at [168, 262] on button "experience" at bounding box center [174, 260] width 111 height 44
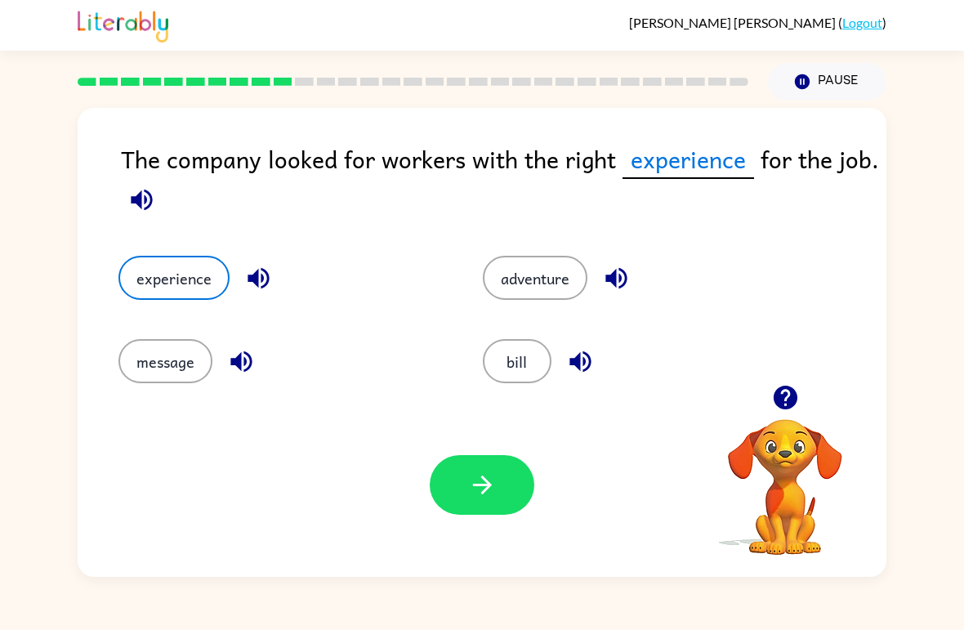
click at [468, 504] on button "button" at bounding box center [482, 485] width 105 height 60
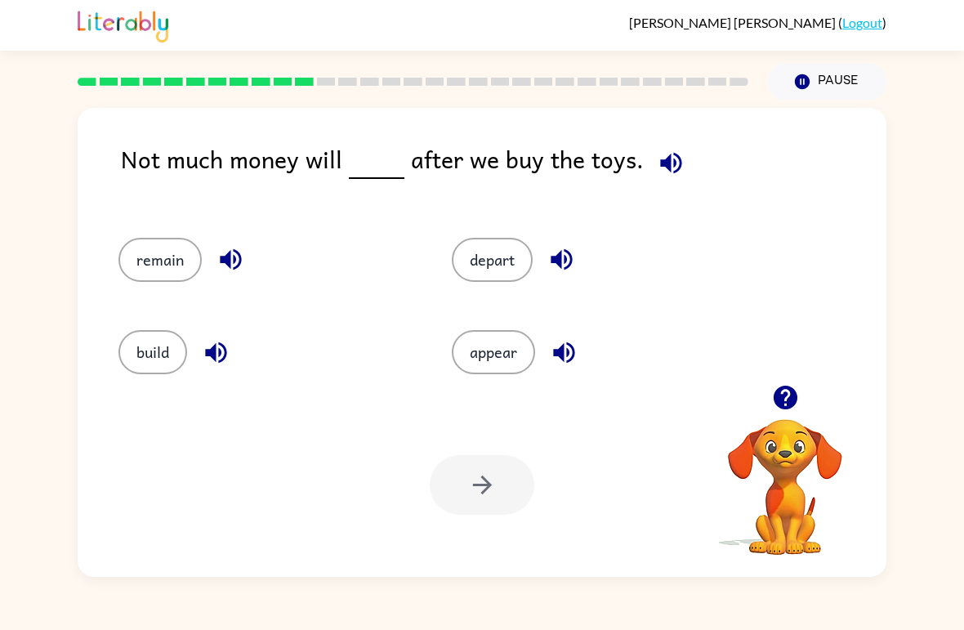
click at [171, 273] on button "remain" at bounding box center [160, 260] width 83 height 44
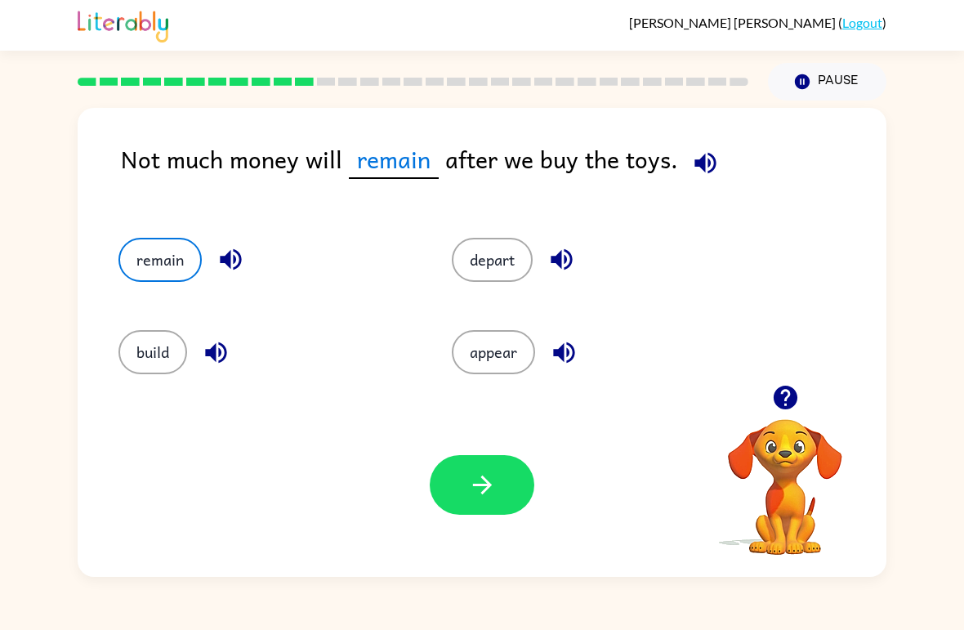
click at [485, 490] on icon "button" at bounding box center [481, 485] width 19 height 19
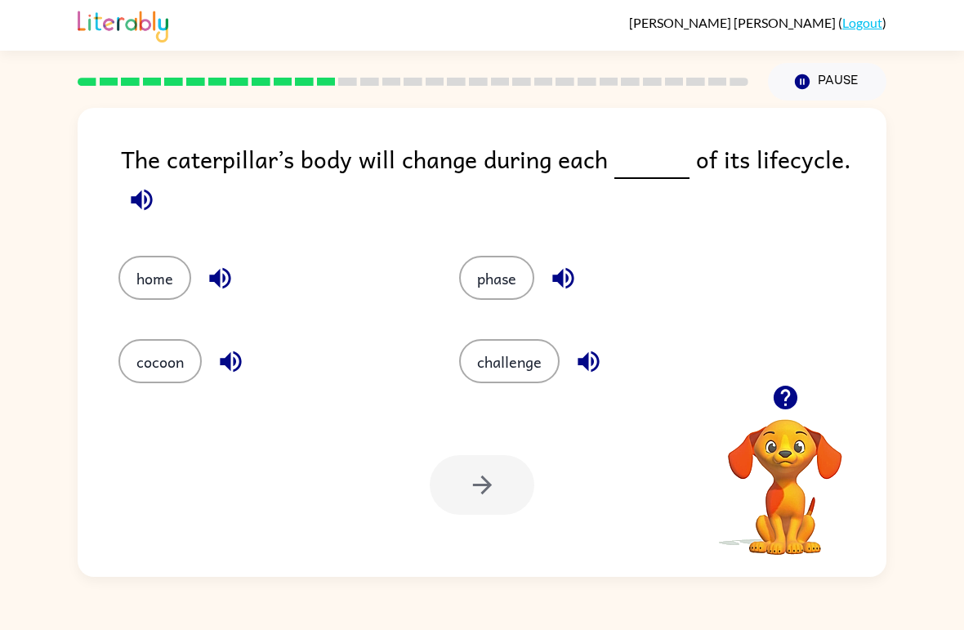
click at [498, 300] on button "phase" at bounding box center [496, 278] width 75 height 44
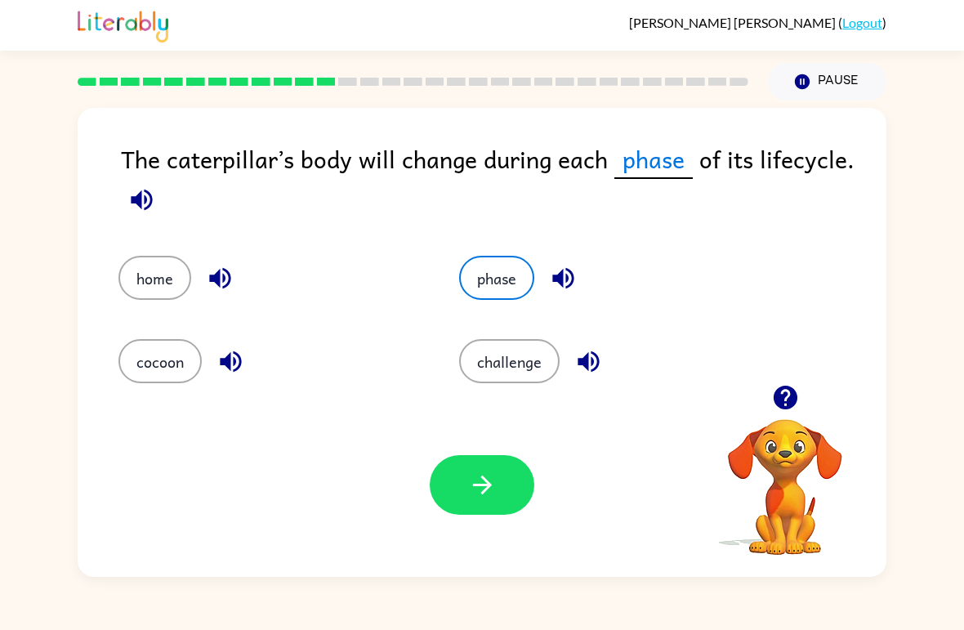
click at [474, 497] on icon "button" at bounding box center [482, 485] width 29 height 29
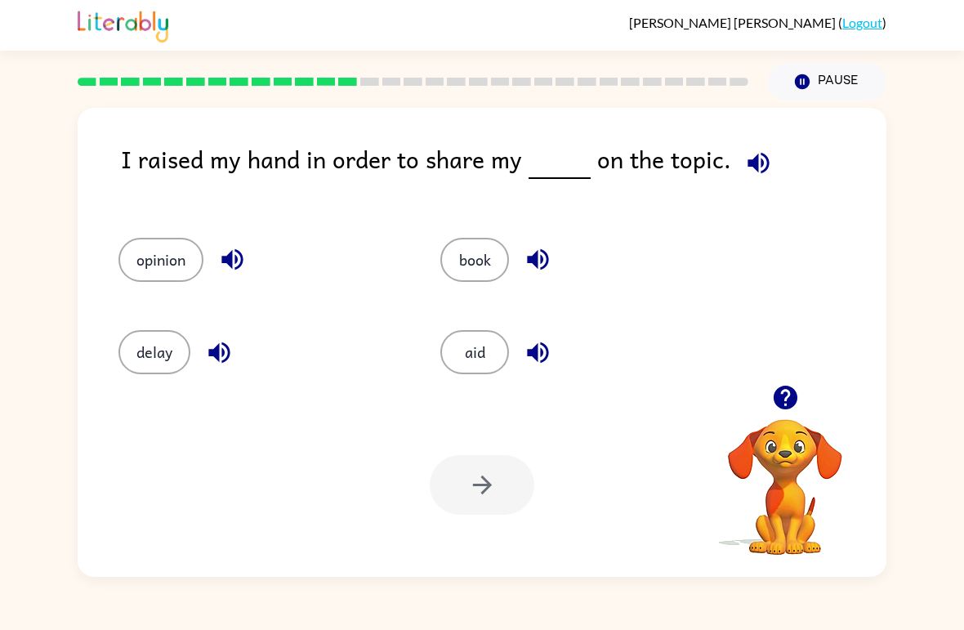
click at [137, 270] on button "opinion" at bounding box center [161, 260] width 85 height 44
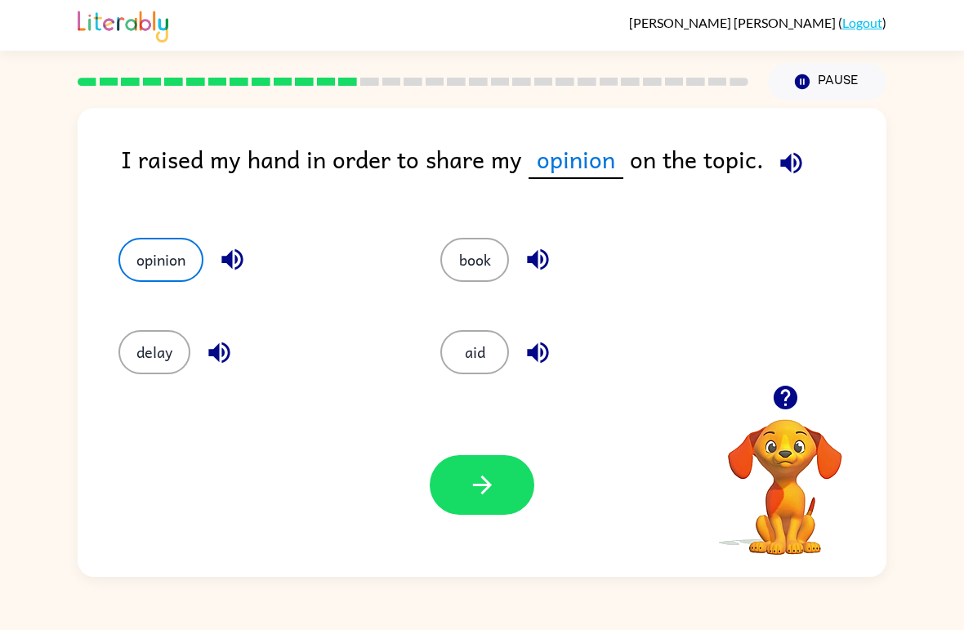
click at [455, 484] on button "button" at bounding box center [482, 485] width 105 height 60
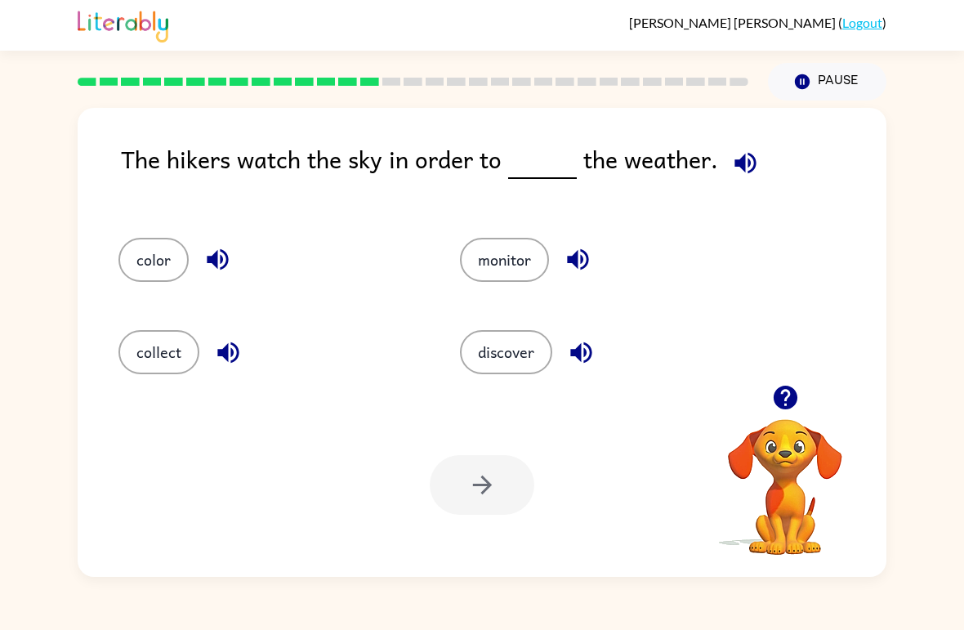
click at [526, 351] on button "discover" at bounding box center [506, 352] width 92 height 44
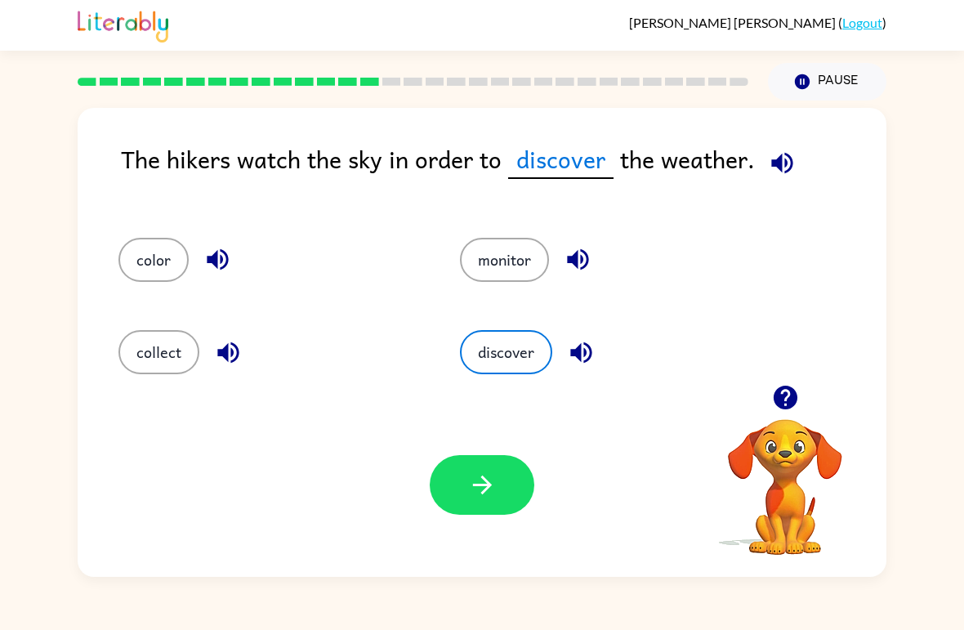
click at [496, 260] on button "monitor" at bounding box center [504, 260] width 89 height 44
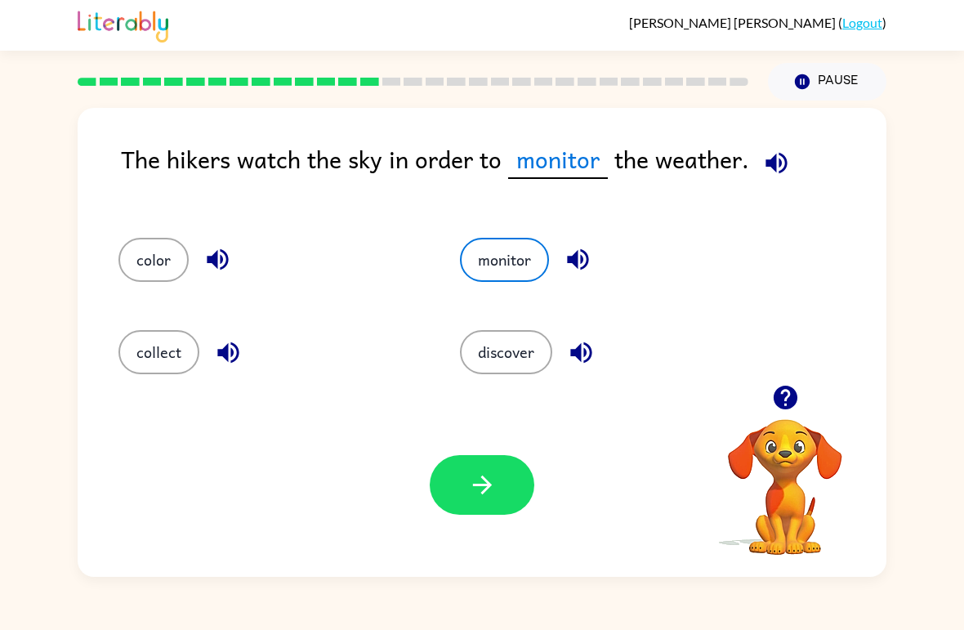
click at [512, 361] on button "discover" at bounding box center [506, 352] width 92 height 44
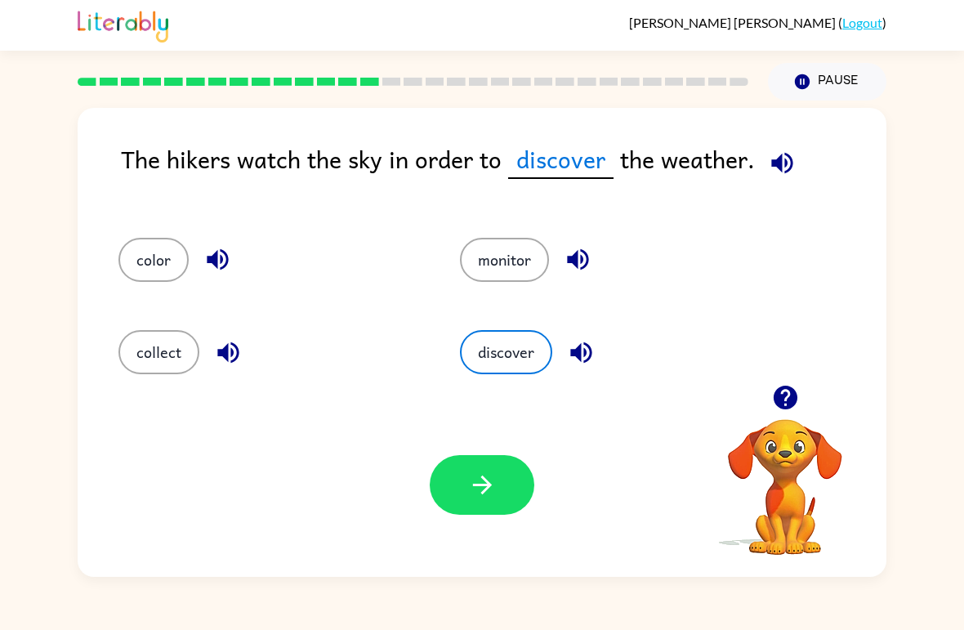
click at [508, 265] on button "monitor" at bounding box center [504, 260] width 89 height 44
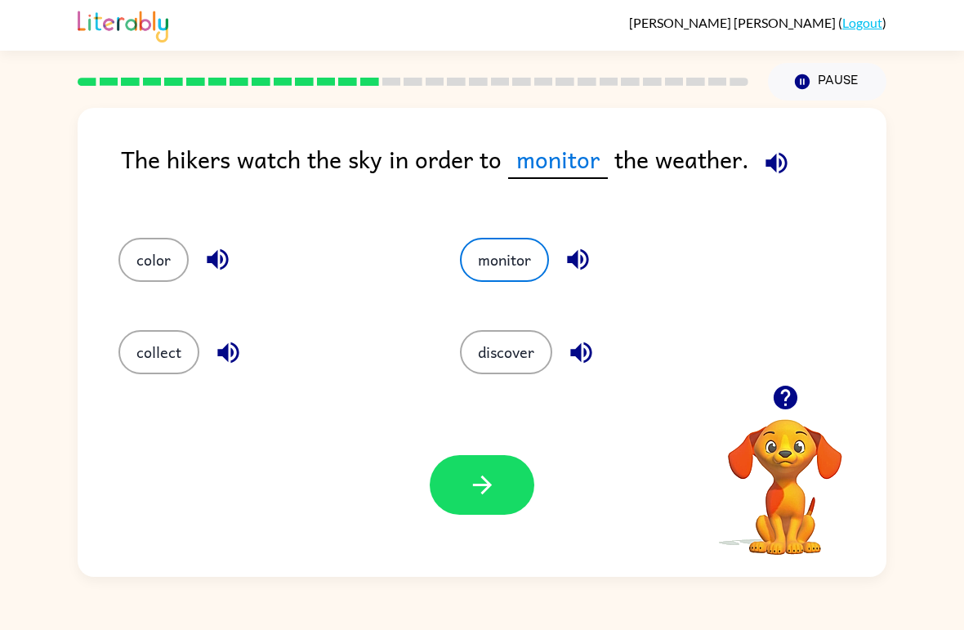
click at [482, 488] on icon "button" at bounding box center [482, 485] width 29 height 29
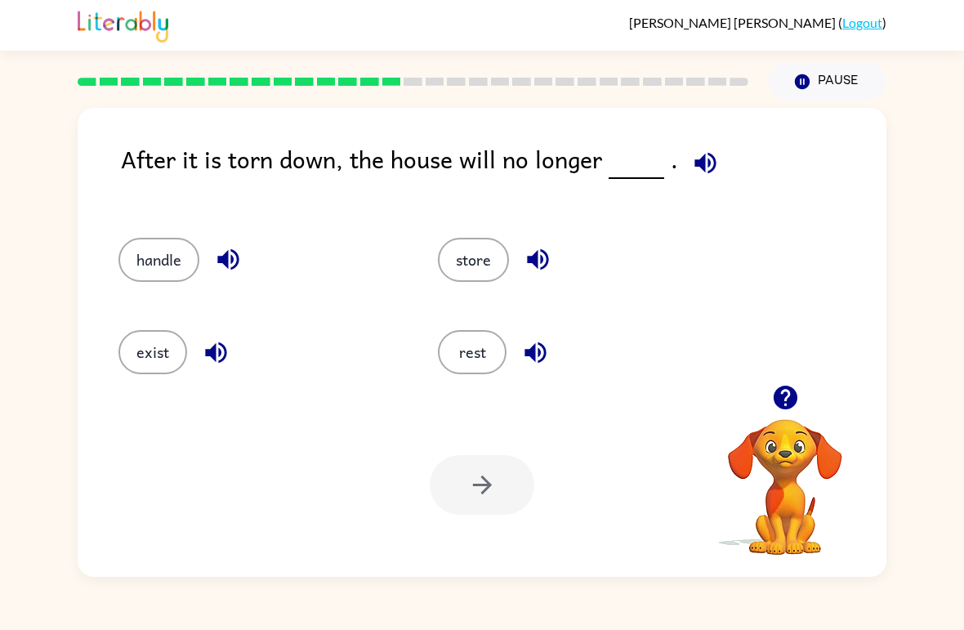
click at [160, 374] on button "exist" at bounding box center [153, 352] width 69 height 44
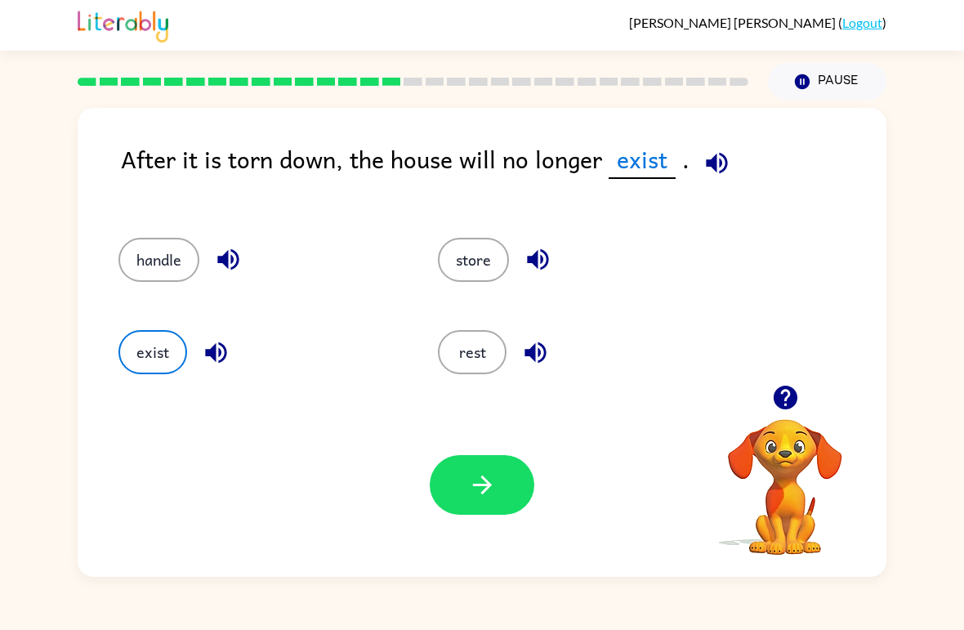
click at [463, 503] on button "button" at bounding box center [482, 485] width 105 height 60
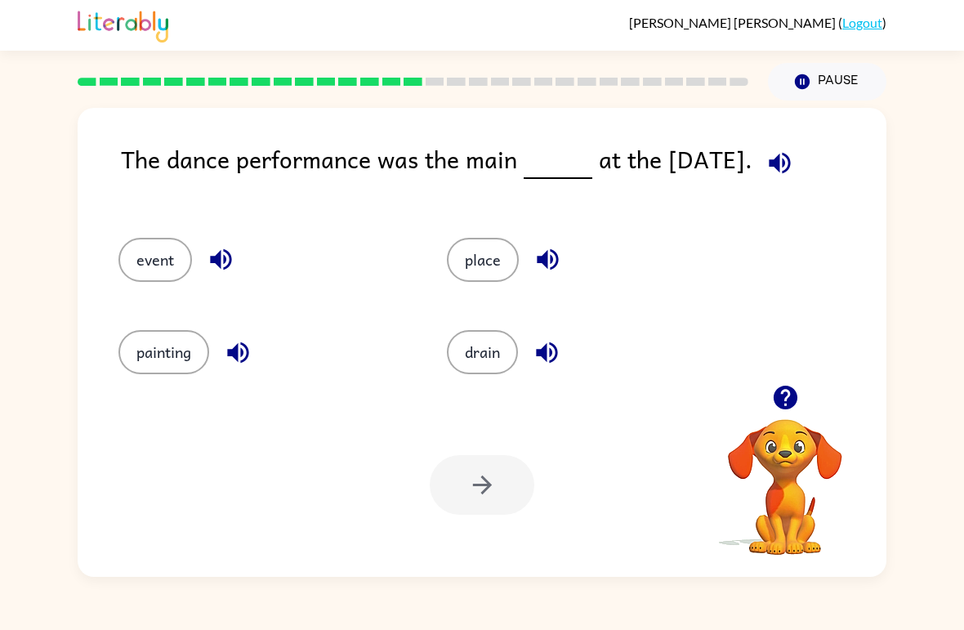
click at [166, 281] on button "event" at bounding box center [156, 260] width 74 height 44
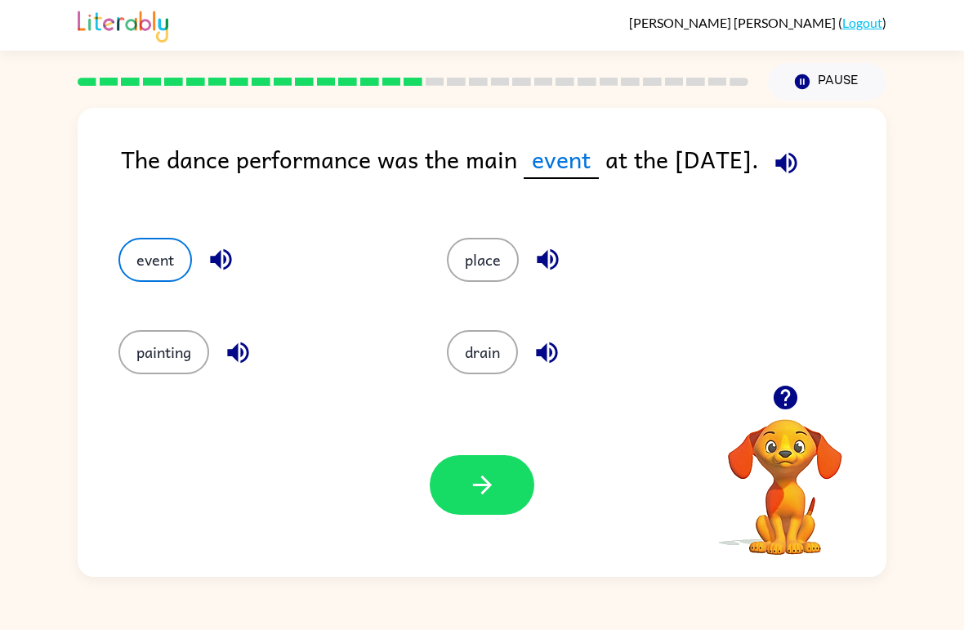
click at [472, 490] on icon "button" at bounding box center [482, 485] width 29 height 29
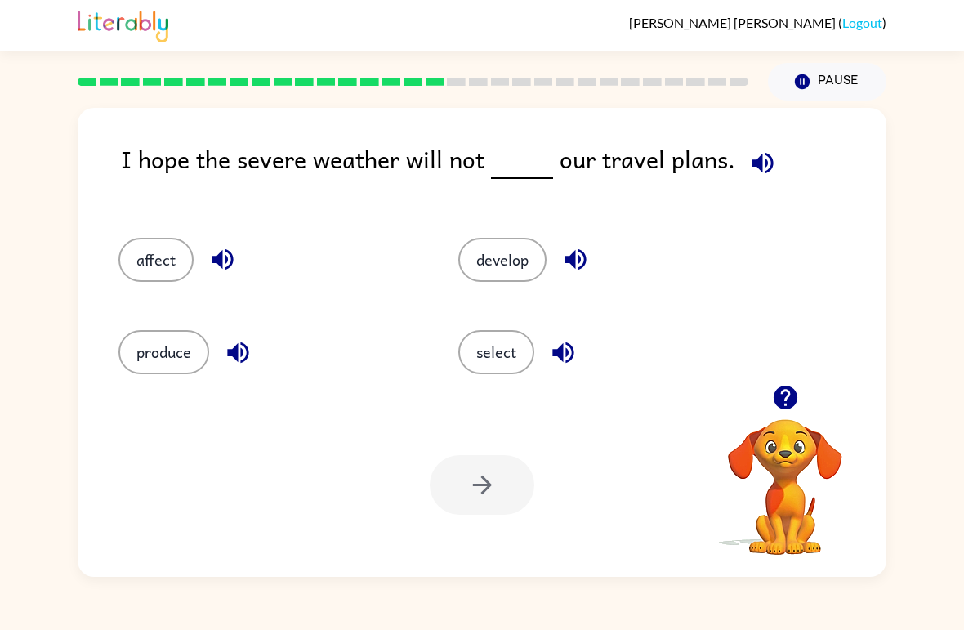
click at [174, 254] on button "affect" at bounding box center [156, 260] width 75 height 44
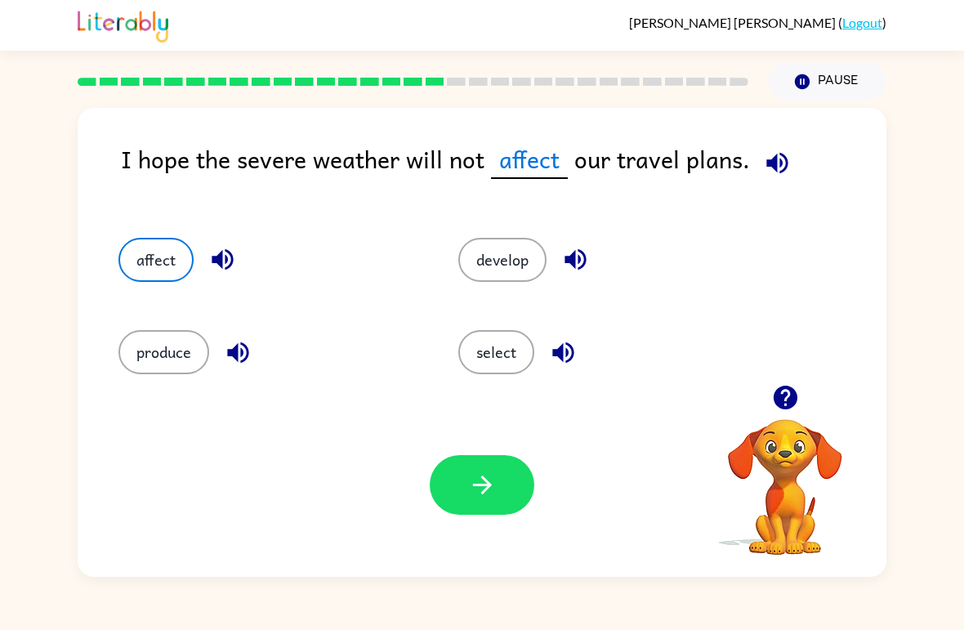
click at [461, 472] on button "button" at bounding box center [482, 485] width 105 height 60
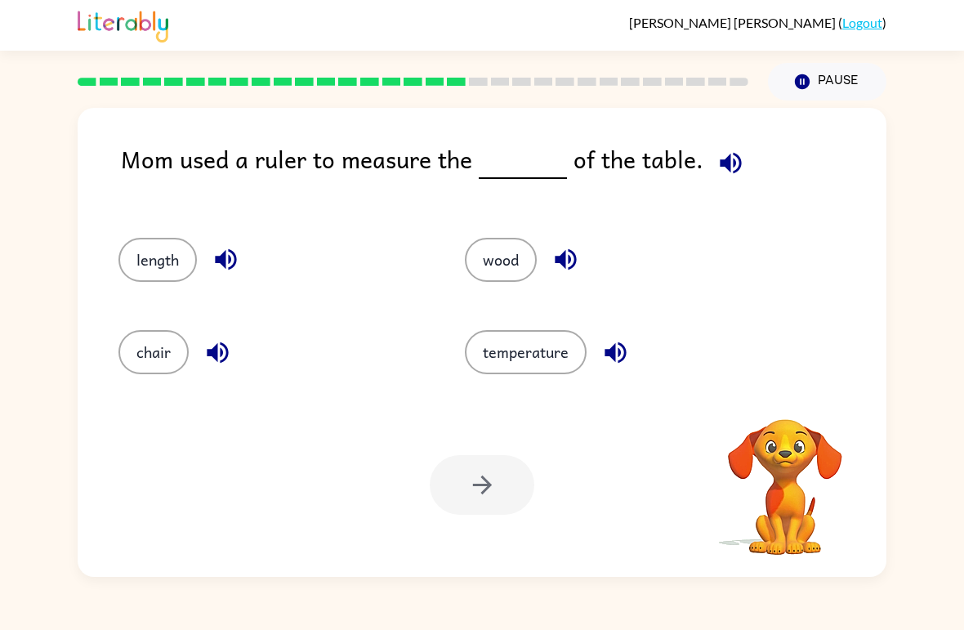
click at [159, 294] on div "length" at bounding box center [260, 253] width 347 height 92
click at [162, 271] on button "length" at bounding box center [158, 260] width 78 height 44
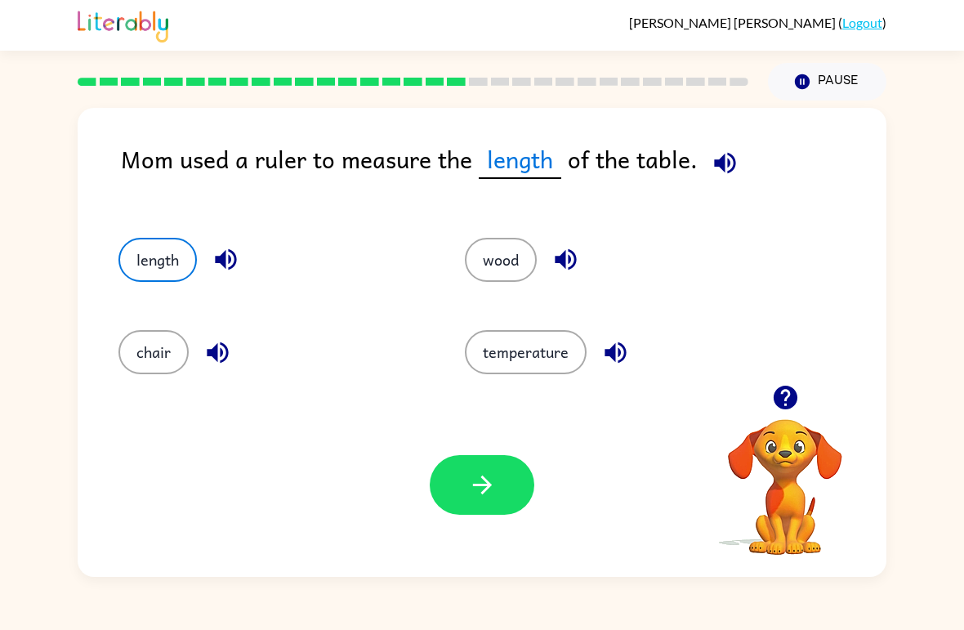
click at [472, 500] on button "button" at bounding box center [482, 485] width 105 height 60
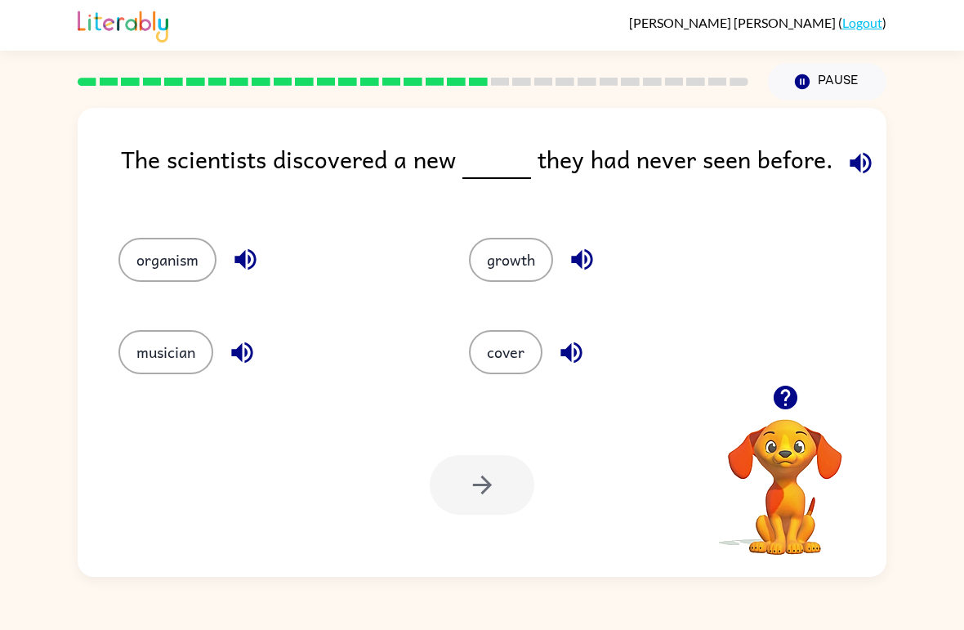
click at [154, 269] on button "organism" at bounding box center [168, 260] width 98 height 44
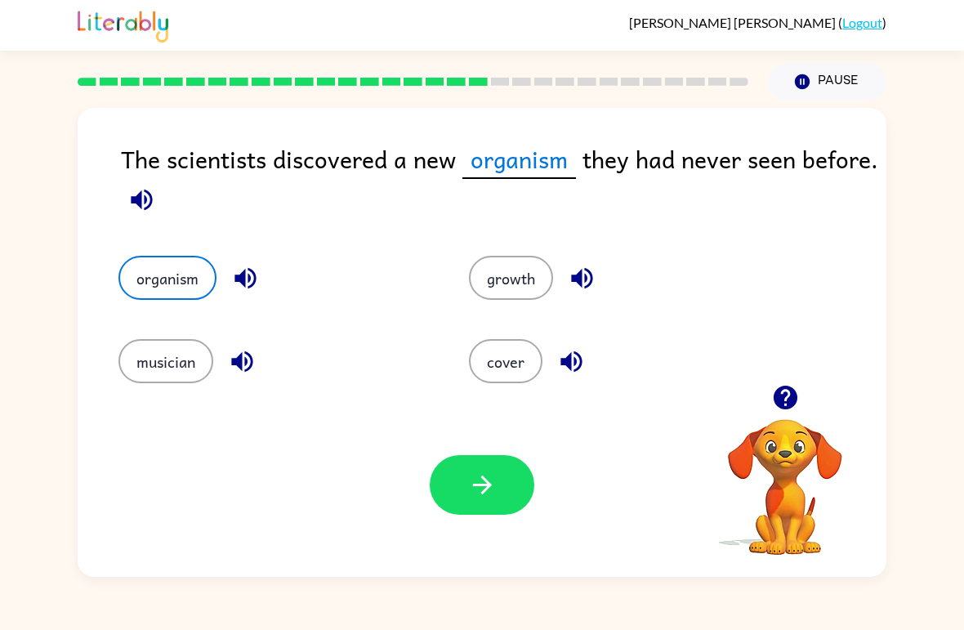
click at [496, 539] on div "Your browser must support playing .mp4 files to use Literably. Please try using…" at bounding box center [482, 485] width 809 height 184
click at [460, 484] on button "button" at bounding box center [482, 485] width 105 height 60
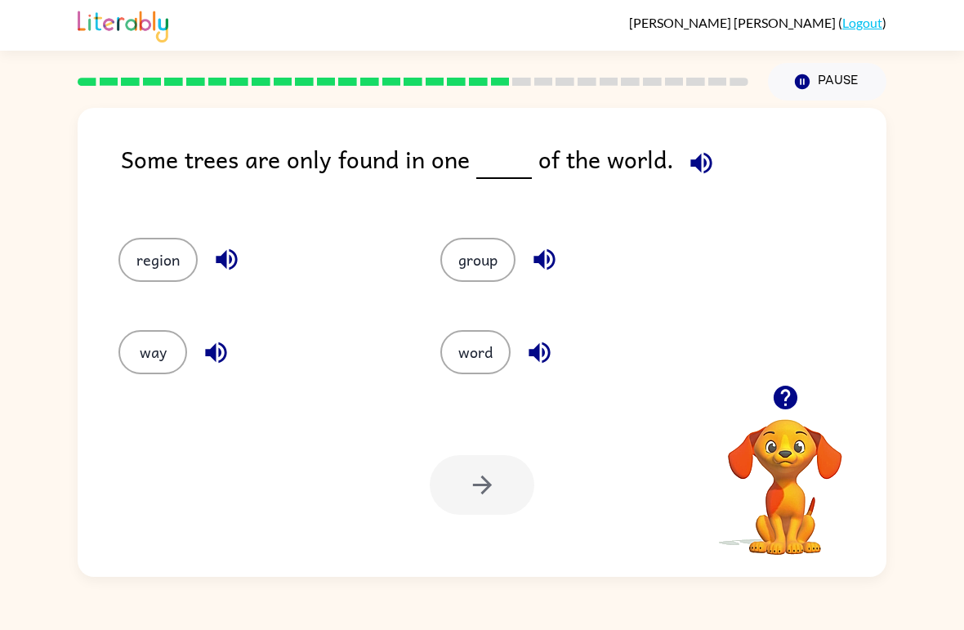
click at [147, 251] on button "region" at bounding box center [158, 260] width 79 height 44
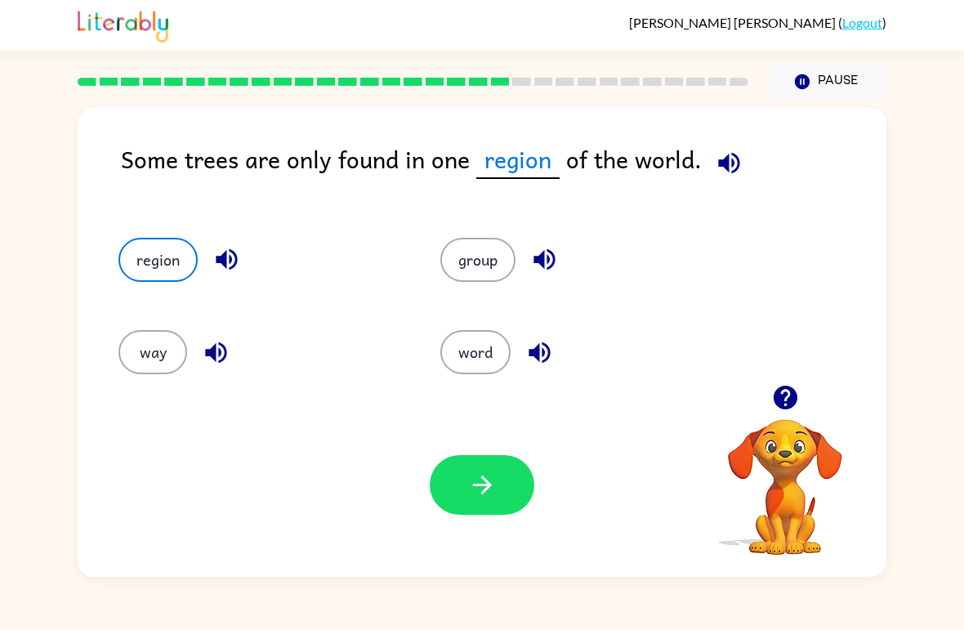
click at [459, 480] on button "button" at bounding box center [482, 485] width 105 height 60
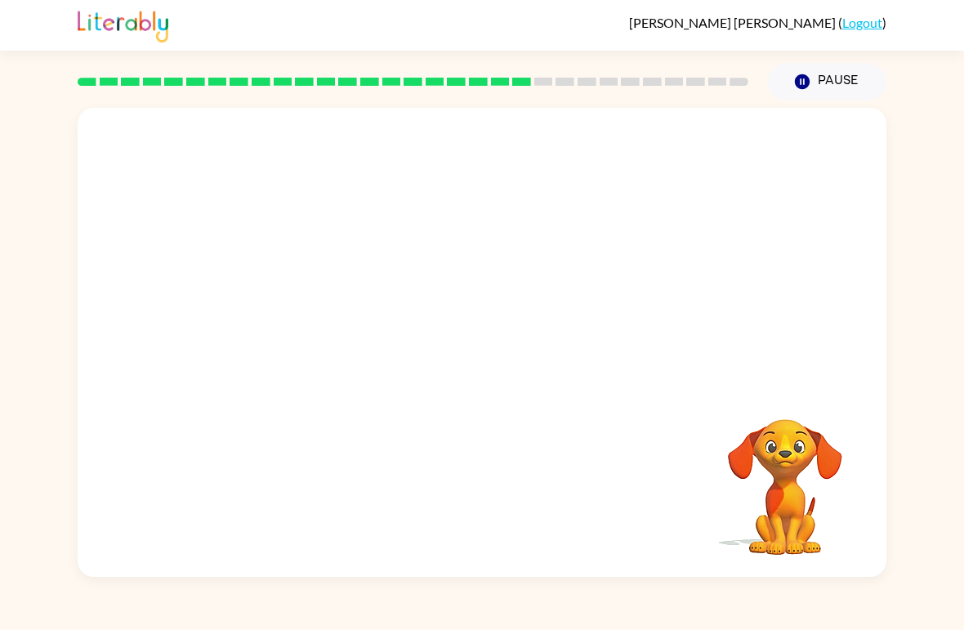
click at [336, 333] on video "Your browser must support playing .mp4 files to use Literably. Please try using…" at bounding box center [482, 246] width 809 height 277
click at [323, 248] on video "Your browser must support playing .mp4 files to use Literably. Please try using…" at bounding box center [482, 246] width 809 height 277
click at [471, 369] on div at bounding box center [482, 351] width 105 height 60
click at [474, 364] on icon "button" at bounding box center [482, 351] width 29 height 29
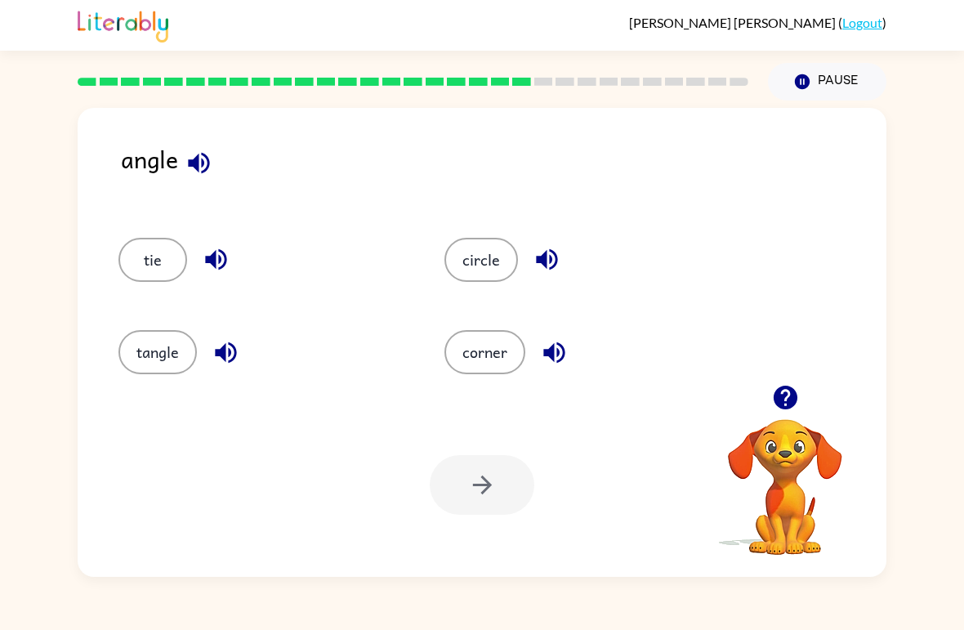
click at [482, 342] on button "corner" at bounding box center [485, 352] width 81 height 44
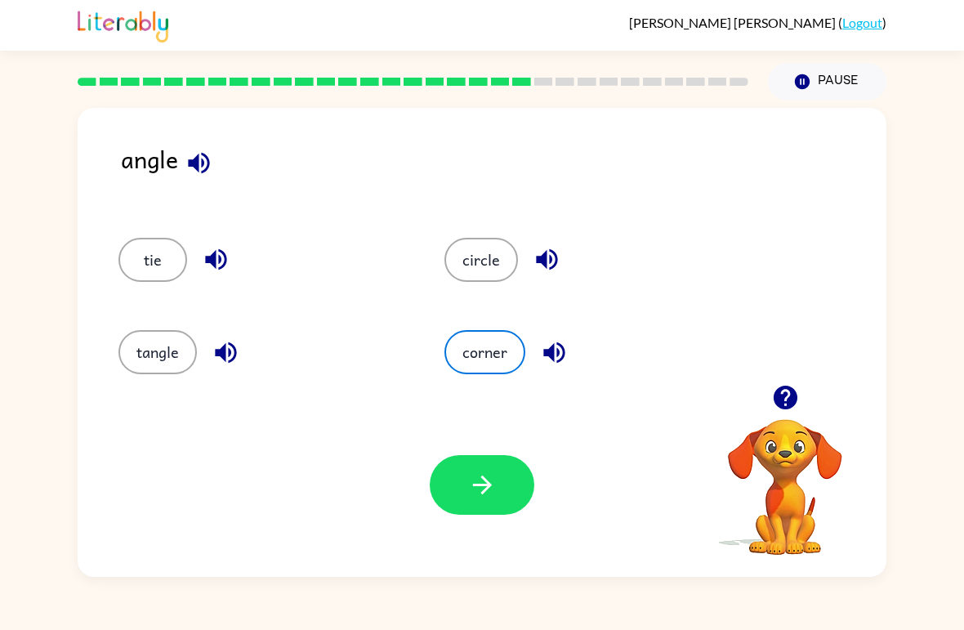
click at [454, 487] on button "button" at bounding box center [482, 485] width 105 height 60
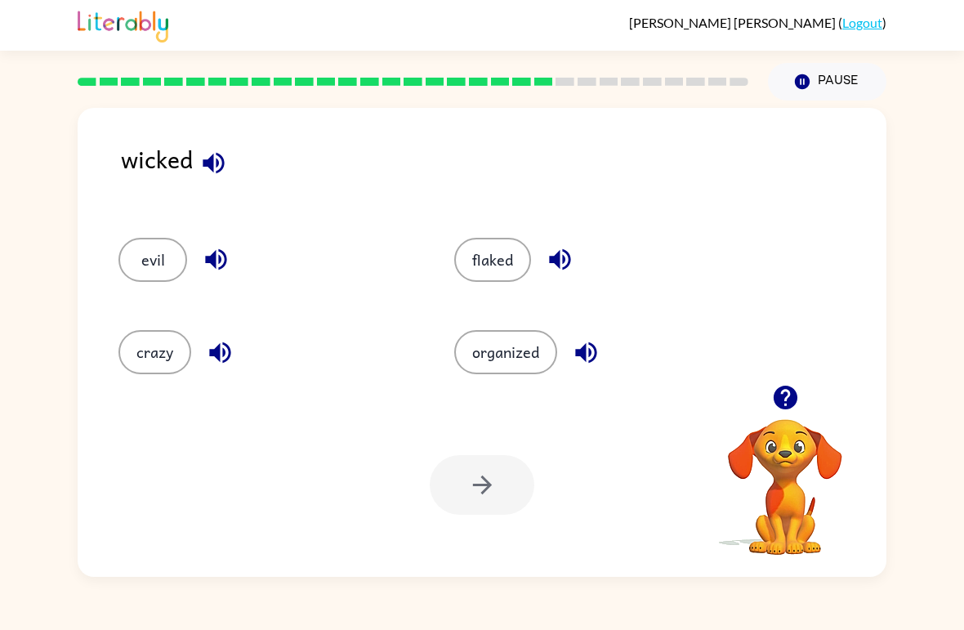
click at [166, 259] on button "evil" at bounding box center [153, 260] width 69 height 44
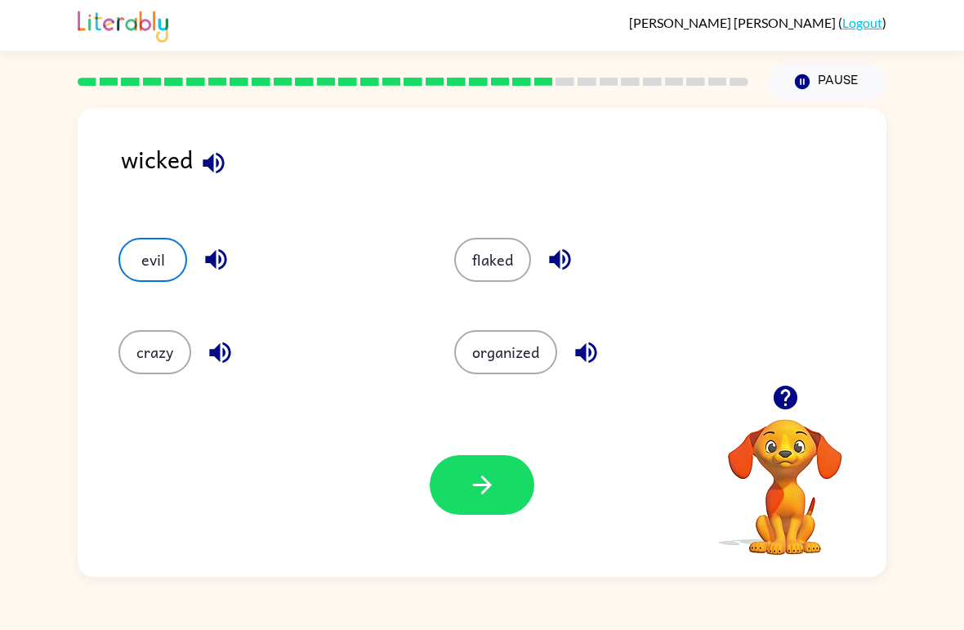
click at [481, 481] on icon "button" at bounding box center [482, 485] width 29 height 29
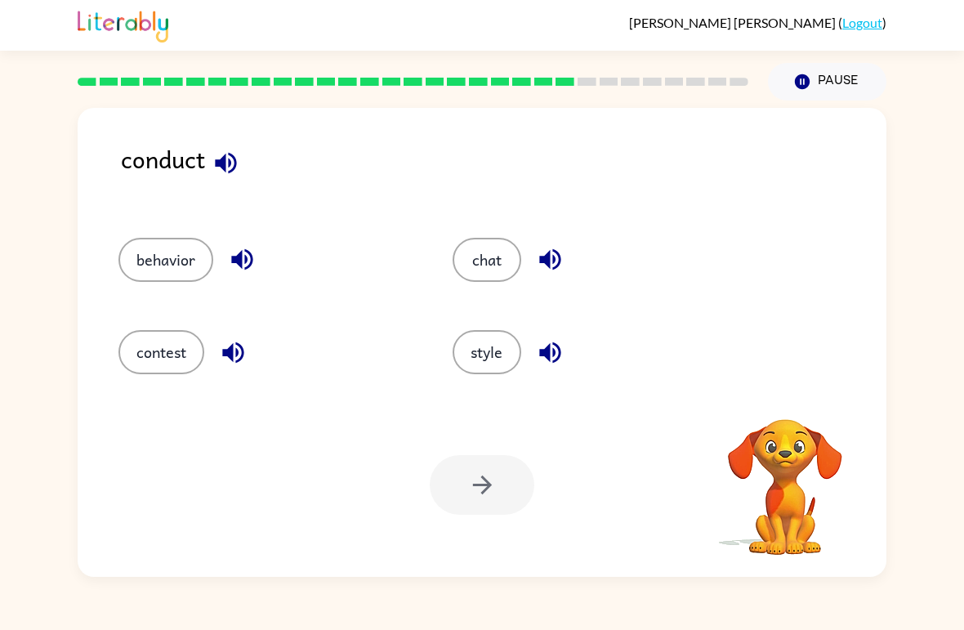
click at [187, 262] on button "behavior" at bounding box center [166, 260] width 95 height 44
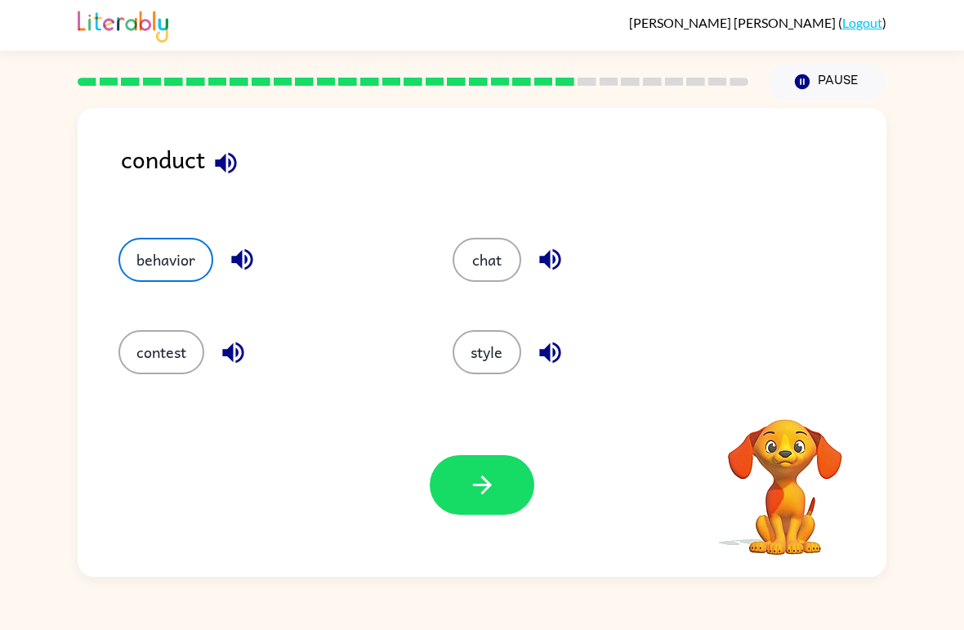
click at [165, 257] on button "behavior" at bounding box center [166, 260] width 95 height 44
click at [459, 484] on button "button" at bounding box center [482, 485] width 105 height 60
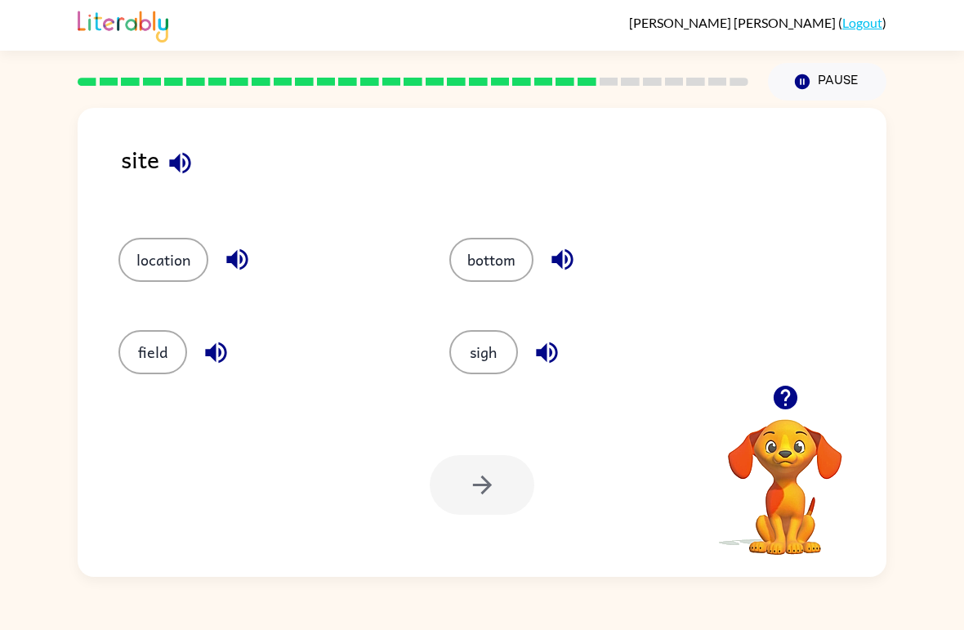
click at [165, 269] on button "location" at bounding box center [164, 260] width 90 height 44
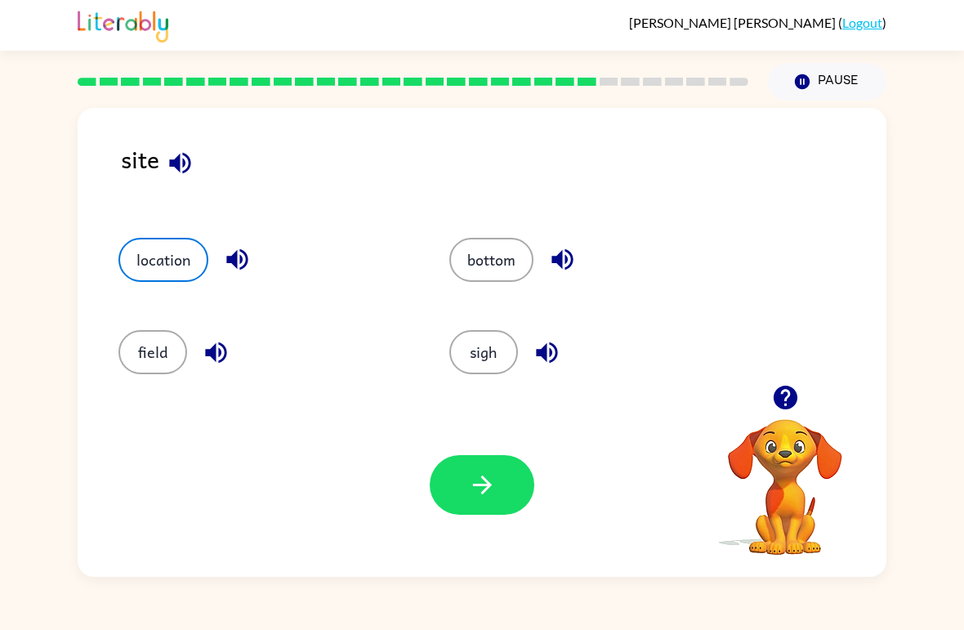
click at [459, 481] on button "button" at bounding box center [482, 485] width 105 height 60
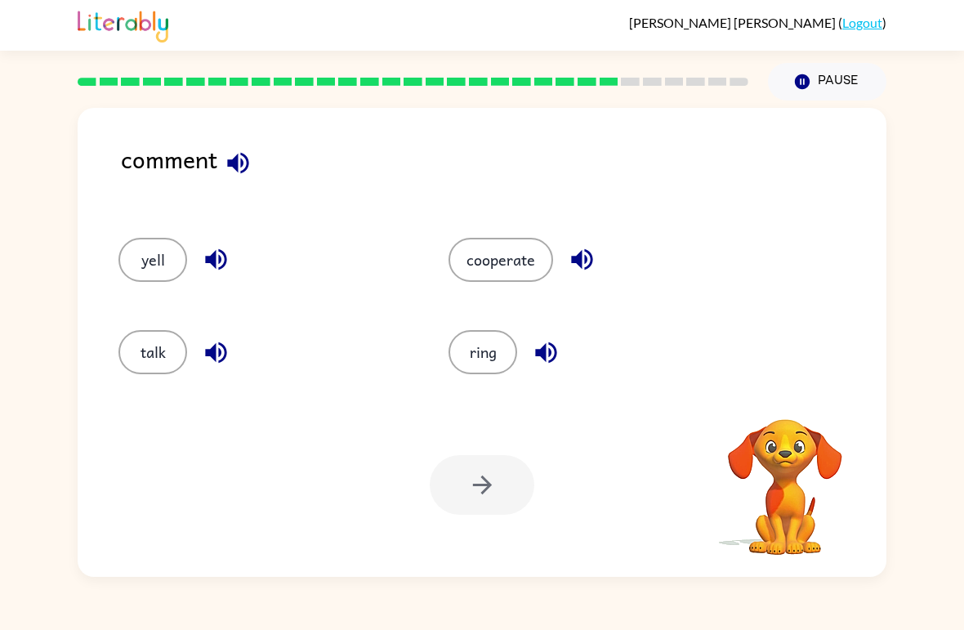
click at [153, 370] on button "talk" at bounding box center [153, 352] width 69 height 44
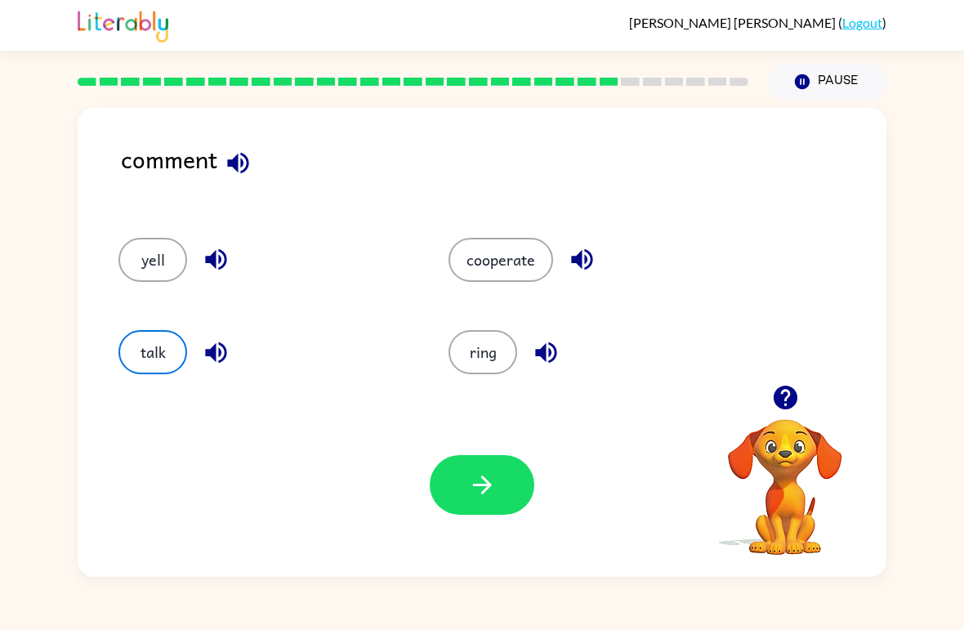
click at [475, 472] on icon "button" at bounding box center [482, 485] width 29 height 29
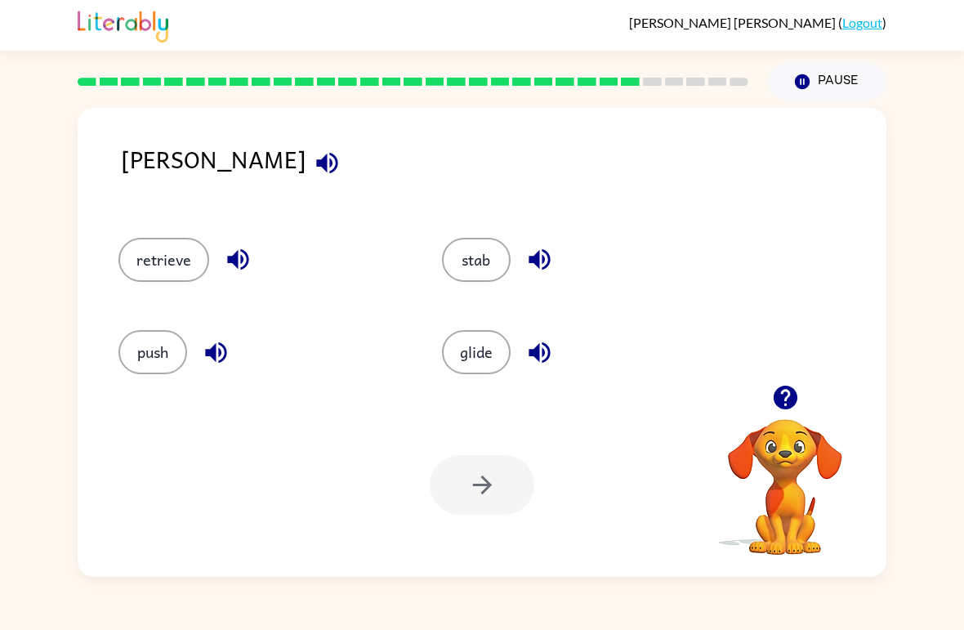
click at [486, 265] on button "stab" at bounding box center [476, 260] width 69 height 44
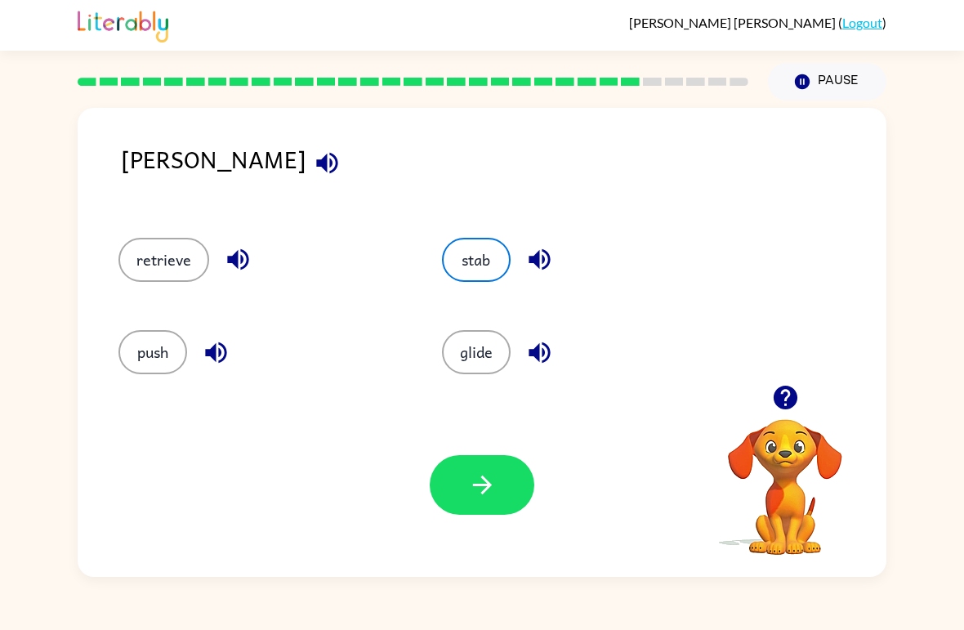
click at [482, 477] on icon "button" at bounding box center [482, 485] width 29 height 29
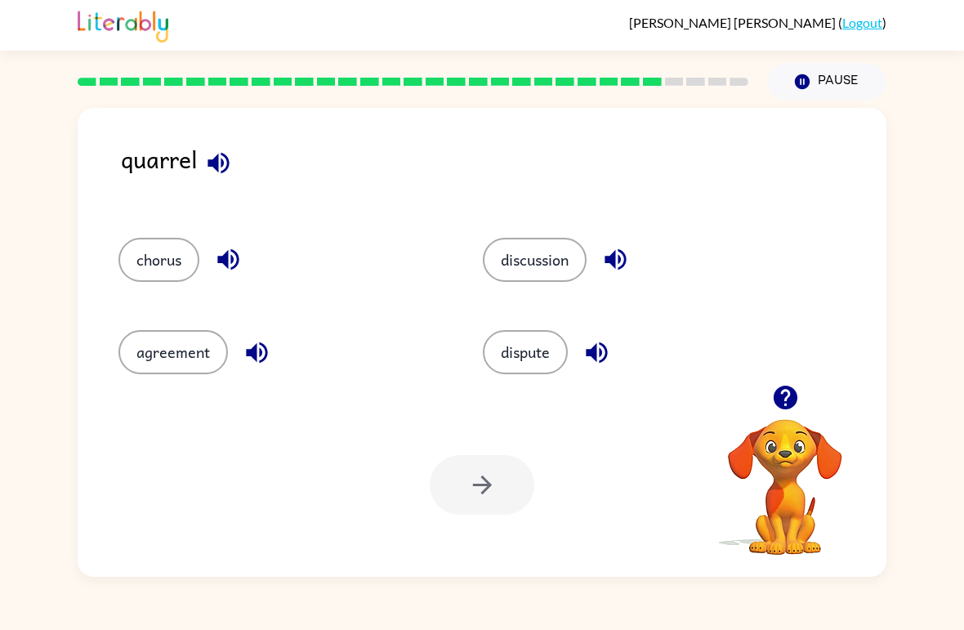
click at [527, 280] on button "discussion" at bounding box center [535, 260] width 104 height 44
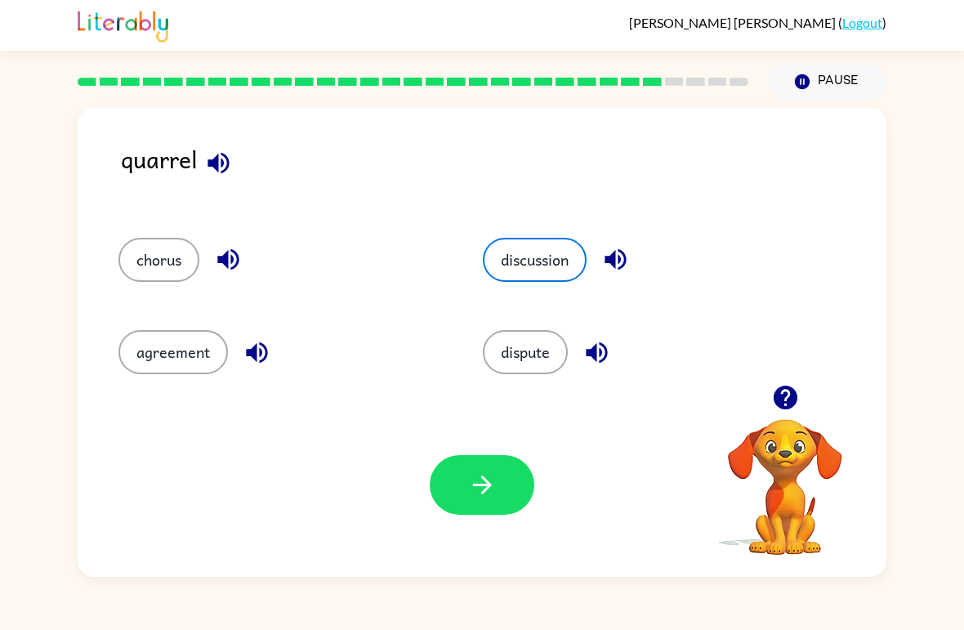
click at [494, 489] on icon "button" at bounding box center [482, 485] width 29 height 29
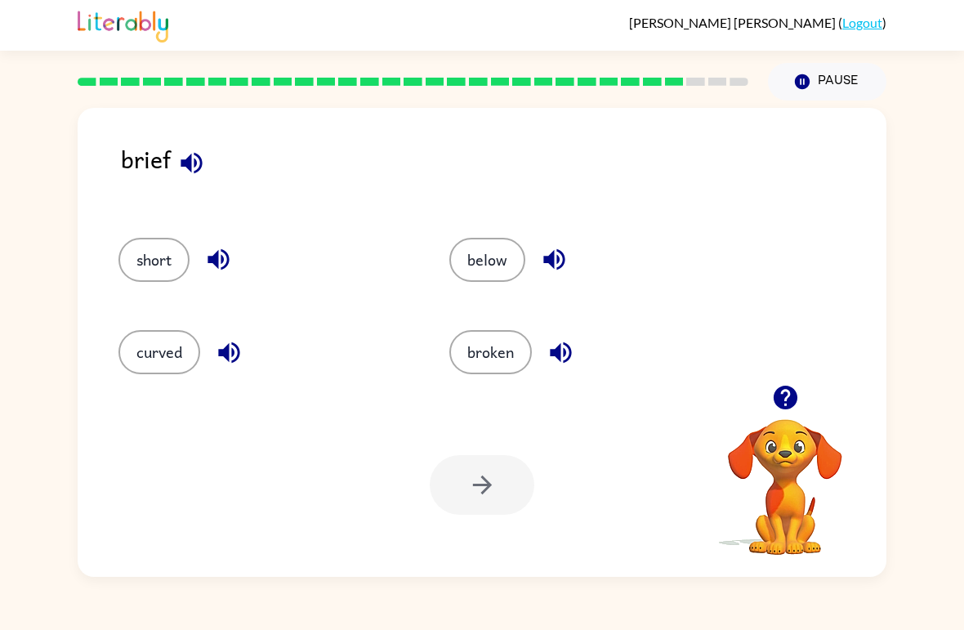
click at [141, 248] on button "short" at bounding box center [154, 260] width 71 height 44
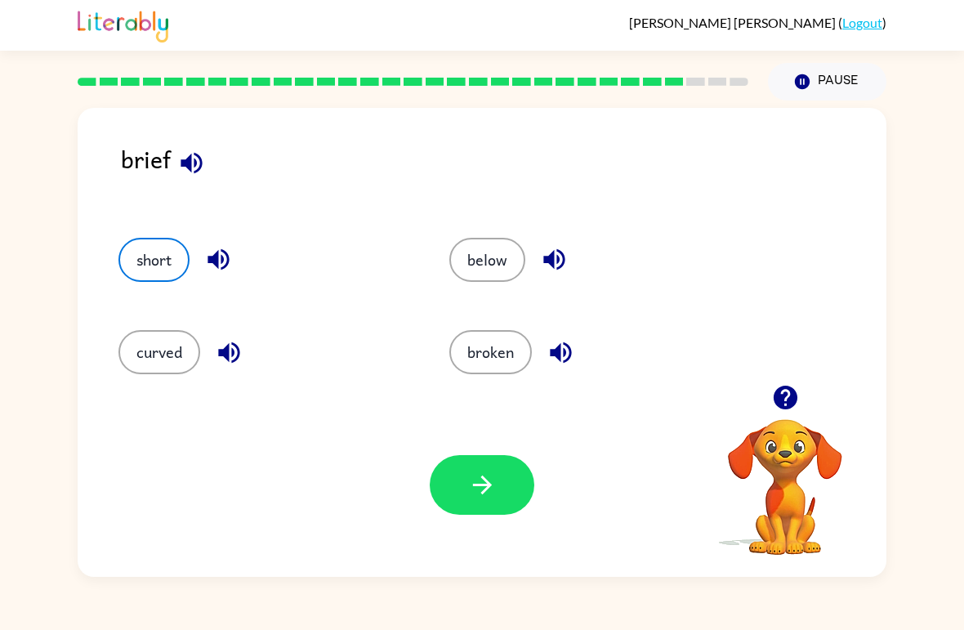
click at [472, 465] on button "button" at bounding box center [482, 485] width 105 height 60
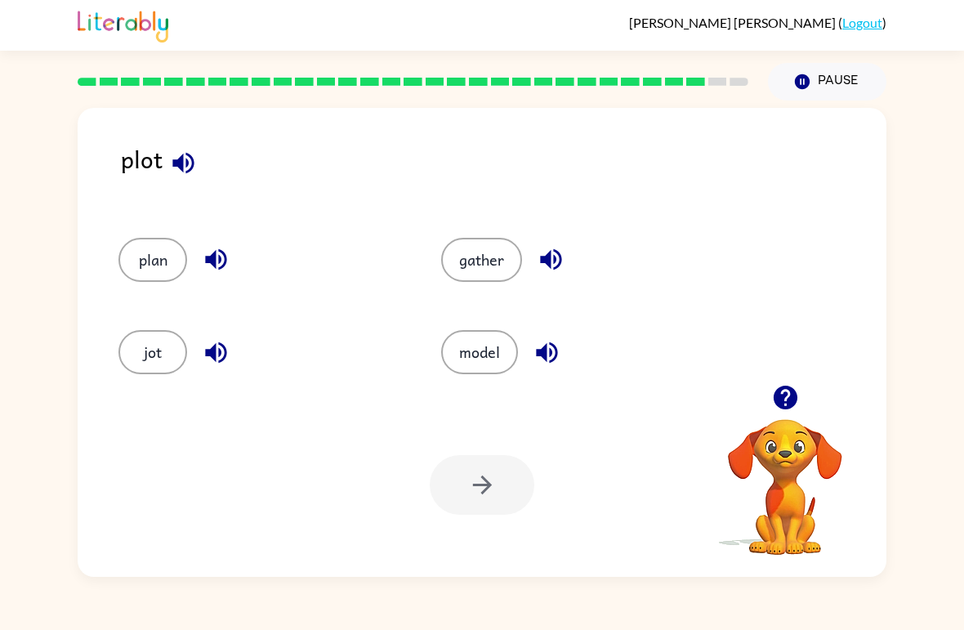
click at [158, 264] on button "plan" at bounding box center [153, 260] width 69 height 44
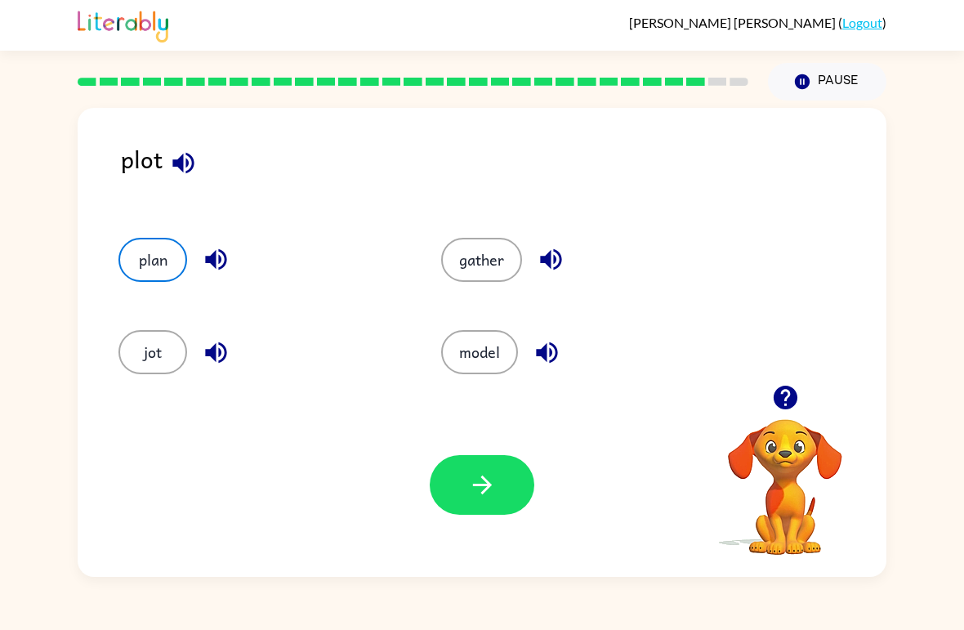
click at [462, 488] on button "button" at bounding box center [482, 485] width 105 height 60
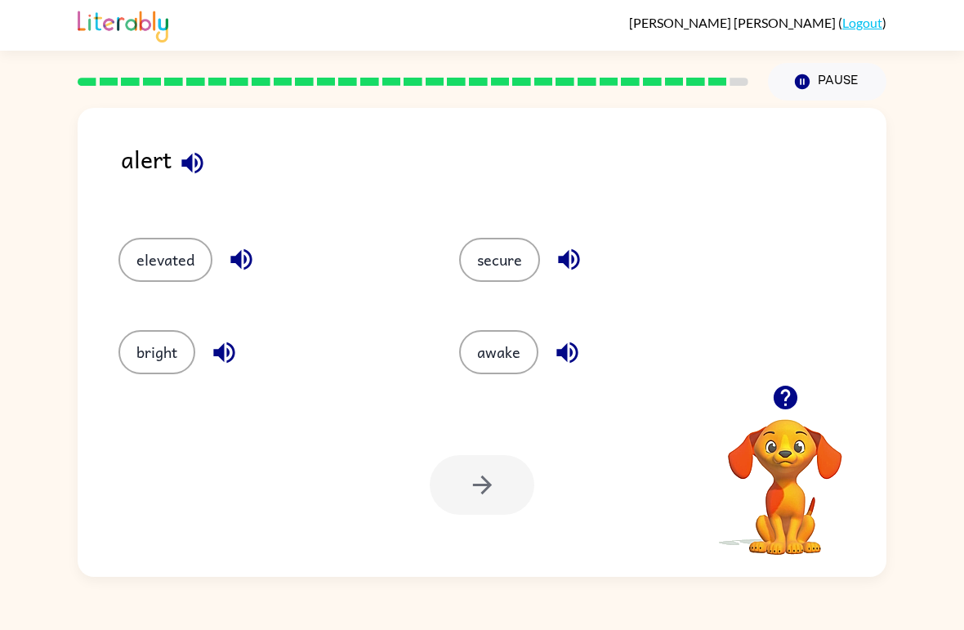
click at [507, 264] on button "secure" at bounding box center [499, 260] width 81 height 44
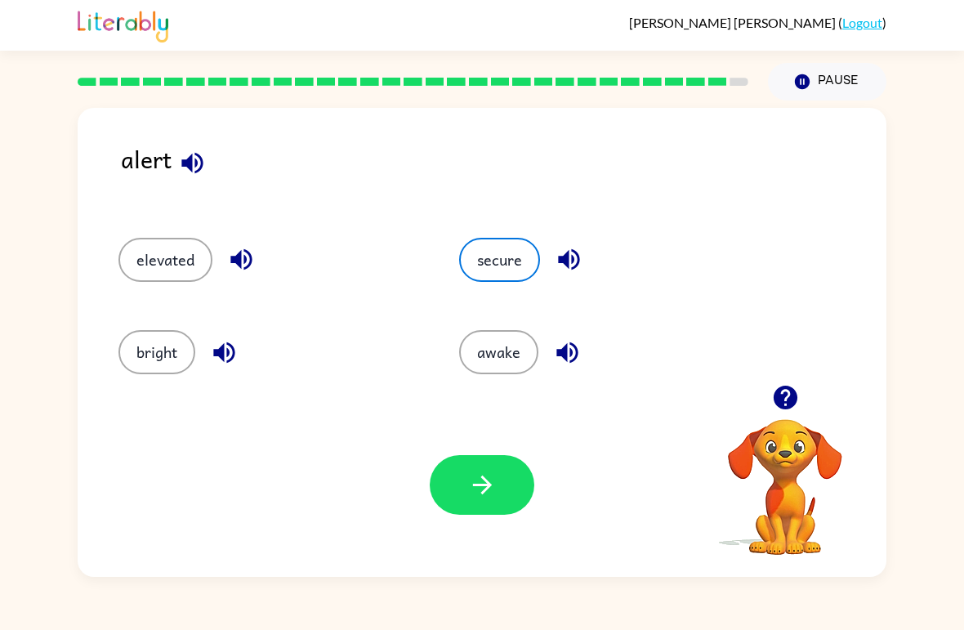
click at [475, 460] on button "button" at bounding box center [482, 485] width 105 height 60
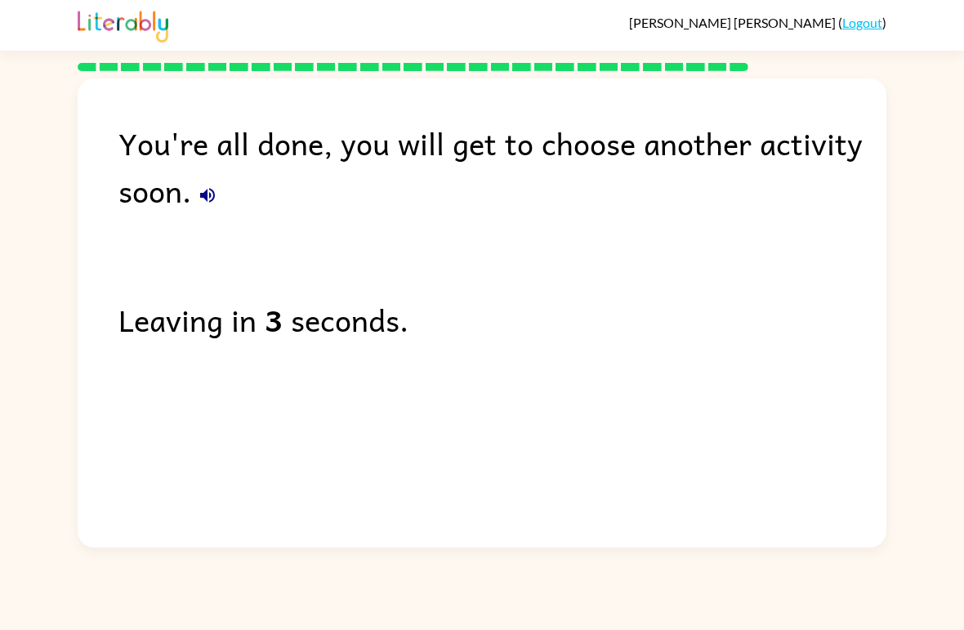
click at [866, 28] on link "Logout" at bounding box center [863, 23] width 40 height 16
